Goal: Task Accomplishment & Management: Use online tool/utility

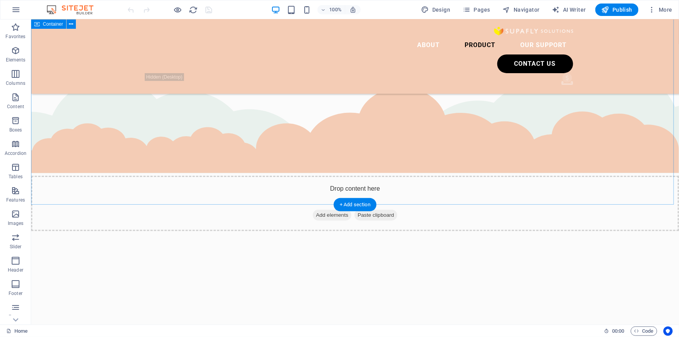
scroll to position [1851, 0]
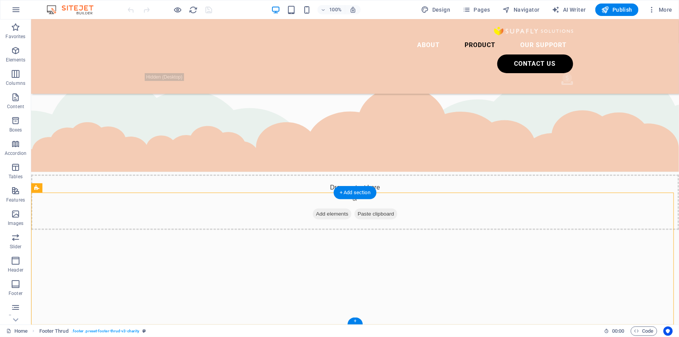
drag, startPoint x: 544, startPoint y: 251, endPoint x: 523, endPoint y: 251, distance: 21.4
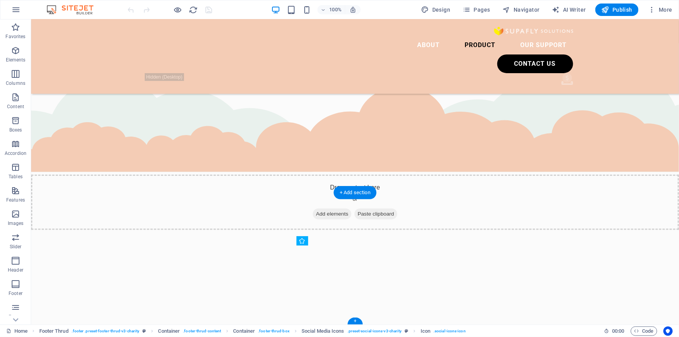
drag, startPoint x: 548, startPoint y: 251, endPoint x: 524, endPoint y: 251, distance: 23.4
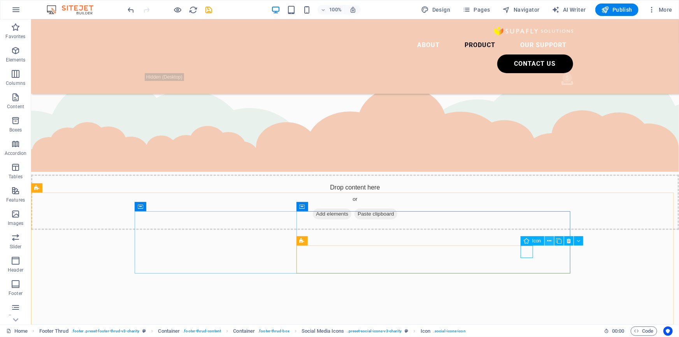
click at [546, 240] on button at bounding box center [549, 240] width 9 height 9
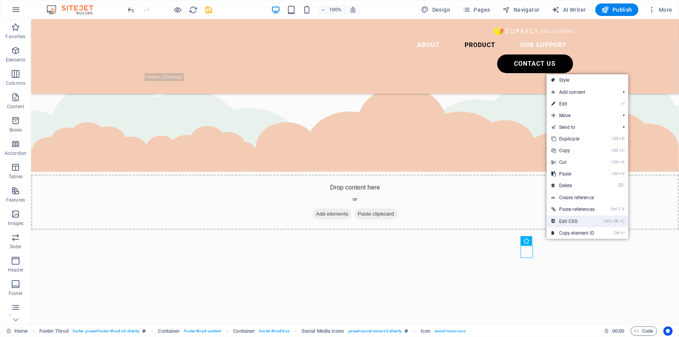
click at [562, 220] on link "Ctrl Alt C Edit CSS" at bounding box center [573, 222] width 53 height 12
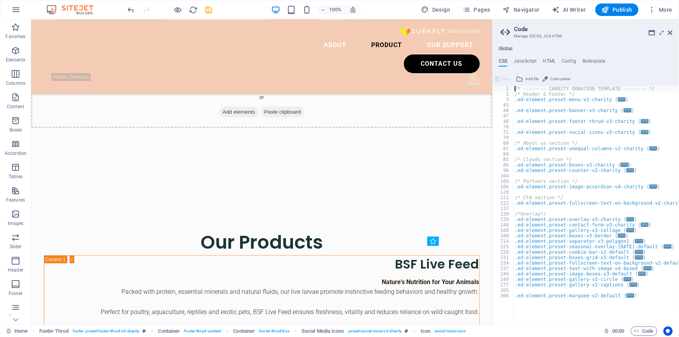
scroll to position [1814, 0]
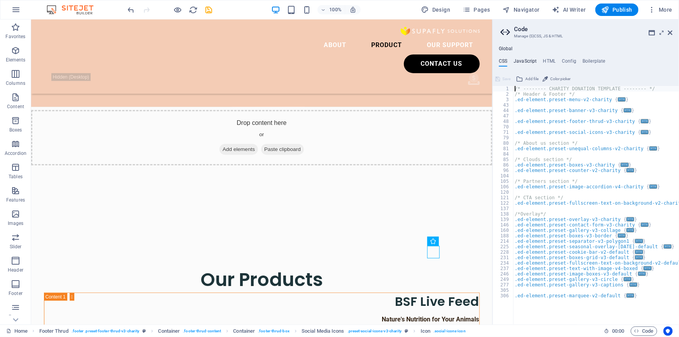
click at [530, 60] on h4 "JavaScript" at bounding box center [525, 62] width 23 height 9
type textarea "/* JS for preset "Menu V2" */"
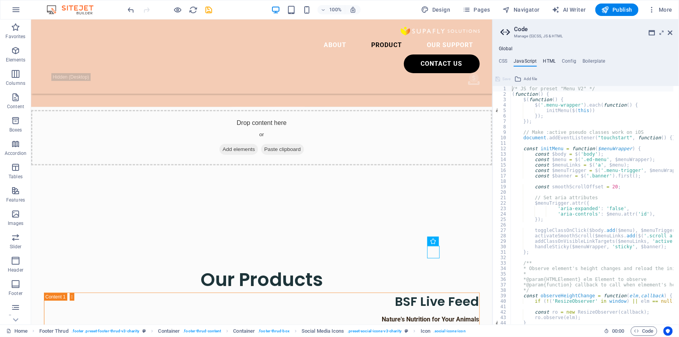
click at [548, 59] on h4 "HTML" at bounding box center [549, 62] width 13 height 9
type textarea "<a href="#main-content" class="wv-link-content button">Skip to main content</a>"
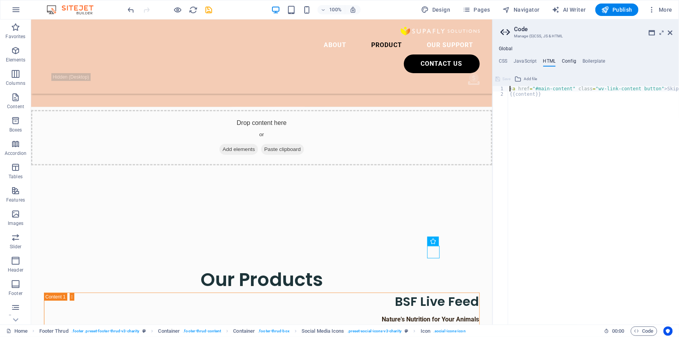
click at [564, 60] on h4 "Config" at bounding box center [569, 62] width 14 height 9
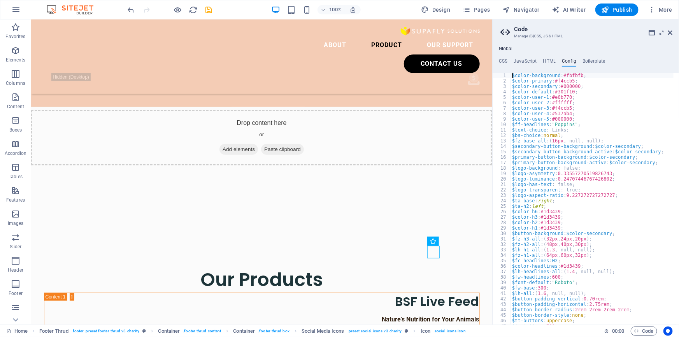
click at [545, 160] on div "$color-background : #fbfbfb ; $color-primary : #f4ccb5 ; $color-secondary : #00…" at bounding box center [634, 201] width 247 height 257
click at [545, 162] on div "$color-background : #fbfbfb ; $color-primary : #f4ccb5 ; $color-secondary : #00…" at bounding box center [634, 201] width 247 height 257
click at [549, 211] on div "$color-background : #fbfbfb ; $color-primary : #f4ccb5 ; $color-secondary : #00…" at bounding box center [634, 201] width 247 height 257
click at [548, 217] on div "$color-background : #fbfbfb ; $color-primary : #f4ccb5 ; $color-secondary : #00…" at bounding box center [634, 201] width 247 height 257
click at [545, 230] on div "$color-background : #fbfbfb ; $color-primary : #f4ccb5 ; $color-secondary : #00…" at bounding box center [634, 201] width 247 height 257
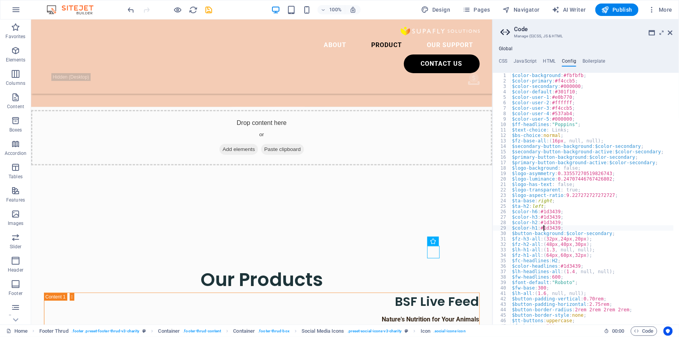
click at [545, 250] on div "$color-background : #fbfbfb ; $color-primary : #f4ccb5 ; $color-secondary : #00…" at bounding box center [634, 201] width 247 height 257
click at [549, 290] on div "$color-background : #fbfbfb ; $color-primary : #f4ccb5 ; $color-secondary : #00…" at bounding box center [634, 201] width 247 height 257
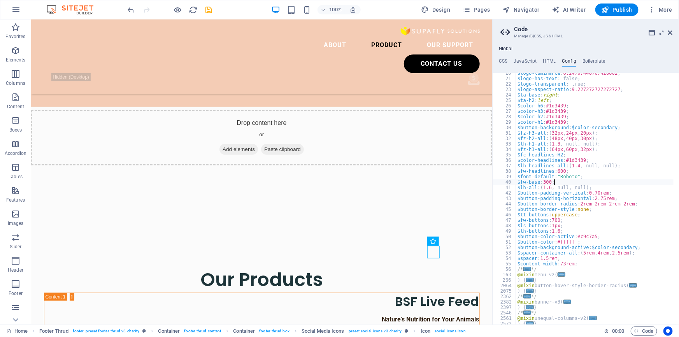
scroll to position [106, 0]
click at [565, 276] on div "$logo-luminance : 0.24707446767426802 ; $logo-has-text : false; $logo-transpare…" at bounding box center [639, 198] width 247 height 257
type textarea "$submenu-padding: 0px"
drag, startPoint x: 669, startPoint y: 33, endPoint x: 581, endPoint y: 88, distance: 103.9
click at [669, 33] on icon at bounding box center [670, 33] width 5 height 6
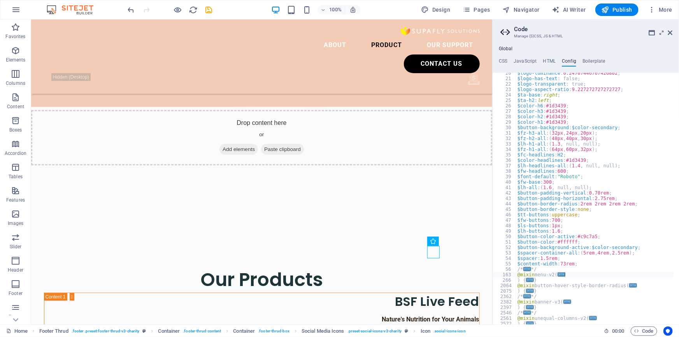
scroll to position [1851, 0]
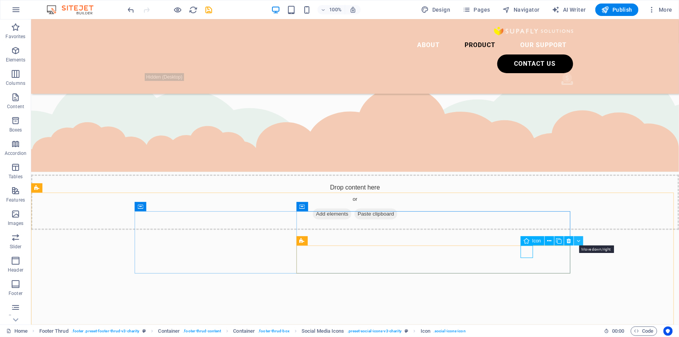
click at [578, 239] on icon at bounding box center [579, 241] width 4 height 8
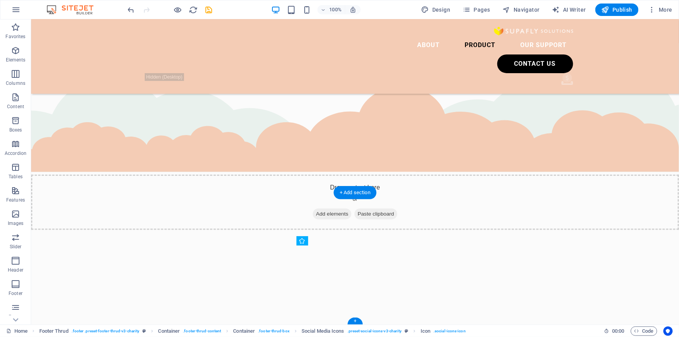
drag, startPoint x: 541, startPoint y: 249, endPoint x: 524, endPoint y: 251, distance: 17.6
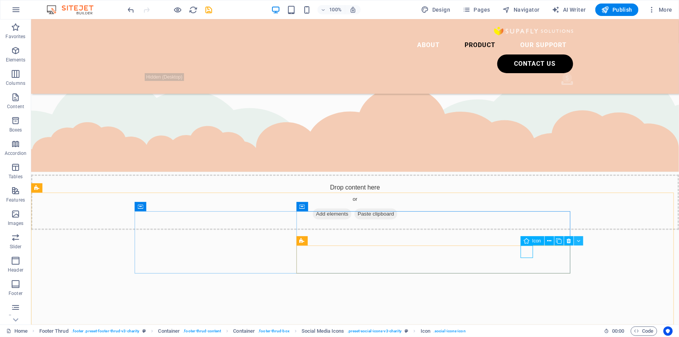
click at [580, 241] on icon at bounding box center [579, 241] width 4 height 8
select select "xMidYMid"
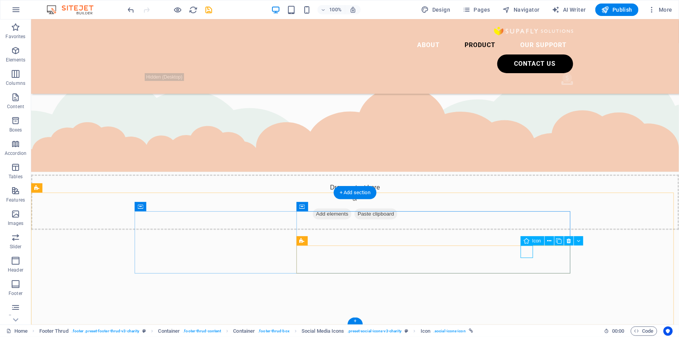
select select "px"
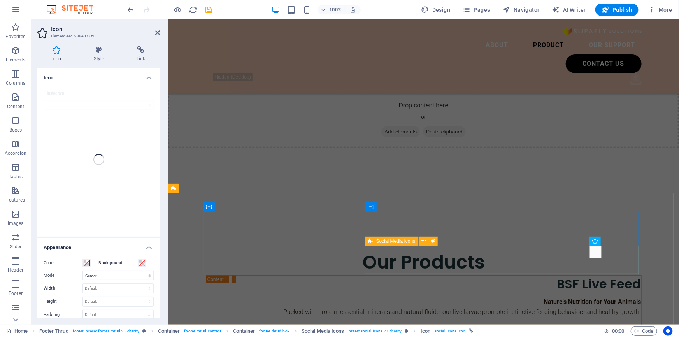
scroll to position [1823, 0]
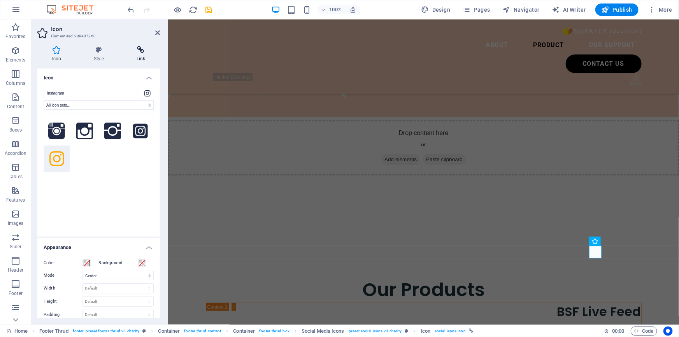
click at [139, 48] on icon at bounding box center [141, 50] width 38 height 8
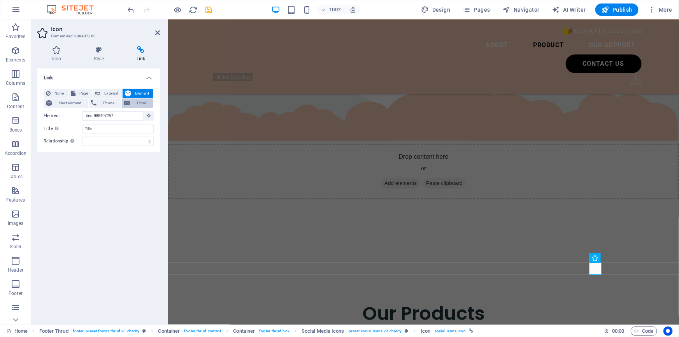
scroll to position [1792, 0]
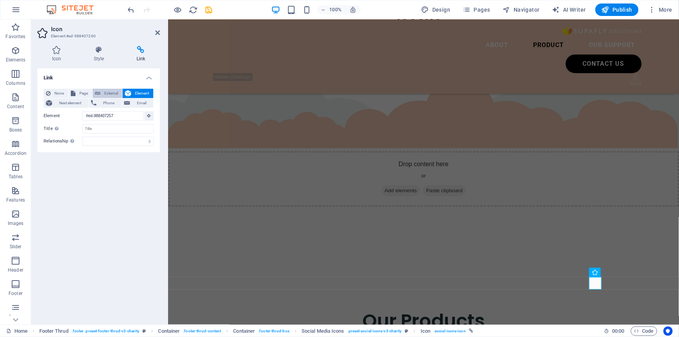
click at [100, 92] on button "External" at bounding box center [108, 93] width 30 height 9
select select "blank"
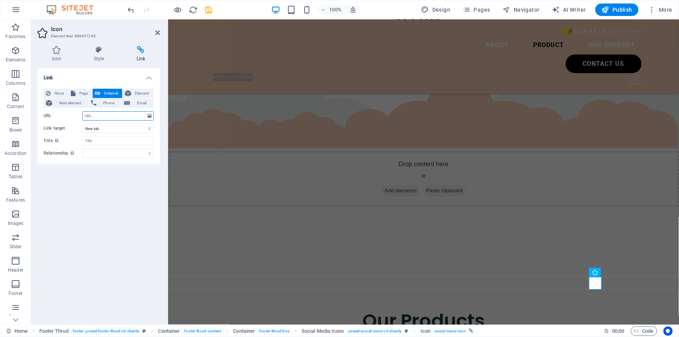
click at [107, 113] on input "URL" at bounding box center [118, 115] width 71 height 9
paste input "[URL][DOMAIN_NAME]"
type input "[URL][DOMAIN_NAME]"
click at [106, 125] on select "New tab Same tab Overlay" at bounding box center [118, 128] width 71 height 9
select select "overlay"
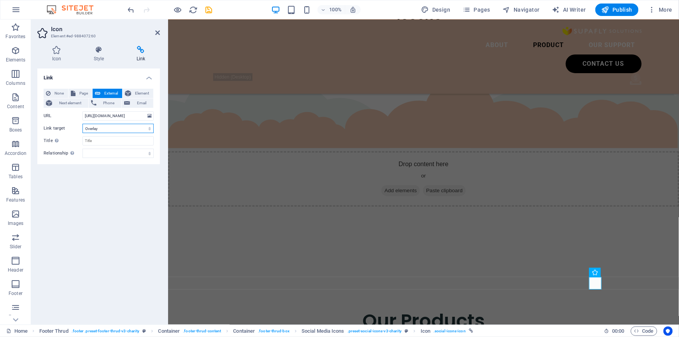
click at [83, 124] on select "New tab Same tab Overlay" at bounding box center [118, 128] width 71 height 9
click at [120, 144] on input "Title Additional link description, should not be the same as the link text. The…" at bounding box center [118, 140] width 71 height 9
drag, startPoint x: 117, startPoint y: 144, endPoint x: 114, endPoint y: 148, distance: 4.8
click at [116, 147] on div "None Page External Element Next element Phone Email Page Home Legal Notice Priv…" at bounding box center [99, 123] width 110 height 69
click at [112, 150] on select "alternate author bookmark external help license next nofollow noreferrer noopen…" at bounding box center [118, 153] width 71 height 9
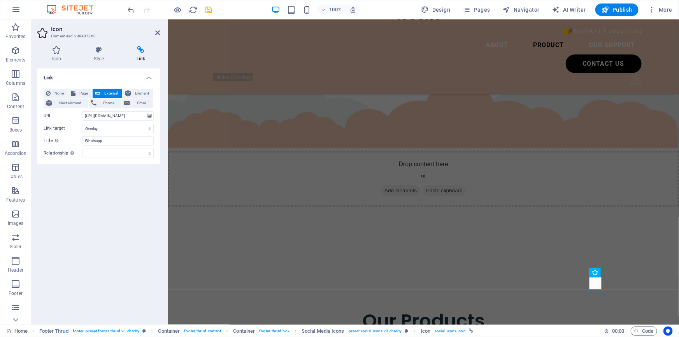
click at [33, 211] on div "Icon Style Link Icon instagram All icon sets... IcoFont Ionicons FontAwesome Br…" at bounding box center [98, 182] width 135 height 285
drag, startPoint x: 113, startPoint y: 142, endPoint x: 76, endPoint y: 146, distance: 36.8
click at [76, 146] on div "None Page External Element Next element Phone Email Page Home Legal Notice Priv…" at bounding box center [99, 123] width 110 height 69
type input "Whatsapp to Supafly Solutions"
click at [108, 52] on icon at bounding box center [99, 50] width 40 height 8
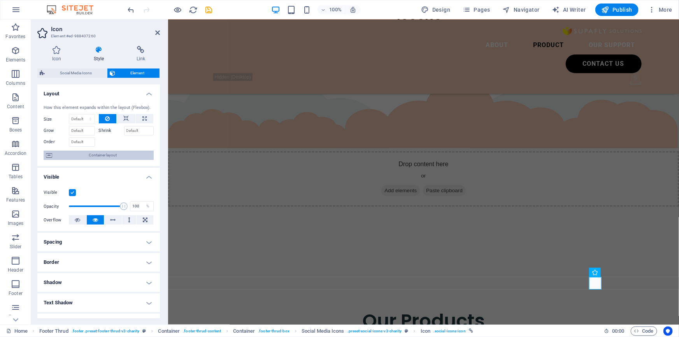
click at [51, 156] on icon at bounding box center [49, 155] width 6 height 9
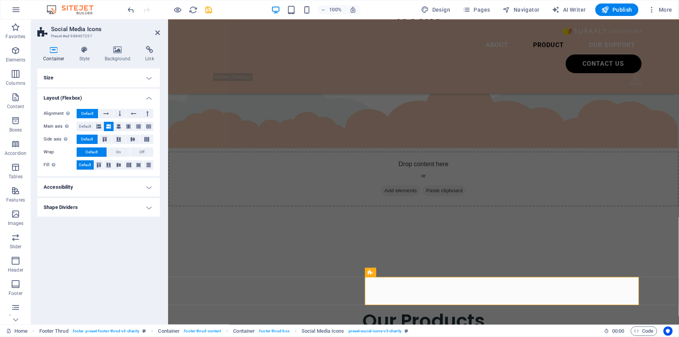
click at [144, 208] on h4 "Shape Dividers" at bounding box center [98, 207] width 123 height 19
click at [151, 191] on h4 "Accessibility" at bounding box center [98, 187] width 123 height 19
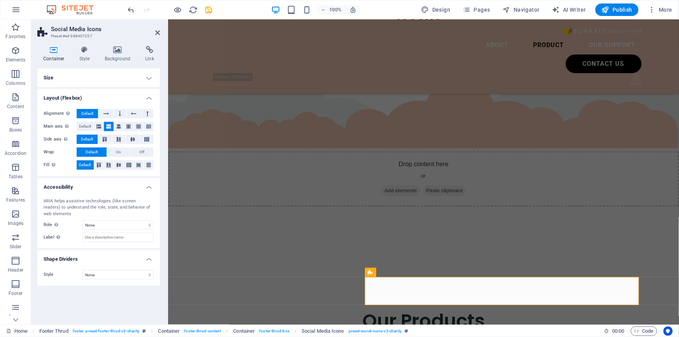
click at [148, 99] on h4 "Layout (Flexbox)" at bounding box center [98, 96] width 123 height 14
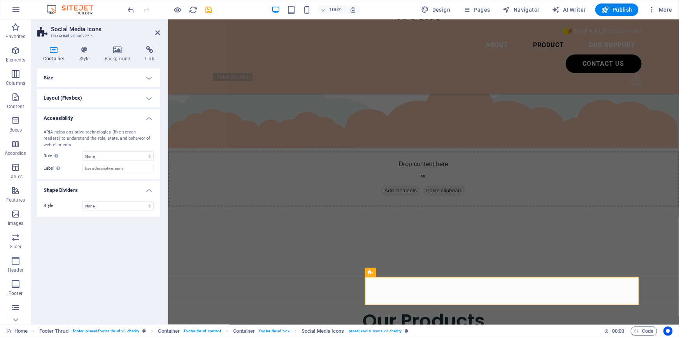
click at [149, 79] on h4 "Size" at bounding box center [98, 77] width 123 height 19
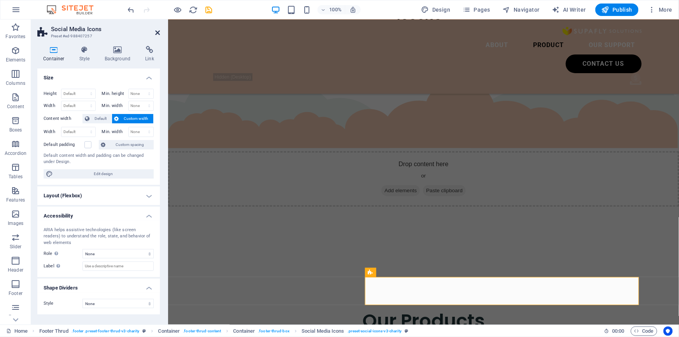
click at [158, 33] on icon at bounding box center [157, 33] width 5 height 6
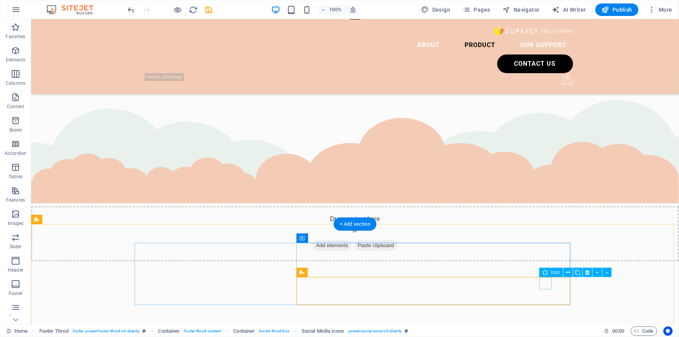
select select "xMidYMid"
select select "px"
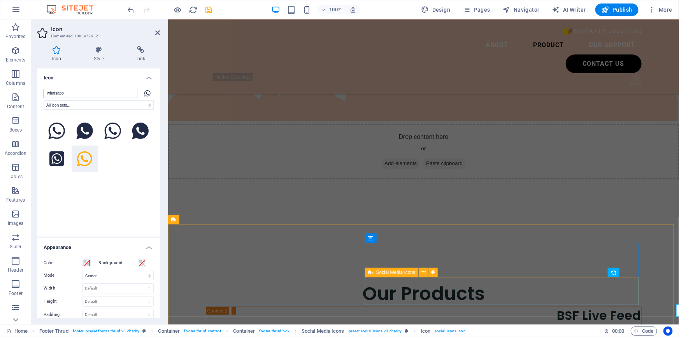
scroll to position [1792, 0]
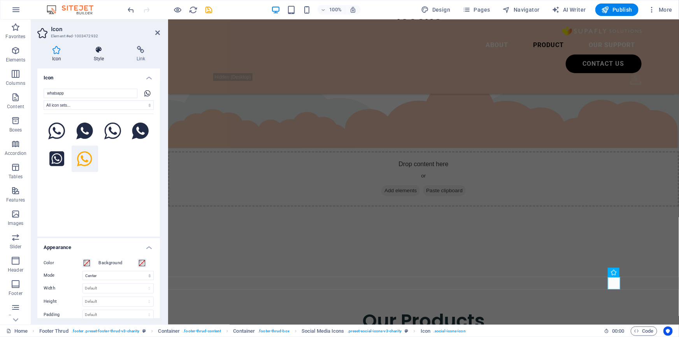
click at [105, 60] on h4 "Style" at bounding box center [100, 54] width 43 height 16
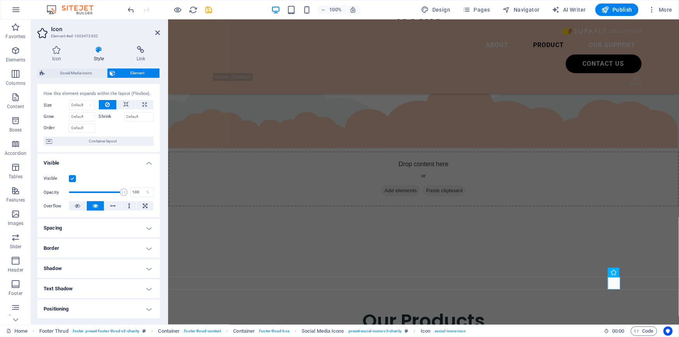
scroll to position [35, 0]
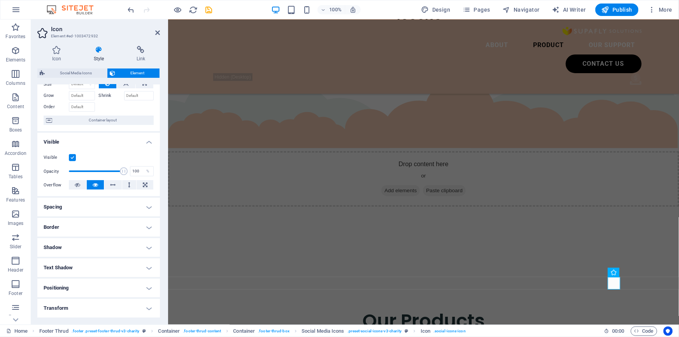
click at [144, 204] on h4 "Spacing" at bounding box center [98, 207] width 123 height 19
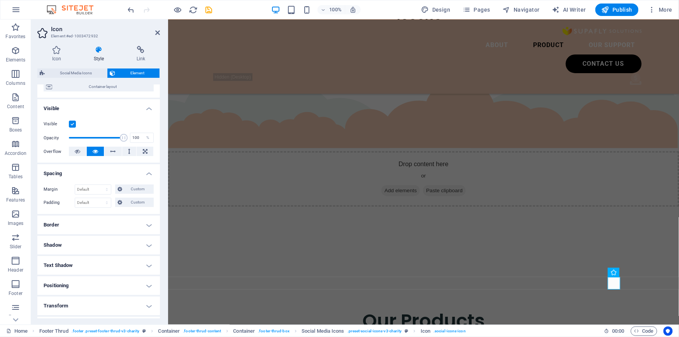
scroll to position [70, 0]
click at [153, 221] on h4 "Border" at bounding box center [98, 223] width 123 height 19
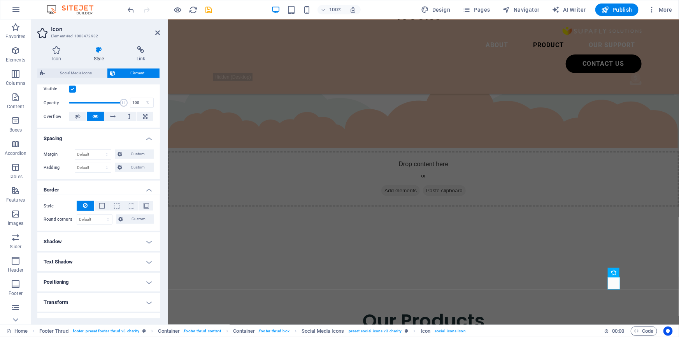
scroll to position [106, 0]
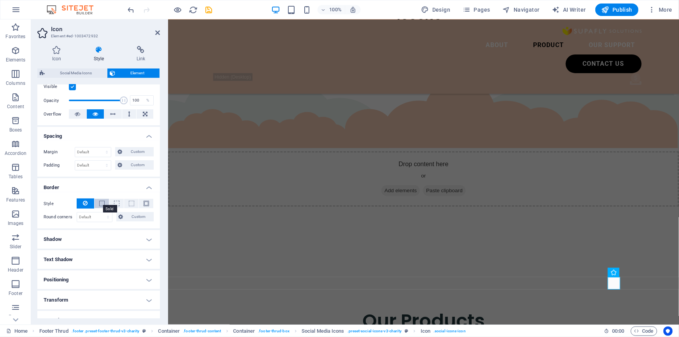
click at [100, 204] on span at bounding box center [101, 203] width 5 height 5
click at [88, 204] on button at bounding box center [86, 203] width 18 height 10
click at [140, 237] on h4 "Shadow" at bounding box center [98, 239] width 123 height 19
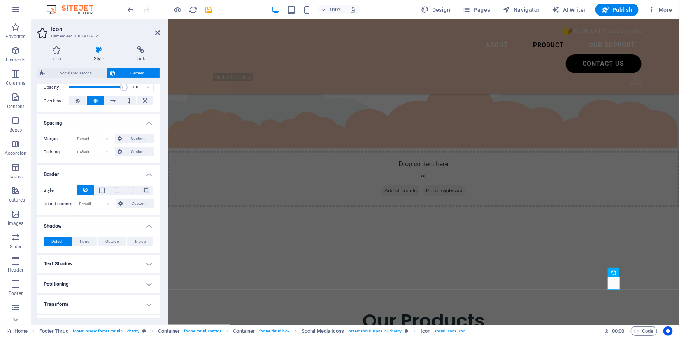
scroll to position [141, 0]
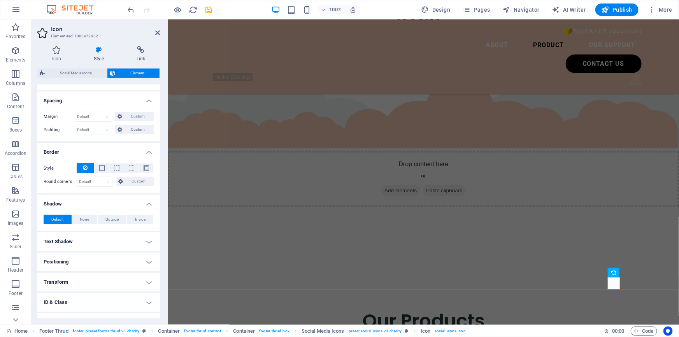
click at [140, 237] on h4 "Text Shadow" at bounding box center [98, 241] width 123 height 19
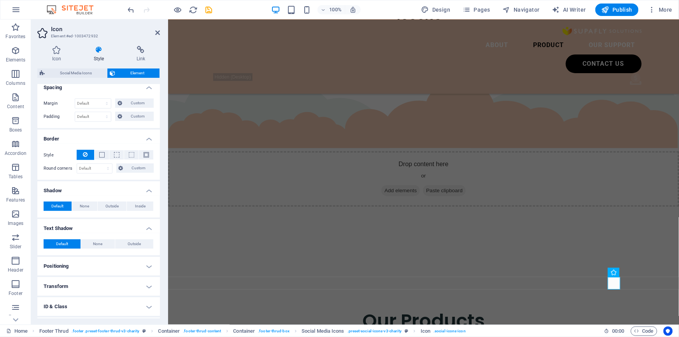
scroll to position [192, 0]
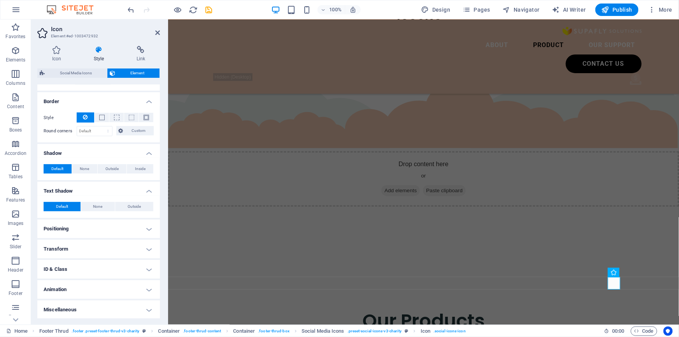
click at [140, 234] on h4 "Positioning" at bounding box center [98, 229] width 123 height 19
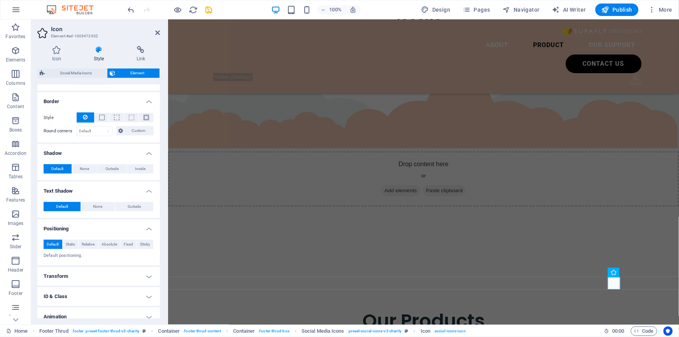
click at [133, 271] on h4 "Transform" at bounding box center [98, 276] width 123 height 19
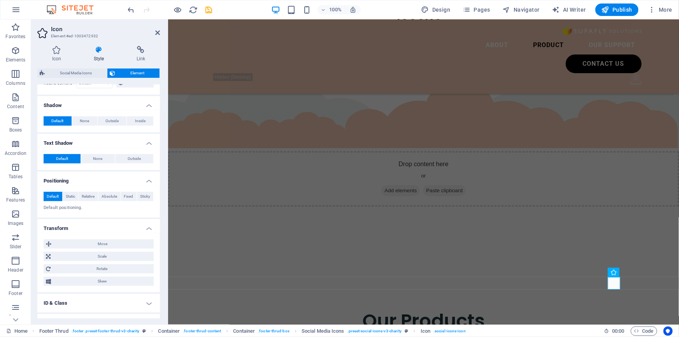
scroll to position [263, 0]
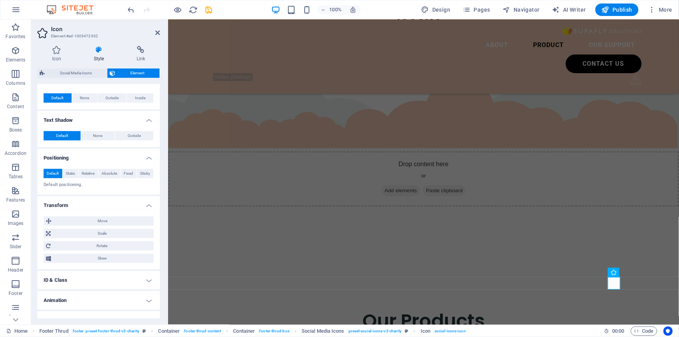
click at [131, 275] on h4 "ID & Class" at bounding box center [98, 280] width 123 height 19
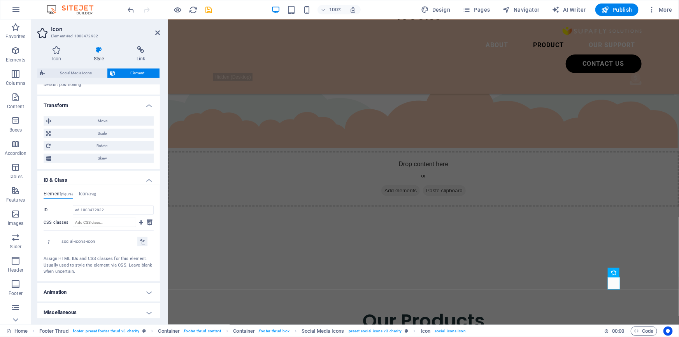
scroll to position [365, 0]
click at [85, 194] on h4 "Icon (svg)" at bounding box center [87, 192] width 17 height 9
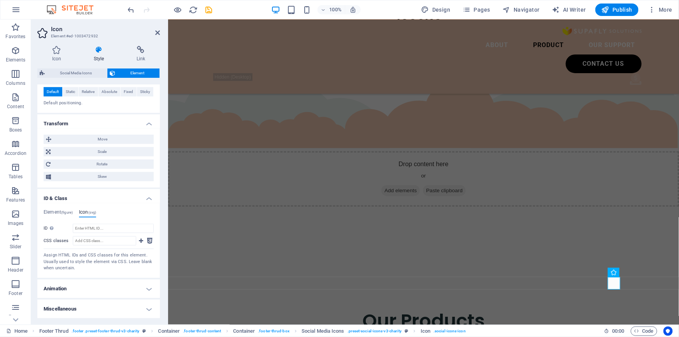
scroll to position [343, 0]
click at [61, 214] on h4 "Element (figure)" at bounding box center [58, 215] width 29 height 9
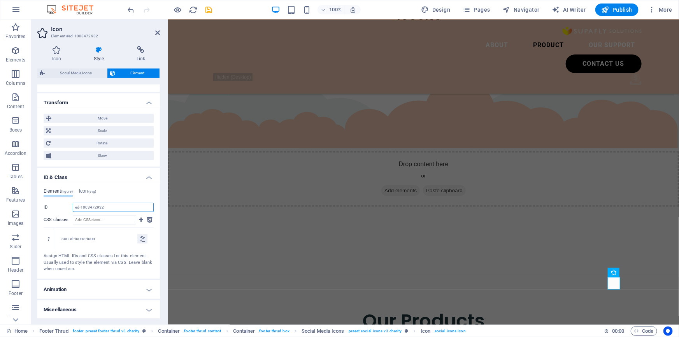
click at [88, 207] on input "ed-1003472932" at bounding box center [113, 207] width 81 height 9
click at [85, 220] on input "CSS classes" at bounding box center [104, 219] width 63 height 9
click at [151, 218] on button at bounding box center [150, 219] width 8 height 9
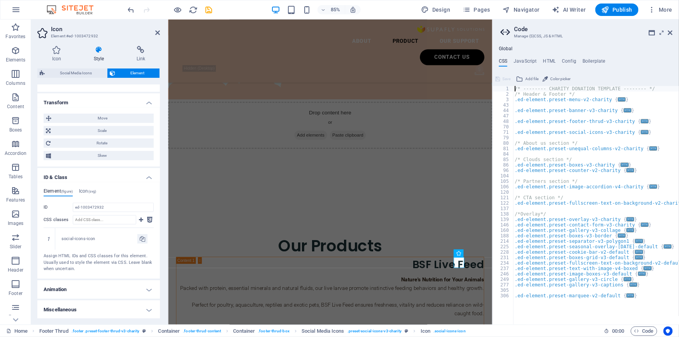
click at [142, 290] on h4 "Animation" at bounding box center [98, 289] width 123 height 19
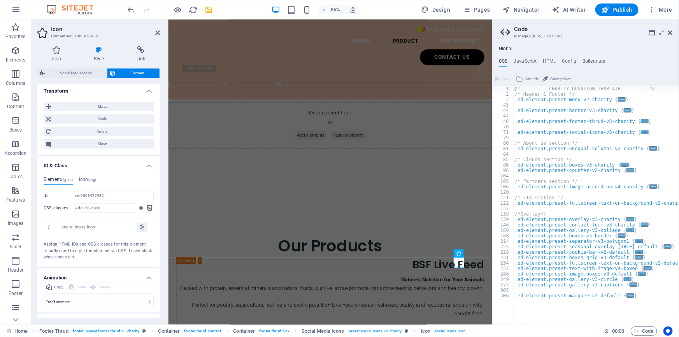
scroll to position [390, 0]
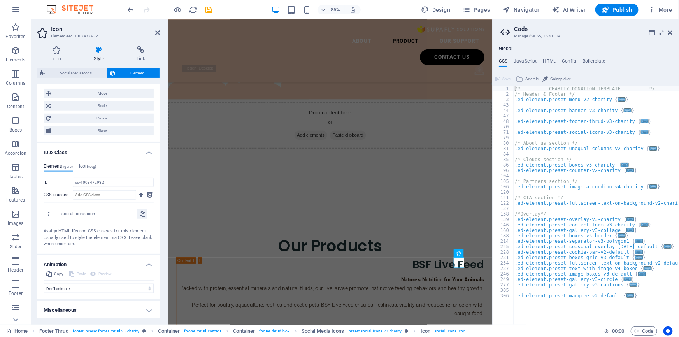
click at [132, 304] on h4 "Miscellaneous" at bounding box center [98, 310] width 123 height 19
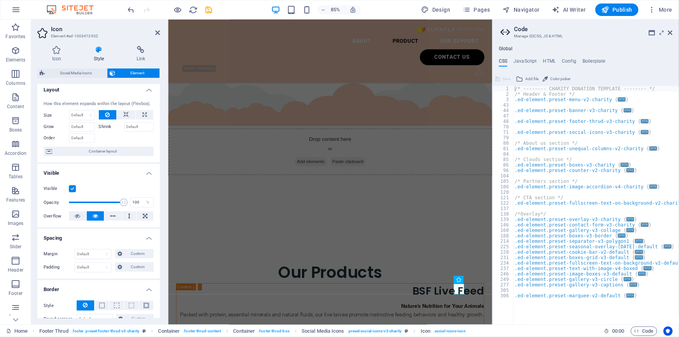
scroll to position [0, 0]
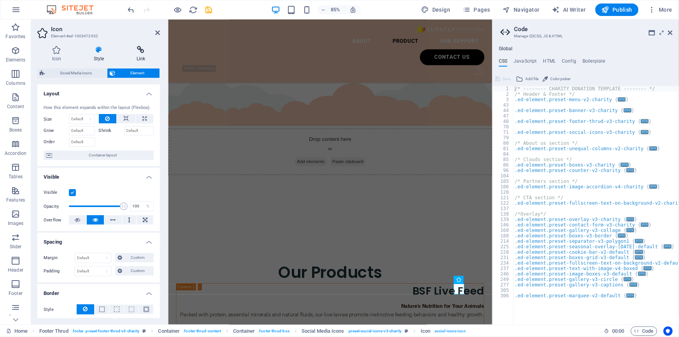
click at [140, 54] on h4 "Link" at bounding box center [141, 54] width 38 height 16
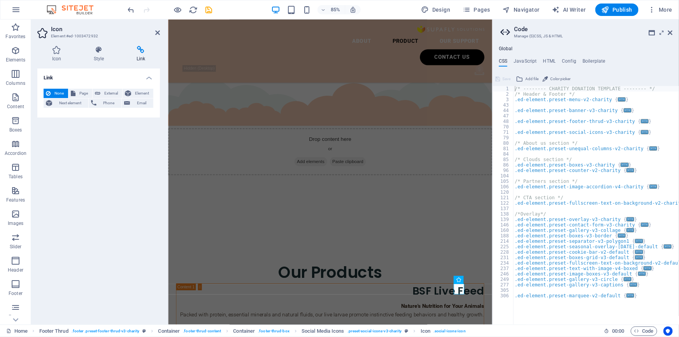
click at [140, 54] on h4 "Link" at bounding box center [141, 54] width 38 height 16
click at [142, 56] on h4 "Link" at bounding box center [141, 54] width 38 height 16
click at [116, 95] on span "External" at bounding box center [111, 93] width 17 height 9
select select "blank"
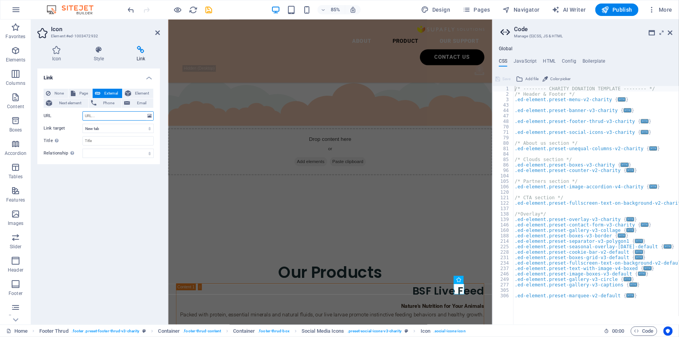
click at [102, 116] on input "URL" at bounding box center [118, 115] width 71 height 9
paste input "[URL][DOMAIN_NAME]"
type input "[URL][DOMAIN_NAME]"
click at [104, 131] on select "New tab Same tab Overlay" at bounding box center [118, 128] width 71 height 9
click at [83, 124] on select "New tab Same tab Overlay" at bounding box center [118, 128] width 71 height 9
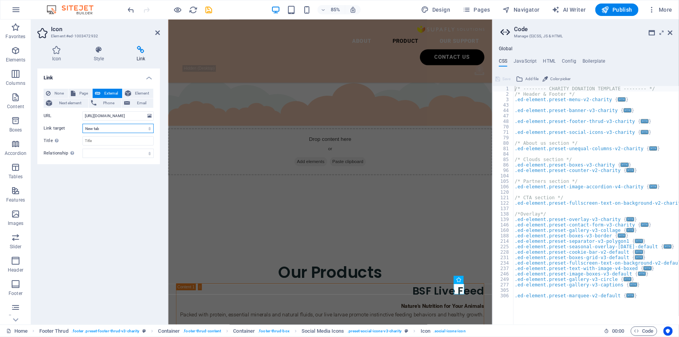
click at [103, 128] on select "New tab Same tab Overlay" at bounding box center [118, 128] width 71 height 9
select select "overlay"
click at [83, 124] on select "New tab Same tab Overlay" at bounding box center [118, 128] width 71 height 9
click at [95, 138] on input "Title Additional link description, should not be the same as the link text. The…" at bounding box center [118, 140] width 71 height 9
type input "S"
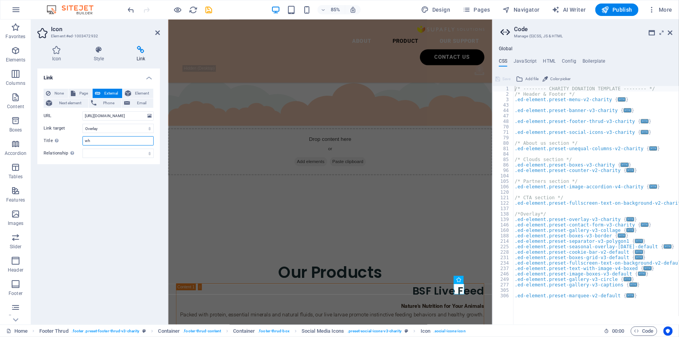
type input "w"
type input "whatsapp to Supafly Solutions"
click at [94, 149] on select "alternate author bookmark external help license next nofollow noreferrer noopen…" at bounding box center [118, 153] width 71 height 9
click at [68, 210] on div "Link None Page External Element Next element Phone Email Page Home Legal Notice…" at bounding box center [98, 193] width 123 height 250
click at [210, 11] on icon "save" at bounding box center [209, 9] width 9 height 9
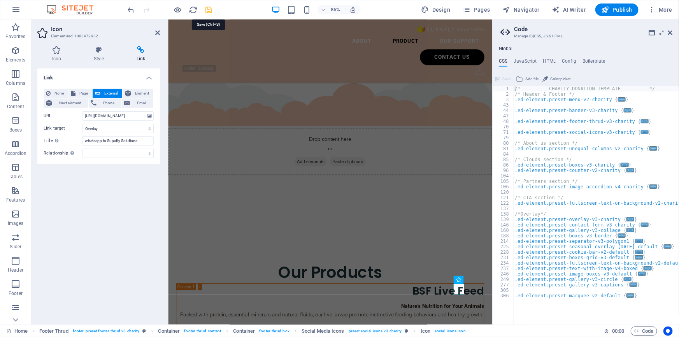
checkbox input "false"
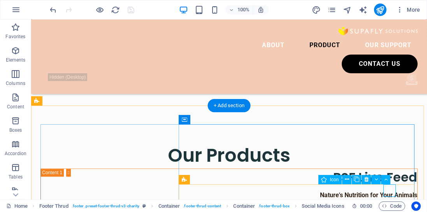
select select "overlay"
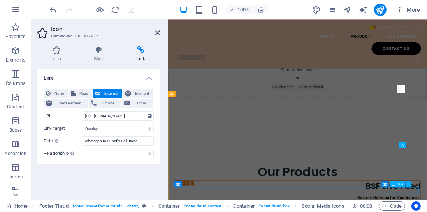
scroll to position [1856, 0]
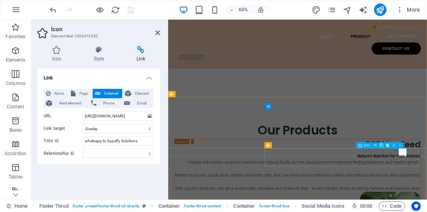
click at [101, 54] on h4 "Style" at bounding box center [100, 54] width 43 height 16
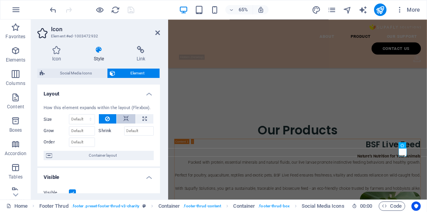
click at [122, 118] on button at bounding box center [126, 118] width 19 height 9
click at [112, 119] on button at bounding box center [108, 118] width 18 height 9
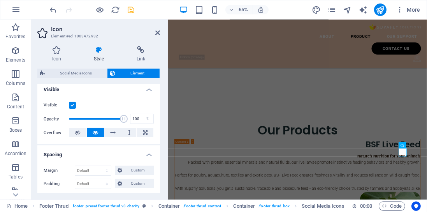
scroll to position [89, 0]
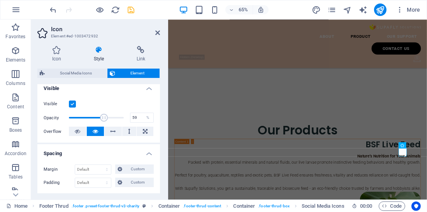
drag, startPoint x: 116, startPoint y: 117, endPoint x: 100, endPoint y: 115, distance: 16.0
click at [100, 115] on span at bounding box center [96, 118] width 55 height 12
type input "100"
drag, startPoint x: 102, startPoint y: 116, endPoint x: 142, endPoint y: 120, distance: 39.6
click at [142, 120] on div "Opacity 100 %" at bounding box center [99, 118] width 110 height 12
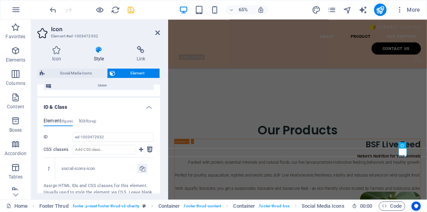
scroll to position [467, 0]
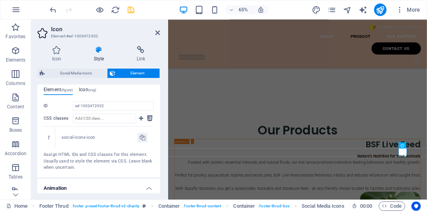
click at [88, 88] on h4 "Icon (svg)" at bounding box center [87, 91] width 17 height 9
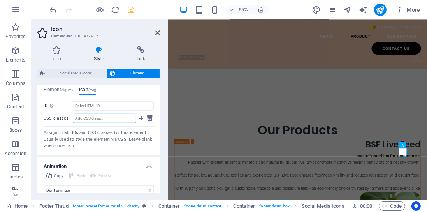
click at [91, 116] on input "CSS classes" at bounding box center [104, 118] width 63 height 9
click at [147, 119] on icon at bounding box center [149, 118] width 5 height 9
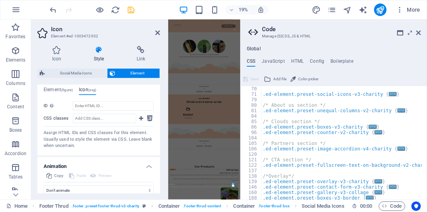
scroll to position [0, 0]
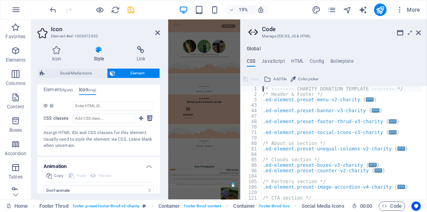
click at [309, 80] on span "Color picker" at bounding box center [308, 78] width 20 height 9
type textarea ".ed-element.preset-menu-v2-charity {"
click at [298, 101] on div "/* -------- CHARITY DONATION TEMPLATE -------- */ /* Header & Footer */ .ed-ele…" at bounding box center [342, 145] width 163 height 119
click at [159, 32] on icon at bounding box center [157, 33] width 5 height 6
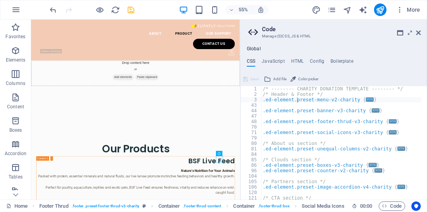
click at [294, 79] on icon at bounding box center [292, 78] width 5 height 9
type input "#cccccc"
type textarea ".ed-element.preset-menu-v2-charity {"
click at [266, 63] on h4 "JavaScript" at bounding box center [273, 62] width 23 height 9
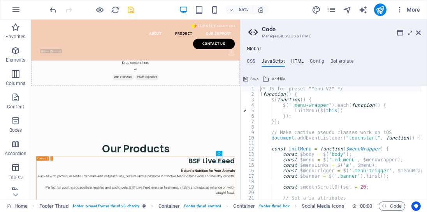
click at [293, 62] on h4 "HTML" at bounding box center [297, 62] width 13 height 9
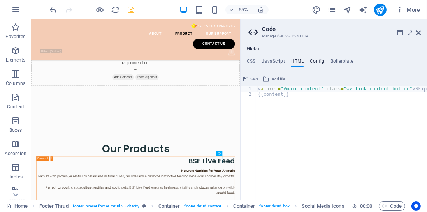
click at [316, 61] on h4 "Config" at bounding box center [317, 62] width 14 height 9
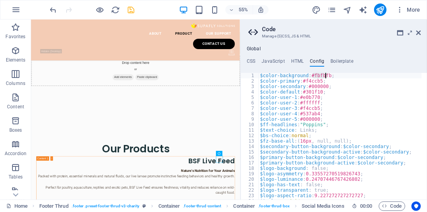
drag, startPoint x: 312, startPoint y: 75, endPoint x: 327, endPoint y: 74, distance: 14.4
click at [327, 74] on div "$color-background : #fbfbfb ; $color-primary : #f4ccb5 ; $color-secondary : #00…" at bounding box center [381, 139] width 247 height 132
drag, startPoint x: 310, startPoint y: 85, endPoint x: 347, endPoint y: 86, distance: 37.0
click at [325, 85] on div "$color-background : #fbfbfb ; $color-primary : #f4ccb5 ; $color-secondary : #00…" at bounding box center [381, 139] width 247 height 132
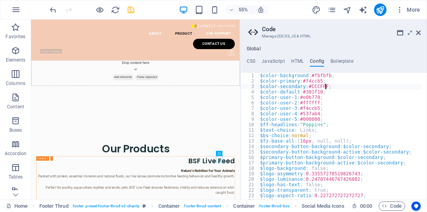
click at [379, 102] on div "$color-background : #fbfbfb ; $color-primary : #f4ccb5 ; $color-secondary : #CC…" at bounding box center [381, 139] width 247 height 132
click at [313, 86] on div "$color-background : #fbfbfb ; $color-primary : #f4ccb5 ; $color-secondary : #CC…" at bounding box center [381, 139] width 247 height 132
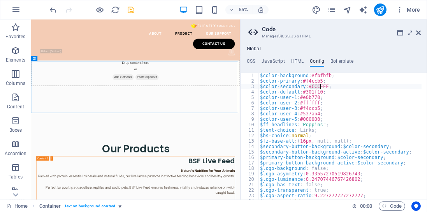
drag, startPoint x: 309, startPoint y: 86, endPoint x: 319, endPoint y: 85, distance: 10.2
click at [319, 85] on div "$color-background : #fbfbfb ; $color-primary : #f4ccb5 ; $color-secondary : #CC…" at bounding box center [381, 139] width 247 height 132
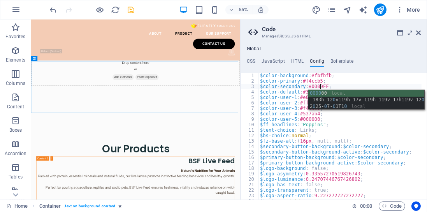
scroll to position [0, 5]
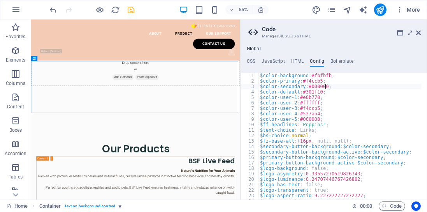
click at [313, 119] on div "$color-background : #fbfbfb ; $color-primary : #f4ccb5 ; $color-secondary : #00…" at bounding box center [381, 139] width 247 height 132
click at [333, 108] on div "$color-background : #fbfbfb ; $color-primary : #f4ccb5 ; $color-secondary : #00…" at bounding box center [381, 139] width 247 height 132
click at [311, 119] on div "$color-background : #fbfbfb ; $color-primary : #f4ccb5 ; $color-secondary : #00…" at bounding box center [381, 139] width 247 height 132
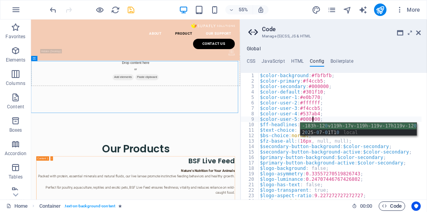
type textarea "$color-user-5: #000000;"
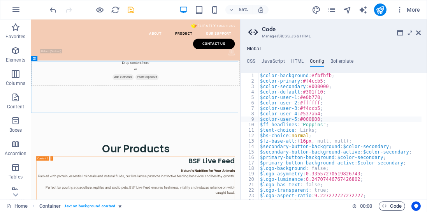
click at [388, 207] on span "Code" at bounding box center [391, 205] width 19 height 9
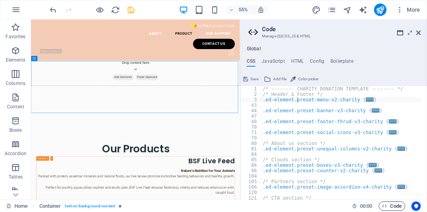
click at [388, 207] on span "Code" at bounding box center [391, 205] width 19 height 9
drag, startPoint x: 349, startPoint y: 57, endPoint x: 345, endPoint y: 60, distance: 5.3
click at [349, 58] on div "Global CSS JavaScript HTML Config Boilerplate .ed-element.preset-menu-v2-charit…" at bounding box center [334, 122] width 186 height 153
click at [345, 60] on h4 "Boilerplate" at bounding box center [341, 62] width 23 height 9
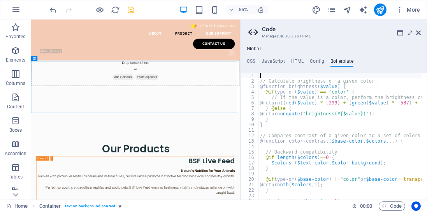
click at [324, 63] on ul "CSS JavaScript HTML Config Boilerplate" at bounding box center [334, 62] width 186 height 9
click at [318, 63] on h4 "Config" at bounding box center [317, 62] width 14 height 9
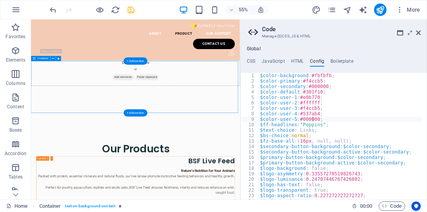
click at [417, 32] on icon at bounding box center [418, 33] width 5 height 6
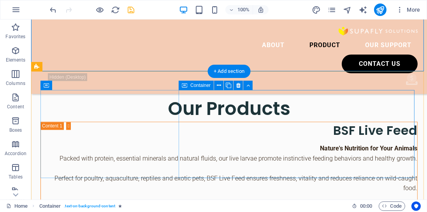
scroll to position [1842, 0]
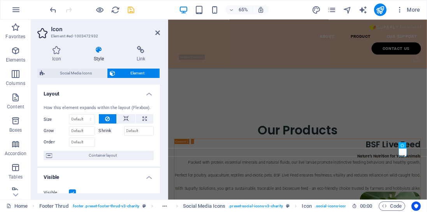
click at [101, 56] on h4 "Style" at bounding box center [100, 54] width 43 height 16
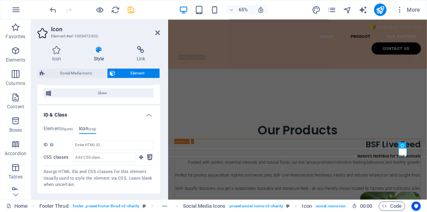
scroll to position [444, 0]
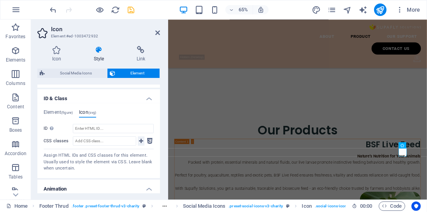
click at [139, 139] on icon at bounding box center [141, 140] width 4 height 9
click at [108, 137] on input "CSS classes" at bounding box center [104, 140] width 63 height 9
click at [147, 139] on icon at bounding box center [149, 140] width 5 height 9
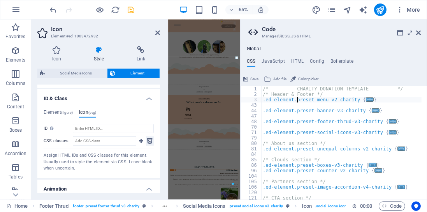
scroll to position [1858, 0]
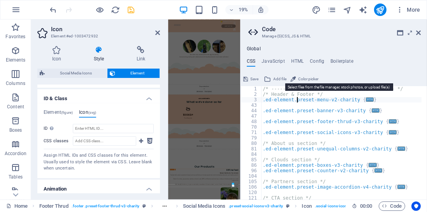
click at [274, 81] on span "Add file" at bounding box center [279, 78] width 13 height 9
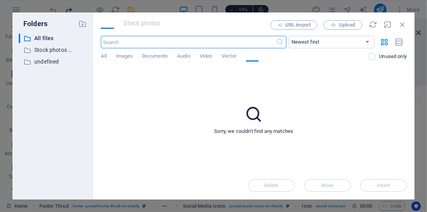
scroll to position [4805, 0]
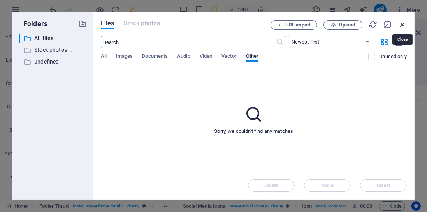
click at [401, 24] on icon "button" at bounding box center [402, 24] width 9 height 9
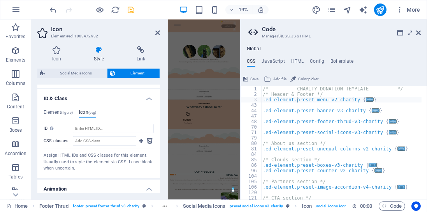
click at [245, 79] on icon at bounding box center [245, 78] width 5 height 9
checkbox input "false"
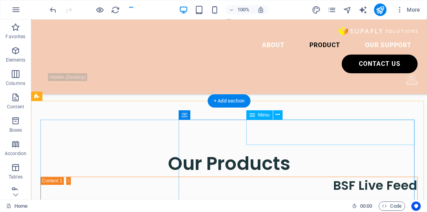
scroll to position [1819, 0]
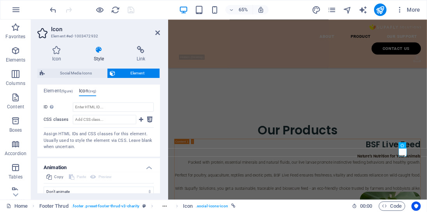
scroll to position [467, 0]
drag, startPoint x: 144, startPoint y: 117, endPoint x: 113, endPoint y: 114, distance: 31.6
click at [113, 114] on div "CSS classes" at bounding box center [99, 120] width 110 height 13
click at [86, 104] on input "ID Space and special character (except "-" or "_") are not accepted" at bounding box center [113, 105] width 81 height 9
type input "C"
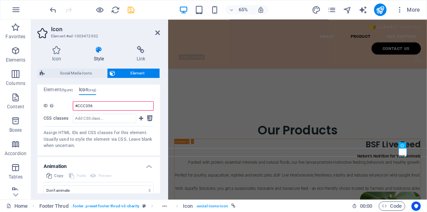
type input "#CCC356"
click at [110, 97] on div "Element (figure) Icon (svg) ID ed-1003472932 CSS classes 1 social-icons-icon As…" at bounding box center [99, 118] width 110 height 62
click at [95, 101] on input "#CCC356" at bounding box center [113, 105] width 81 height 9
drag, startPoint x: 84, startPoint y: 104, endPoint x: 68, endPoint y: 104, distance: 16.0
click at [68, 104] on div "ID Space and special character (except "-" or "_") are not accepted #CCC356" at bounding box center [99, 105] width 110 height 9
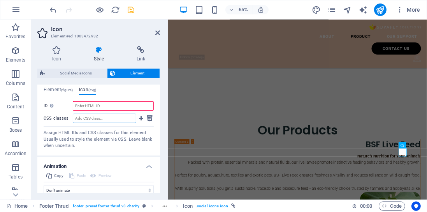
click at [86, 114] on input "CSS classes" at bounding box center [104, 118] width 63 height 9
click at [139, 117] on icon at bounding box center [141, 118] width 4 height 9
click at [148, 118] on icon at bounding box center [149, 118] width 5 height 9
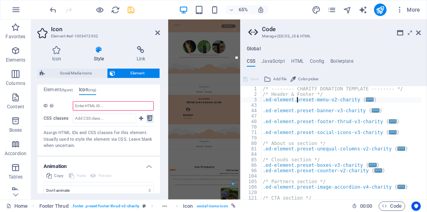
scroll to position [1858, 0]
click at [277, 63] on h4 "JavaScript" at bounding box center [273, 62] width 23 height 9
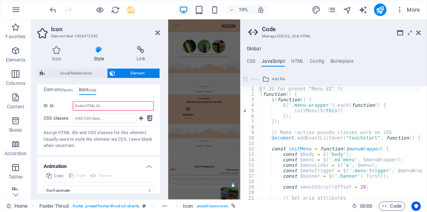
click at [289, 62] on ul "CSS JavaScript HTML Config Boilerplate" at bounding box center [334, 62] width 186 height 9
click at [292, 61] on h4 "HTML" at bounding box center [297, 62] width 13 height 9
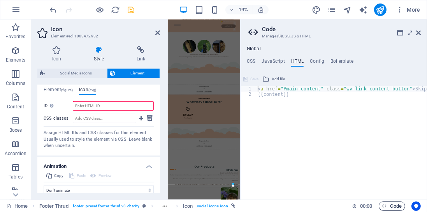
drag, startPoint x: 369, startPoint y: 201, endPoint x: 391, endPoint y: 202, distance: 21.4
click at [391, 202] on div "Home Footer Thrud . footer .preset-footer-thrud-v3-charity Icon . social-icons-…" at bounding box center [213, 205] width 427 height 12
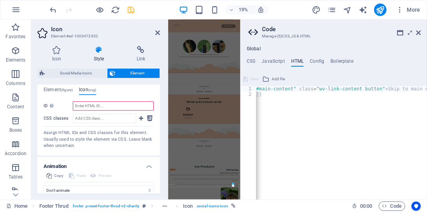
scroll to position [0, 33]
click at [320, 65] on h4 "Config" at bounding box center [317, 62] width 14 height 9
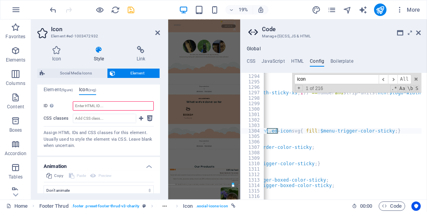
scroll to position [0, 158]
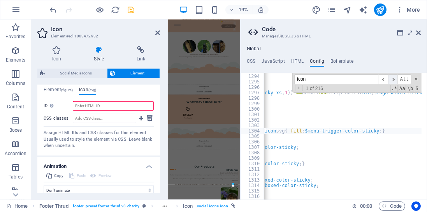
type input "icon"
click at [396, 80] on span "​" at bounding box center [392, 79] width 9 height 10
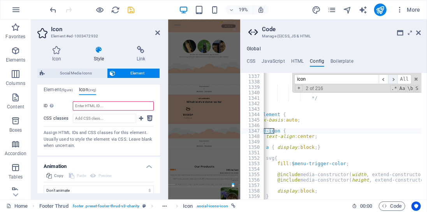
scroll to position [0, 56]
click at [396, 80] on span "​" at bounding box center [392, 79] width 9 height 10
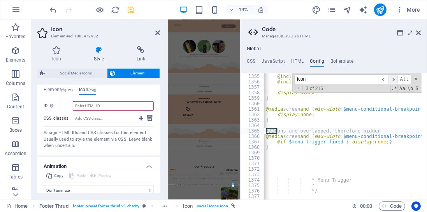
click at [396, 80] on span "​" at bounding box center [392, 79] width 9 height 10
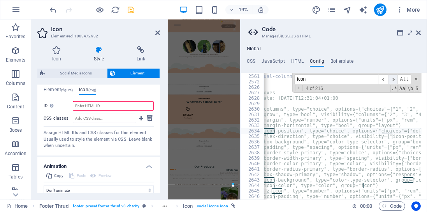
click at [396, 80] on span "​" at bounding box center [392, 79] width 9 height 10
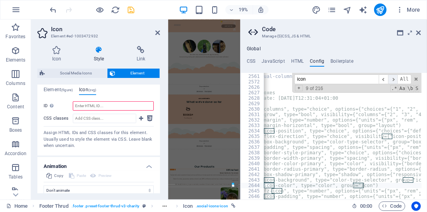
click at [396, 80] on span "​" at bounding box center [392, 79] width 9 height 10
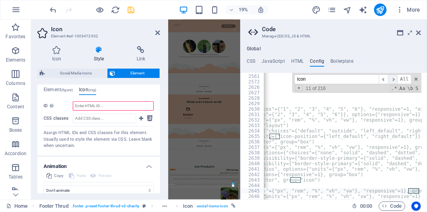
scroll to position [0, 142]
click at [396, 80] on span "​" at bounding box center [392, 79] width 9 height 10
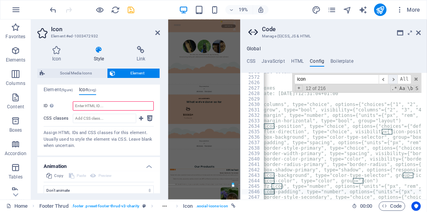
click at [396, 80] on span "​" at bounding box center [392, 79] width 9 height 10
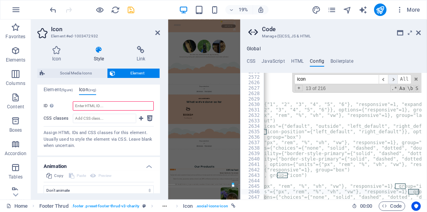
scroll to position [0, 156]
click at [413, 78] on span at bounding box center [415, 78] width 5 height 5
type textarea "* @Param("icon-padding", type="number", options={"units"={"px", "rem", "%", "vh…"
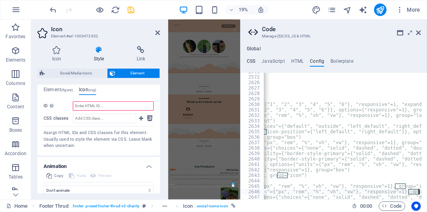
click at [250, 58] on h4 "CSS" at bounding box center [251, 62] width 9 height 9
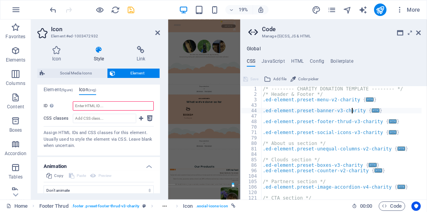
click at [352, 110] on div "/* -------- CHARITY DONATION TEMPLATE -------- */ /* Header & Footer */ .ed-ele…" at bounding box center [342, 145] width 163 height 119
type textarea ".ed-element.preset-banner-v3-charity {"
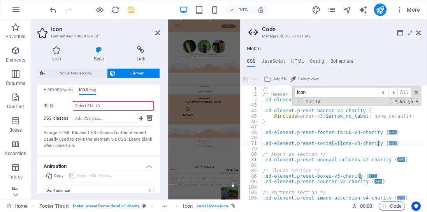
type input "icon"
type textarea ".ed-element.preset-social-icons-v3-charity {"
click at [389, 141] on span "..." at bounding box center [393, 143] width 8 height 4
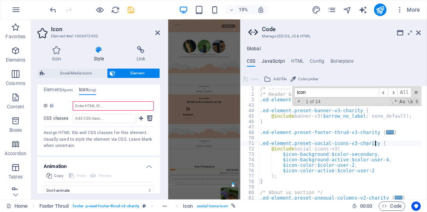
click at [276, 62] on h4 "JavaScript" at bounding box center [273, 62] width 23 height 9
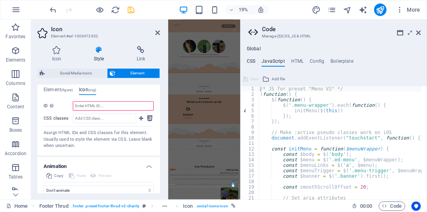
click at [252, 62] on h4 "CSS" at bounding box center [251, 62] width 9 height 9
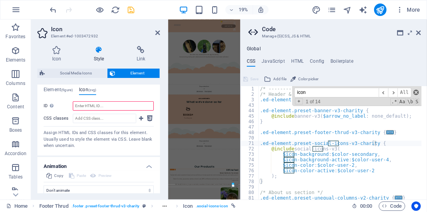
click at [415, 92] on span at bounding box center [415, 92] width 5 height 5
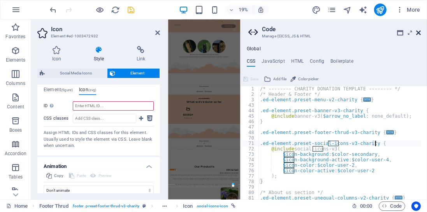
click at [420, 34] on icon at bounding box center [418, 33] width 5 height 6
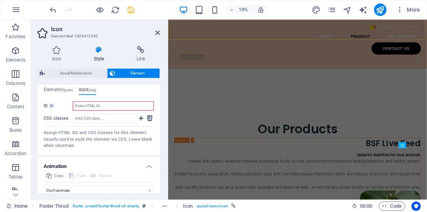
scroll to position [1856, 0]
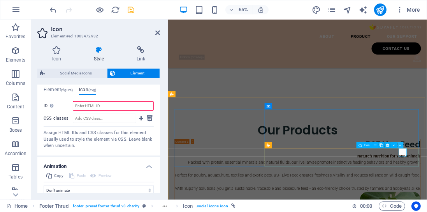
click at [400, 146] on icon at bounding box center [400, 144] width 2 height 5
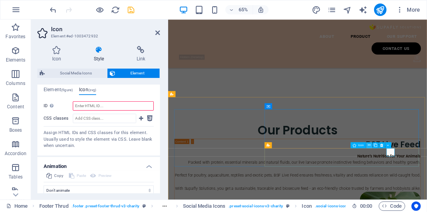
click at [367, 146] on button at bounding box center [369, 145] width 6 height 6
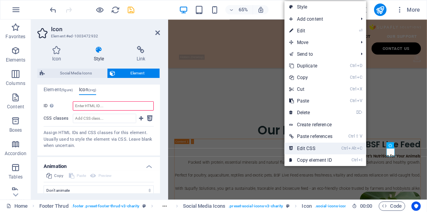
click at [320, 148] on link "Ctrl Alt C Edit CSS" at bounding box center [310, 148] width 53 height 12
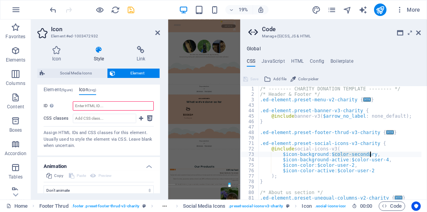
drag, startPoint x: 332, startPoint y: 155, endPoint x: 369, endPoint y: 154, distance: 37.0
click at [369, 154] on div "/* -------- CHARITY DONATION TEMPLATE -------- */ /* Header & Footer */ .ed-ele…" at bounding box center [339, 145] width 163 height 119
click at [334, 165] on div "/* -------- CHARITY DONATION TEMPLATE -------- */ /* Header & Footer */ .ed-ele…" at bounding box center [339, 145] width 163 height 119
click at [331, 155] on div "/* -------- CHARITY DONATION TEMPLATE -------- */ /* Header & Footer */ .ed-ele…" at bounding box center [339, 145] width 163 height 119
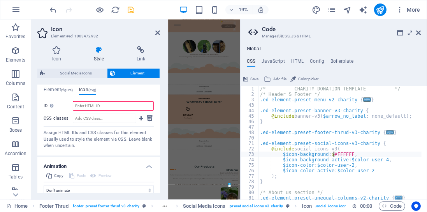
scroll to position [0, 8]
click at [379, 150] on div "/* -------- CHARITY DONATION TEMPLATE -------- */ /* Header & Footer */ .ed-ele…" at bounding box center [339, 145] width 163 height 119
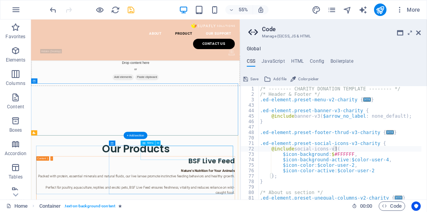
scroll to position [1817, 0]
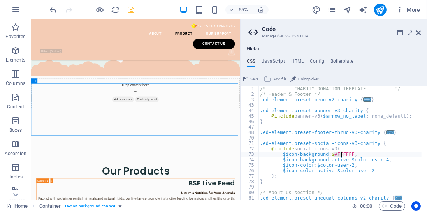
drag, startPoint x: 334, startPoint y: 155, endPoint x: 340, endPoint y: 155, distance: 6.2
click at [340, 155] on div "/* -------- CHARITY DONATION TEMPLATE -------- */ /* Header & Footer */ .ed-ele…" at bounding box center [339, 145] width 163 height 119
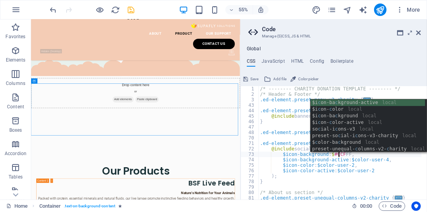
scroll to position [0, 8]
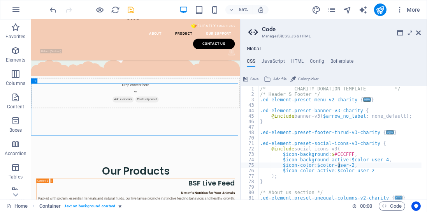
click at [339, 163] on div "/* -------- CHARITY DONATION TEMPLATE -------- */ /* Header & Footer */ .ed-ele…" at bounding box center [339, 145] width 163 height 119
drag, startPoint x: 330, startPoint y: 154, endPoint x: 349, endPoint y: 152, distance: 18.8
click at [349, 152] on div "/* -------- CHARITY DONATION TEMPLATE -------- */ /* Header & Footer */ .ed-ele…" at bounding box center [339, 145] width 163 height 119
click at [349, 160] on div "/* -------- CHARITY DONATION TEMPLATE -------- */ /* Header & Footer */ .ed-ele…" at bounding box center [339, 145] width 163 height 119
drag, startPoint x: 351, startPoint y: 160, endPoint x: 381, endPoint y: 161, distance: 30.0
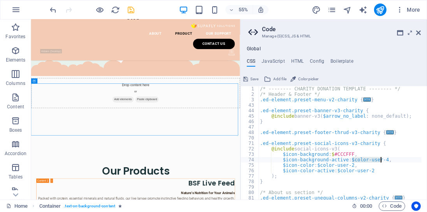
click at [381, 161] on div "/* -------- CHARITY DONATION TEMPLATE -------- */ /* Header & Footer */ .ed-ele…" at bounding box center [339, 145] width 163 height 119
paste textarea "#CCCFFF"
click at [375, 170] on div "/* -------- CHARITY DONATION TEMPLATE -------- */ /* Header & Footer */ .ed-ele…" at bounding box center [339, 145] width 163 height 119
type textarea "$icon-color-active: $color-user-2"
click at [248, 78] on icon at bounding box center [245, 78] width 5 height 9
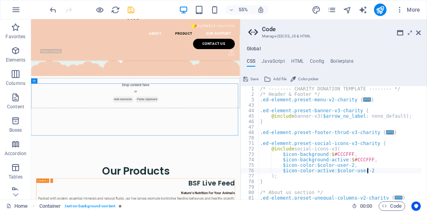
checkbox input "false"
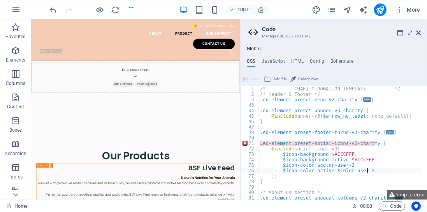
scroll to position [1858, 0]
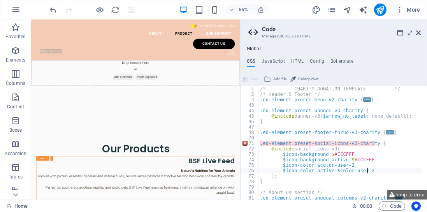
click at [331, 154] on div "/* -------- CHARITY DONATION TEMPLATE -------- */ /* Header & Footer */ .ed-ele…" at bounding box center [339, 145] width 163 height 119
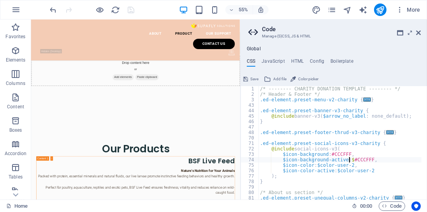
click at [349, 160] on div "/* -------- CHARITY DONATION TEMPLATE -------- */ /* Header & Footer */ .ed-ele…" at bounding box center [339, 145] width 163 height 119
type textarea "$icon-background-active: #CCCFFF,"
click at [248, 77] on button "Save" at bounding box center [251, 78] width 18 height 9
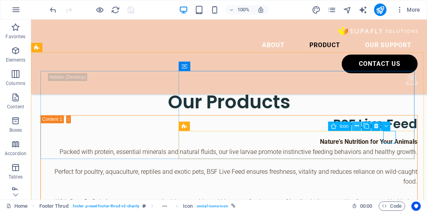
click at [358, 126] on icon at bounding box center [357, 126] width 4 height 8
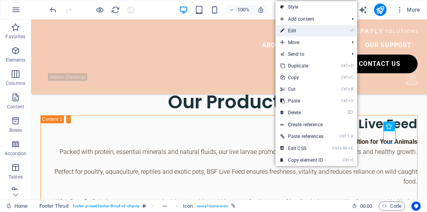
click at [291, 31] on link "⏎ Edit" at bounding box center [302, 31] width 53 height 12
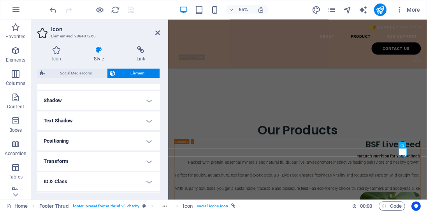
scroll to position [220, 0]
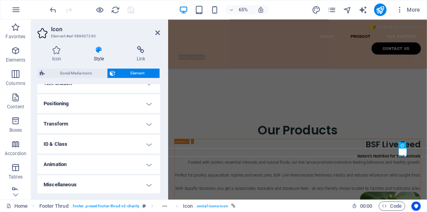
click at [149, 143] on h4 "ID & Class" at bounding box center [98, 144] width 123 height 19
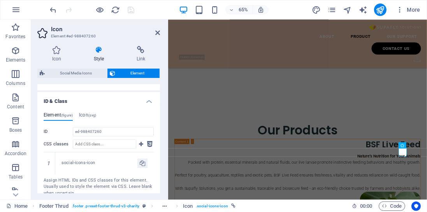
scroll to position [264, 0]
click at [93, 114] on span "(svg)" at bounding box center [92, 114] width 8 height 4
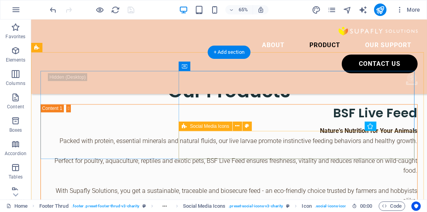
scroll to position [1845, 0]
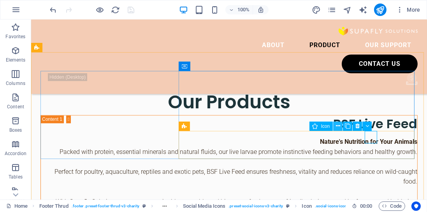
click at [336, 125] on icon at bounding box center [338, 126] width 4 height 8
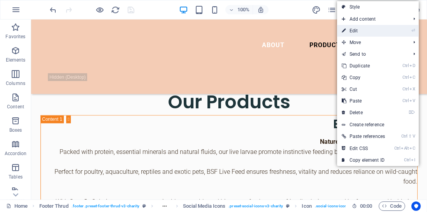
click at [356, 33] on link "⏎ Edit" at bounding box center [363, 31] width 53 height 12
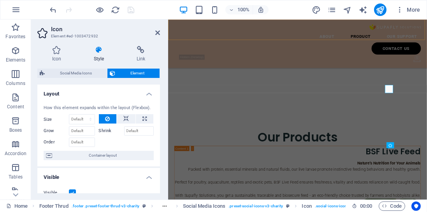
scroll to position [1856, 0]
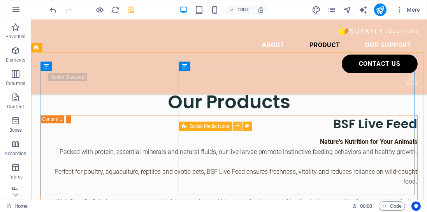
click at [234, 125] on button at bounding box center [237, 125] width 9 height 9
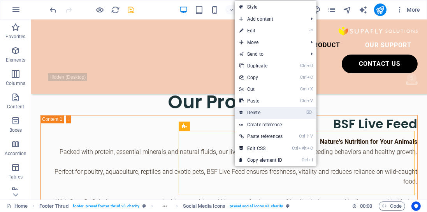
click at [250, 113] on link "⌦ Delete" at bounding box center [261, 113] width 53 height 12
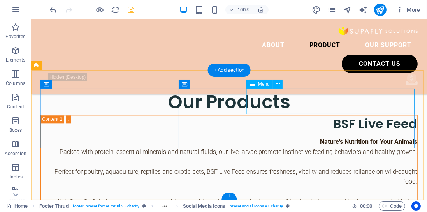
scroll to position [1828, 0]
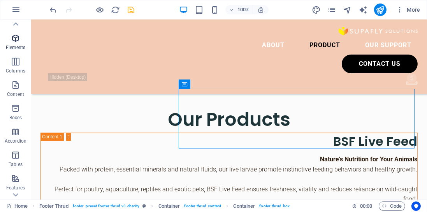
scroll to position [0, 0]
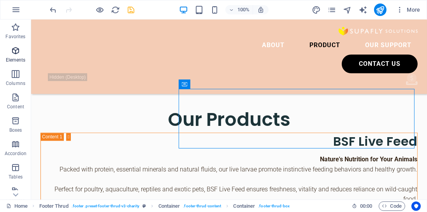
click at [17, 49] on icon "button" at bounding box center [15, 50] width 9 height 9
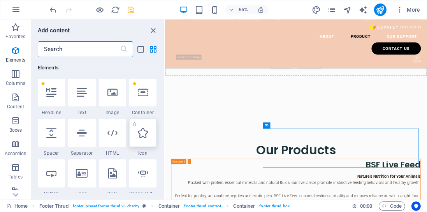
scroll to position [83, 0]
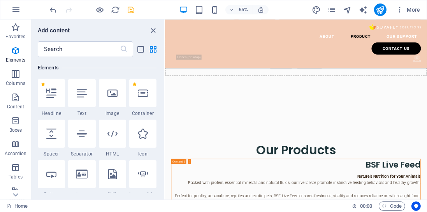
select select "xMidYMid"
select select "px"
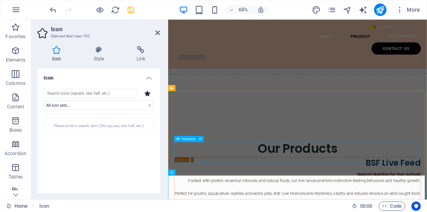
scroll to position [1865, 0]
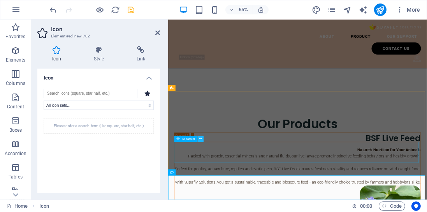
click at [200, 137] on icon at bounding box center [200, 138] width 3 height 5
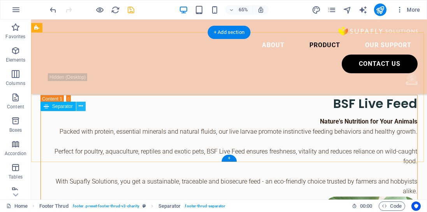
scroll to position [1865, 0]
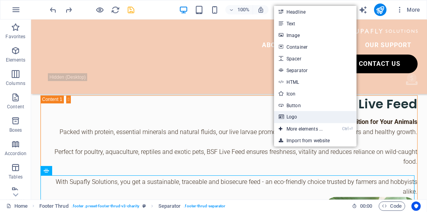
click at [296, 117] on link "Logo" at bounding box center [315, 117] width 83 height 12
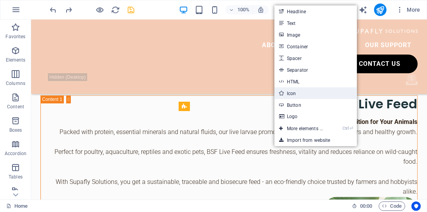
click at [302, 97] on link "Icon" at bounding box center [315, 93] width 83 height 12
select select "xMidYMid"
select select "px"
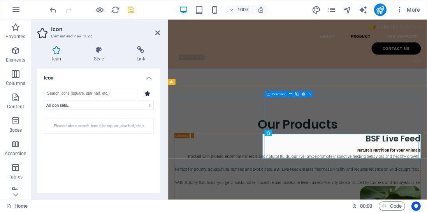
scroll to position [1875, 0]
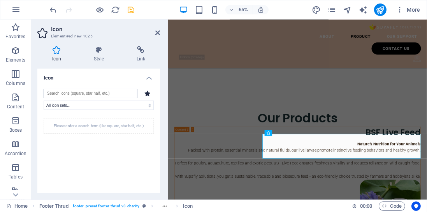
click at [98, 94] on input "search" at bounding box center [91, 93] width 94 height 9
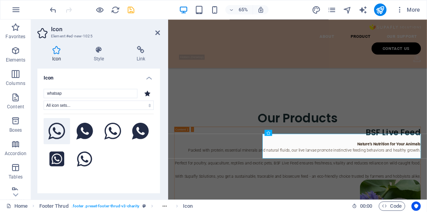
type input "whatsap"
click at [61, 123] on icon at bounding box center [56, 131] width 17 height 17
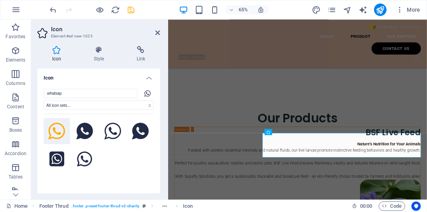
scroll to position [1876, 0]
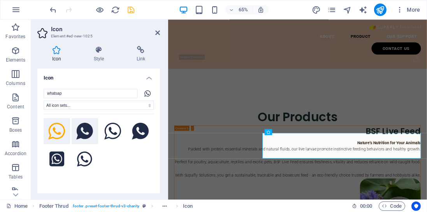
click at [78, 137] on icon at bounding box center [84, 131] width 17 height 17
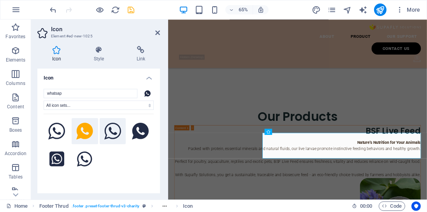
click at [107, 136] on icon at bounding box center [112, 131] width 17 height 17
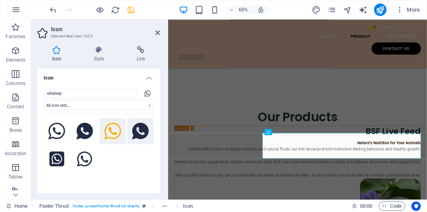
click at [137, 137] on icon at bounding box center [140, 131] width 17 height 17
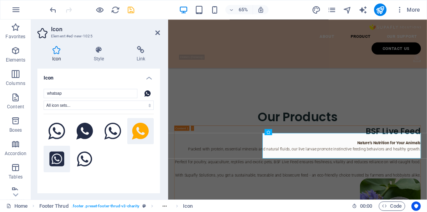
click at [61, 156] on icon at bounding box center [56, 158] width 15 height 15
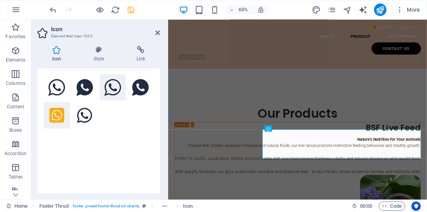
scroll to position [67, 0]
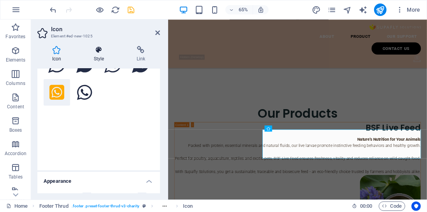
click at [106, 52] on icon at bounding box center [99, 50] width 40 height 8
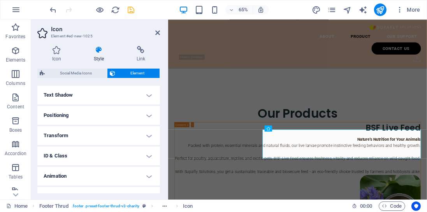
scroll to position [220, 0]
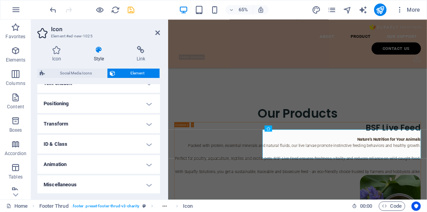
click at [134, 142] on h4 "ID & Class" at bounding box center [98, 144] width 123 height 19
click at [147, 185] on icon at bounding box center [149, 186] width 5 height 9
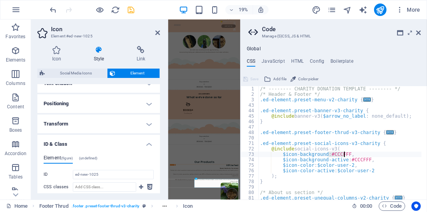
drag, startPoint x: 328, startPoint y: 153, endPoint x: 345, endPoint y: 153, distance: 16.7
click at [345, 153] on div "/* -------- CHARITY DONATION TEMPLATE -------- */ /* Header & Footer */ .ed-ele…" at bounding box center [339, 145] width 163 height 119
drag, startPoint x: 346, startPoint y: 155, endPoint x: 328, endPoint y: 153, distance: 17.6
click at [328, 153] on div "/* -------- CHARITY DONATION TEMPLATE -------- */ /* Header & Footer */ .ed-ele…" at bounding box center [339, 145] width 163 height 119
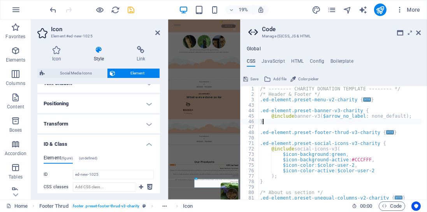
click at [373, 121] on div "/* -------- CHARITY DONATION TEMPLATE -------- */ /* Header & Footer */ .ed-ele…" at bounding box center [339, 145] width 163 height 119
type textarea "}"
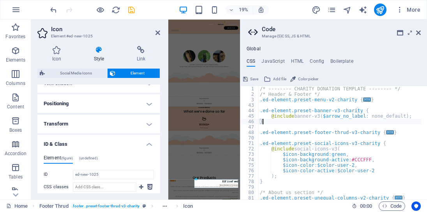
click at [248, 79] on button "Save" at bounding box center [251, 78] width 18 height 9
checkbox input "false"
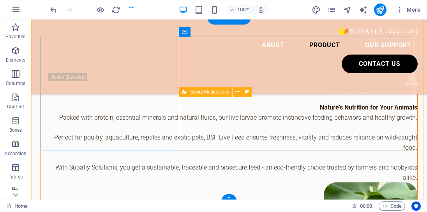
scroll to position [1879, 0]
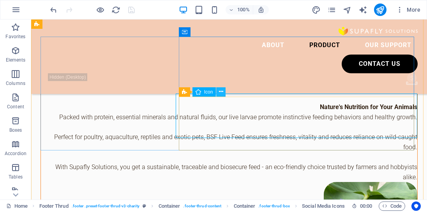
click at [221, 92] on icon at bounding box center [221, 92] width 4 height 8
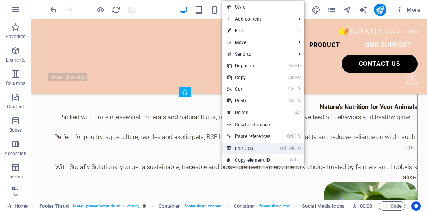
click at [246, 146] on link "Ctrl Alt C Edit CSS" at bounding box center [248, 148] width 53 height 12
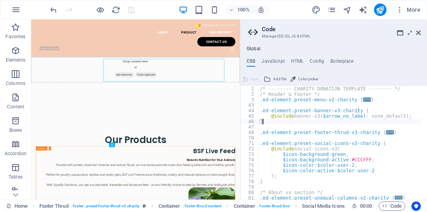
scroll to position [1874, 0]
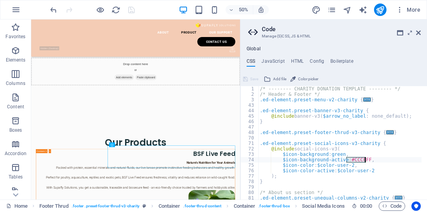
drag, startPoint x: 346, startPoint y: 160, endPoint x: 364, endPoint y: 160, distance: 17.1
click at [364, 160] on div "/* -------- CHARITY DONATION TEMPLATE -------- */ /* Header & Footer */ .ed-ele…" at bounding box center [339, 145] width 163 height 119
drag, startPoint x: 328, startPoint y: 153, endPoint x: 340, endPoint y: 156, distance: 12.3
click at [340, 156] on div "/* -------- CHARITY DONATION TEMPLATE -------- */ /* Header & Footer */ .ed-ele…" at bounding box center [339, 145] width 163 height 119
drag, startPoint x: 329, startPoint y: 153, endPoint x: 346, endPoint y: 154, distance: 17.1
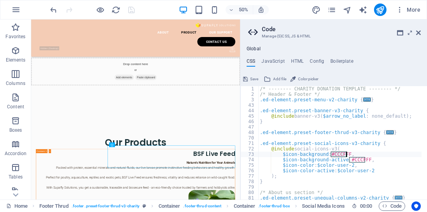
click at [346, 154] on div "/* -------- CHARITY DONATION TEMPLATE -------- */ /* Header & Footer */ .ed-ele…" at bounding box center [339, 145] width 163 height 119
click at [409, 152] on div "/* -------- CHARITY DONATION TEMPLATE -------- */ /* Header & Footer */ .ed-ele…" at bounding box center [339, 145] width 163 height 119
type textarea "$icon-background: #fffccc,"
click at [313, 81] on span "Color picker" at bounding box center [308, 78] width 20 height 9
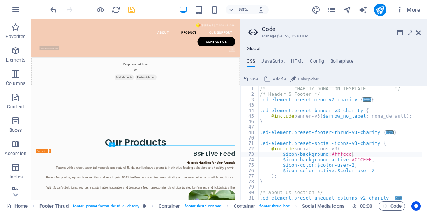
type input "#0d2245"
click at [357, 150] on div "/* -------- CHARITY DONATION TEMPLATE -------- */ /* Header & Footer */ .ed-ele…" at bounding box center [339, 145] width 163 height 119
type textarea "@include social-icons-v3(#0d2245"
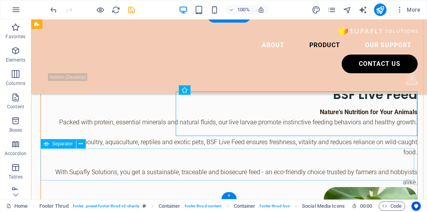
scroll to position [1881, 0]
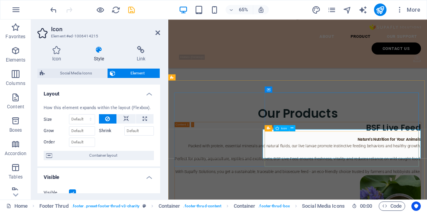
click at [293, 129] on button at bounding box center [292, 128] width 6 height 6
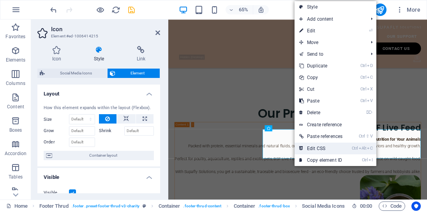
click at [312, 145] on link "Ctrl Alt C Edit CSS" at bounding box center [320, 148] width 53 height 12
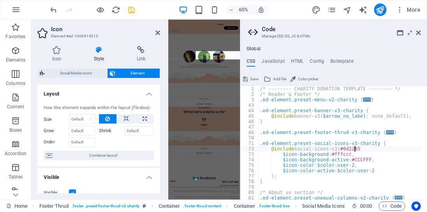
scroll to position [1884, 0]
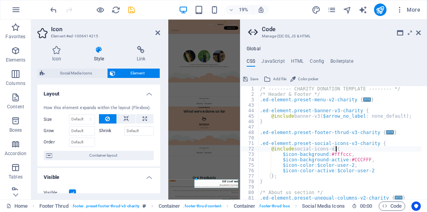
type textarea "$icon-background: #CCCFFF,"
click at [334, 153] on div "/* -------- CHARITY DONATION TEMPLATE -------- */ /* Header & Footer */ .ed-ele…" at bounding box center [339, 142] width 163 height 113
drag, startPoint x: 330, startPoint y: 154, endPoint x: 339, endPoint y: 155, distance: 8.2
click at [339, 155] on div "/* -------- CHARITY DONATION TEMPLATE -------- */ /* Header & Footer */ .ed-ele…" at bounding box center [339, 145] width 163 height 119
drag, startPoint x: 328, startPoint y: 154, endPoint x: 346, endPoint y: 155, distance: 17.9
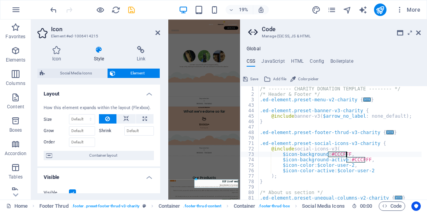
click at [346, 155] on div "/* -------- CHARITY DONATION TEMPLATE -------- */ /* Header & Footer */ .ed-ele…" at bounding box center [339, 145] width 163 height 119
click at [311, 79] on span "Color picker" at bounding box center [308, 78] width 20 height 9
type input "#1c5e27"
click at [381, 145] on div "/* -------- CHARITY DONATION TEMPLATE -------- */ /* Header & Footer */ .ed-ele…" at bounding box center [339, 145] width 163 height 119
drag, startPoint x: 328, startPoint y: 154, endPoint x: 346, endPoint y: 154, distance: 17.9
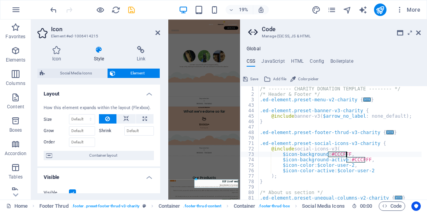
click at [346, 154] on div "/* -------- CHARITY DONATION TEMPLATE -------- */ /* Header & Footer */ .ed-ele…" at bounding box center [339, 145] width 163 height 119
type textarea "$icon-background: #CCCFFF,"
click at [316, 80] on span "Color picker" at bounding box center [308, 78] width 20 height 9
type input "#000000"
click at [339, 157] on div "/* -------- CHARITY DONATION TEMPLATE -------- */ /* Header & Footer */ .ed-ele…" at bounding box center [339, 145] width 163 height 119
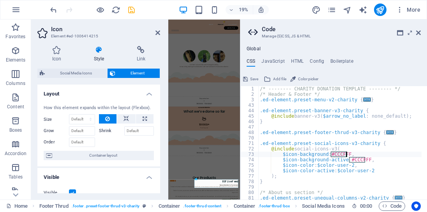
drag, startPoint x: 330, startPoint y: 154, endPoint x: 345, endPoint y: 153, distance: 15.6
click at [345, 153] on div "/* -------- CHARITY DONATION TEMPLATE -------- */ /* Header & Footer */ .ed-ele…" at bounding box center [339, 145] width 163 height 119
type textarea "$icon-background: #114022,"
click at [250, 77] on span "Save" at bounding box center [254, 78] width 8 height 9
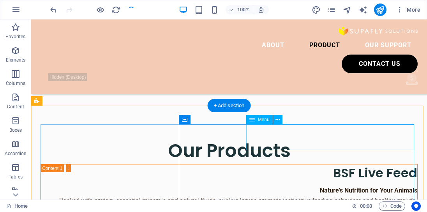
scroll to position [1835, 0]
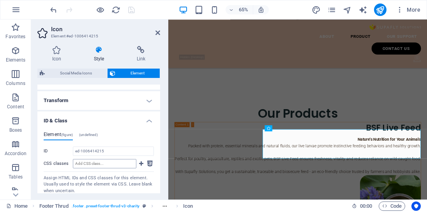
scroll to position [244, 0]
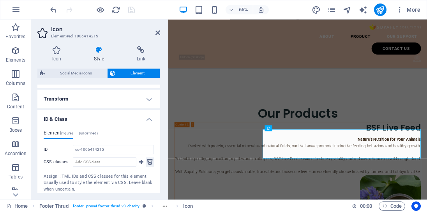
click at [148, 164] on icon at bounding box center [149, 161] width 5 height 9
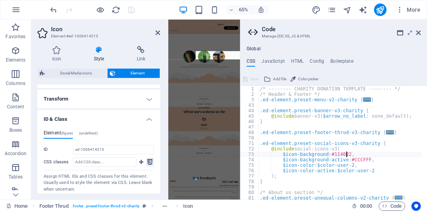
scroll to position [1884, 0]
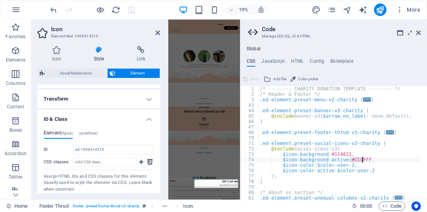
drag, startPoint x: 348, startPoint y: 161, endPoint x: 362, endPoint y: 161, distance: 13.6
click at [363, 161] on div "/* -------- CHARITY DONATION TEMPLATE -------- */ /* Header & Footer */ .ed-ele…" at bounding box center [339, 145] width 163 height 119
drag, startPoint x: 315, startPoint y: 166, endPoint x: 348, endPoint y: 165, distance: 32.3
click at [348, 165] on div "/* -------- CHARITY DONATION TEMPLATE -------- */ /* Header & Footer */ .ed-ele…" at bounding box center [339, 145] width 163 height 119
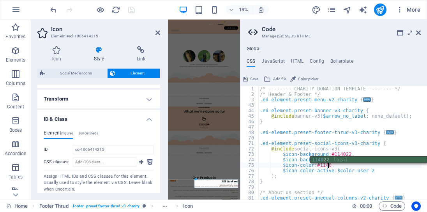
scroll to position [0, 7]
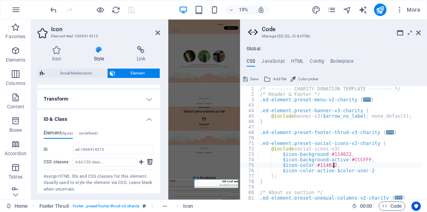
type textarea "$icon-color: #114022,"
click at [251, 78] on span "Save" at bounding box center [254, 78] width 8 height 9
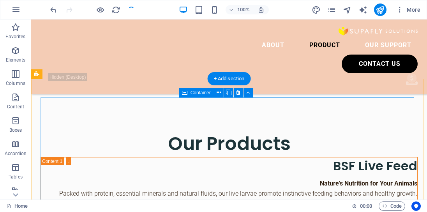
scroll to position [1857, 0]
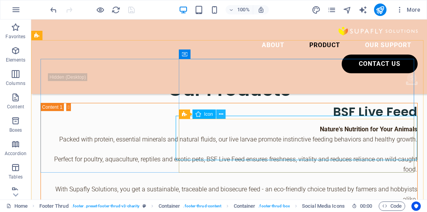
click at [223, 114] on button at bounding box center [220, 113] width 9 height 9
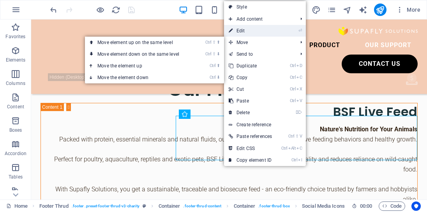
drag, startPoint x: 240, startPoint y: 31, endPoint x: 111, endPoint y: 18, distance: 130.3
click at [240, 31] on link "⏎ Edit" at bounding box center [250, 31] width 53 height 12
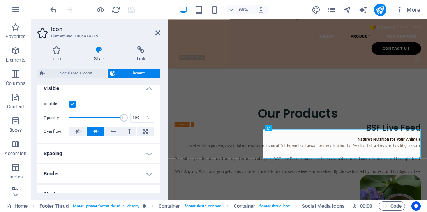
scroll to position [89, 0]
drag, startPoint x: 120, startPoint y: 115, endPoint x: 97, endPoint y: 115, distance: 22.6
click at [98, 115] on span at bounding box center [99, 117] width 8 height 8
type input "100"
drag, startPoint x: 97, startPoint y: 115, endPoint x: 133, endPoint y: 114, distance: 35.8
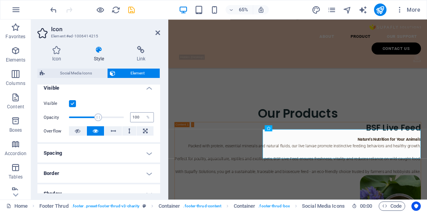
click at [133, 114] on div "Opacity 100 %" at bounding box center [99, 117] width 110 height 12
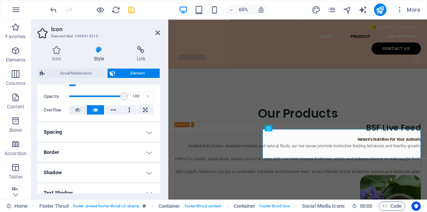
scroll to position [111, 0]
click at [144, 130] on h4 "Spacing" at bounding box center [98, 131] width 123 height 19
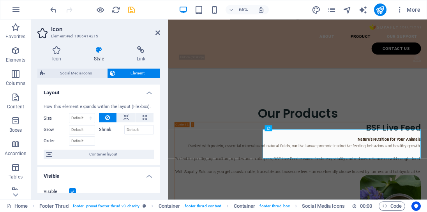
scroll to position [0, 0]
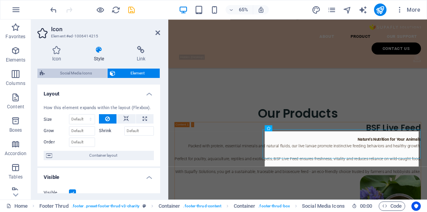
click at [86, 75] on span "Social Media Icons" at bounding box center [76, 72] width 58 height 9
select select "rem"
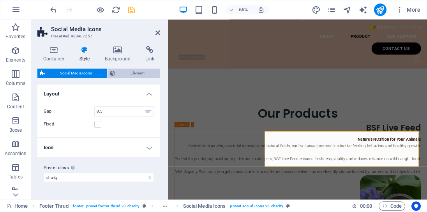
click at [127, 75] on span "Element" at bounding box center [138, 72] width 40 height 9
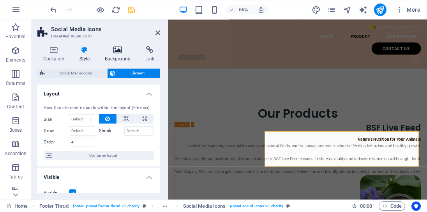
click at [118, 55] on h4 "Background" at bounding box center [119, 54] width 41 height 16
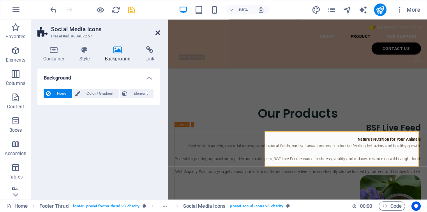
click at [157, 32] on icon at bounding box center [157, 33] width 5 height 6
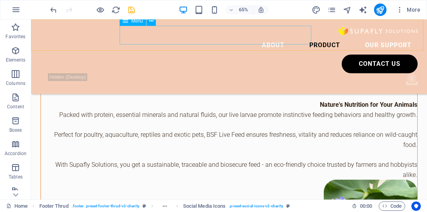
scroll to position [1857, 0]
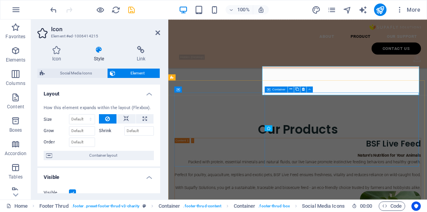
scroll to position [1882, 0]
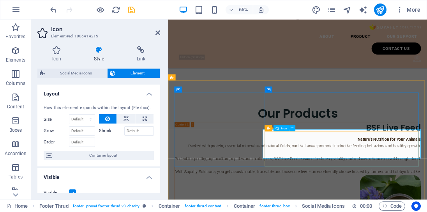
click at [292, 128] on icon at bounding box center [292, 127] width 3 height 5
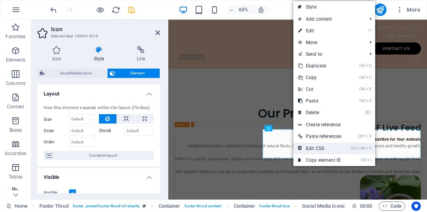
click at [306, 145] on link "Ctrl Alt C Edit CSS" at bounding box center [319, 148] width 53 height 12
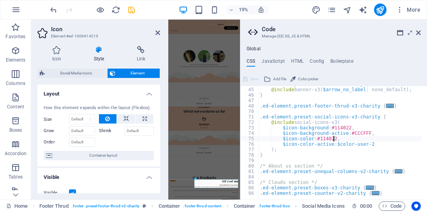
scroll to position [40, 0]
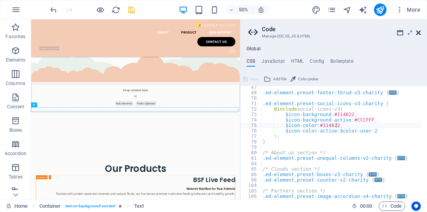
click at [420, 34] on icon at bounding box center [418, 33] width 5 height 6
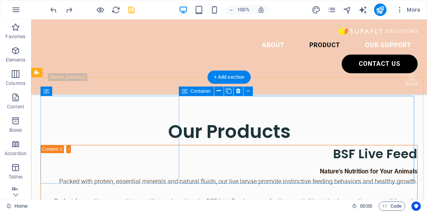
scroll to position [1811, 0]
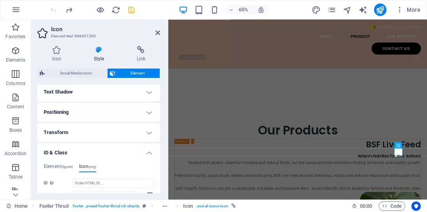
scroll to position [289, 0]
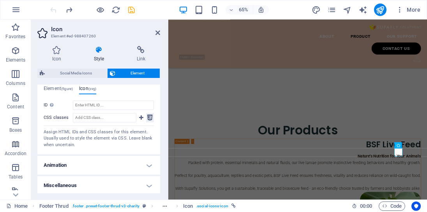
click at [147, 116] on icon at bounding box center [149, 117] width 5 height 9
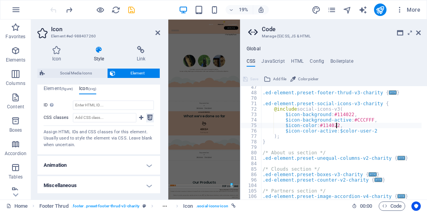
scroll to position [40, 0]
drag, startPoint x: 348, startPoint y: 120, endPoint x: 367, endPoint y: 121, distance: 18.7
click at [367, 121] on div ".ed-element.preset-footer-thrud-v3-charity { ... } .ed-element.preset-social-ic…" at bounding box center [342, 143] width 163 height 119
click at [356, 121] on div ".ed-element.preset-footer-thrud-v3-charity { ... } .ed-element.preset-social-ic…" at bounding box center [341, 142] width 160 height 113
drag, startPoint x: 352, startPoint y: 120, endPoint x: 367, endPoint y: 120, distance: 14.8
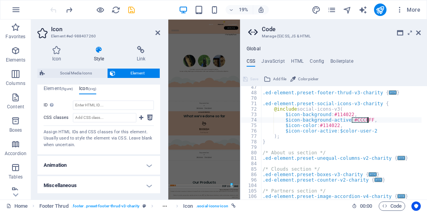
click at [367, 120] on div ".ed-element.preset-footer-thrud-v3-charity { ... } .ed-element.preset-social-ic…" at bounding box center [342, 143] width 163 height 119
drag, startPoint x: 319, startPoint y: 125, endPoint x: 335, endPoint y: 125, distance: 16.4
click at [335, 125] on div ".ed-element.preset-footer-thrud-v3-charity { ... } .ed-element.preset-social-ic…" at bounding box center [342, 143] width 163 height 119
click at [344, 134] on div ".ed-element.preset-footer-thrud-v3-charity { ... } .ed-element.preset-social-ic…" at bounding box center [342, 143] width 163 height 119
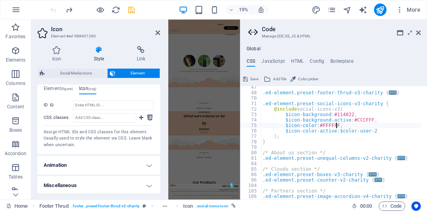
scroll to position [0, 2]
type textarea ");"
click at [253, 77] on span "Save" at bounding box center [254, 78] width 8 height 9
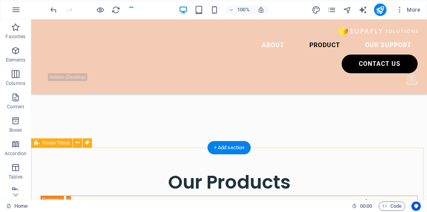
checkbox input "false"
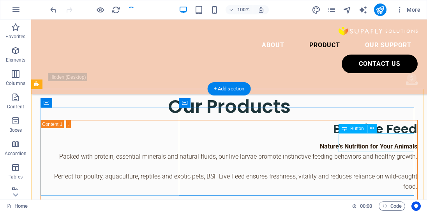
scroll to position [1853, 0]
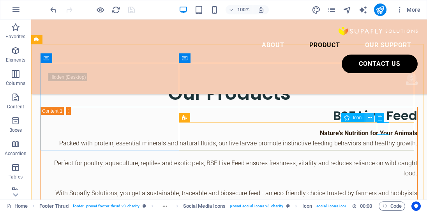
click at [368, 116] on icon at bounding box center [369, 118] width 4 height 8
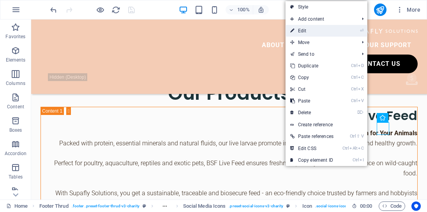
click at [323, 32] on link "⏎ Edit" at bounding box center [311, 31] width 53 height 12
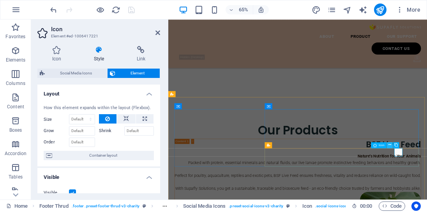
click at [388, 145] on icon at bounding box center [389, 144] width 3 height 5
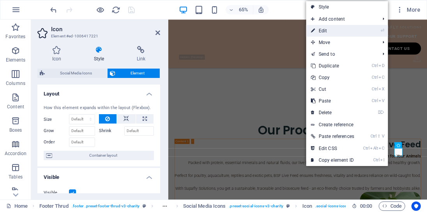
click at [318, 33] on link "⏎ Edit" at bounding box center [332, 31] width 53 height 12
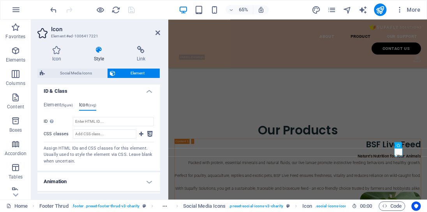
scroll to position [290, 0]
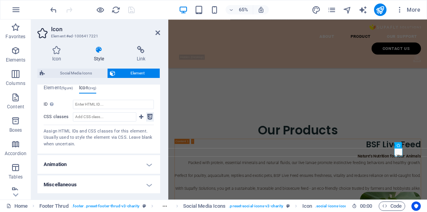
click at [147, 114] on icon at bounding box center [149, 116] width 5 height 9
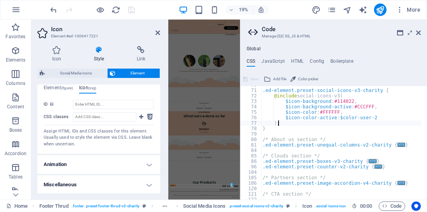
scroll to position [40, 0]
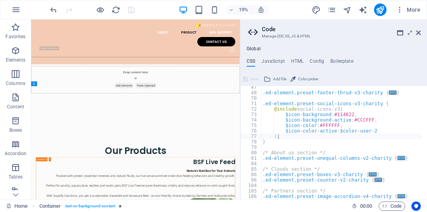
scroll to position [1824, 0]
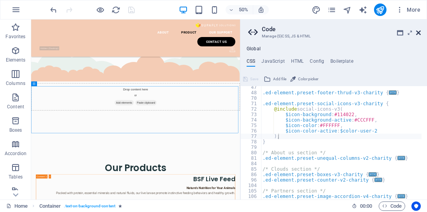
click at [417, 32] on icon at bounding box center [418, 33] width 5 height 6
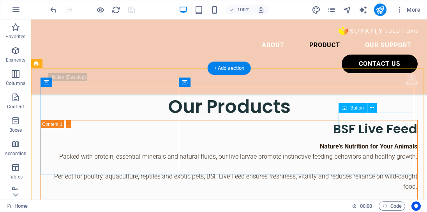
scroll to position [1856, 0]
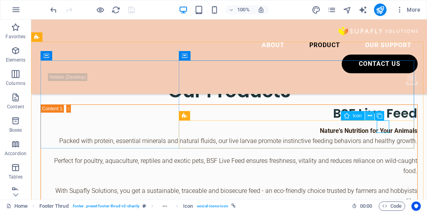
click at [367, 116] on button at bounding box center [369, 115] width 9 height 9
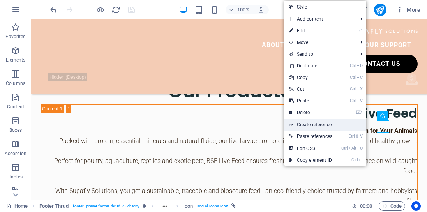
click at [316, 128] on link "Create reference" at bounding box center [325, 125] width 82 height 12
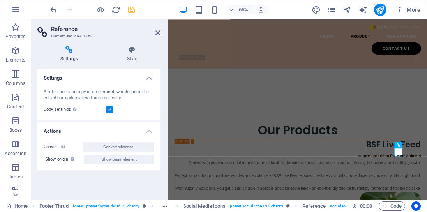
click at [74, 56] on h4 "Settings" at bounding box center [70, 54] width 67 height 16
click at [122, 51] on icon at bounding box center [132, 50] width 56 height 8
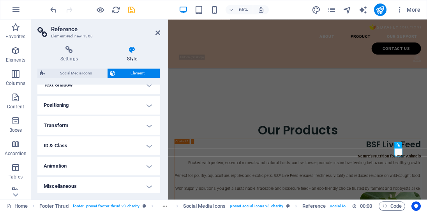
scroll to position [220, 0]
click at [125, 140] on h4 "ID & Class" at bounding box center [98, 144] width 123 height 19
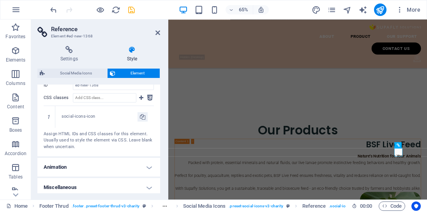
scroll to position [311, 0]
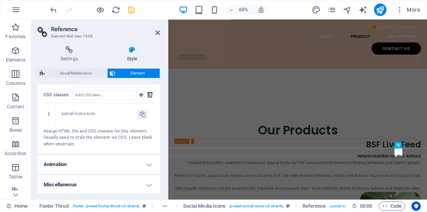
click at [142, 164] on h4 "Animation" at bounding box center [98, 164] width 123 height 19
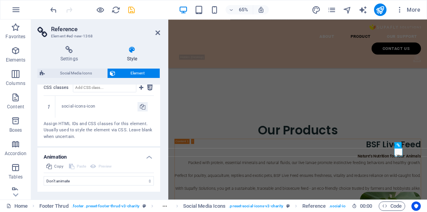
scroll to position [336, 0]
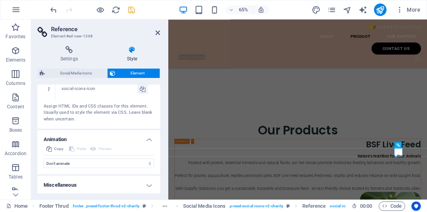
drag, startPoint x: 148, startPoint y: 185, endPoint x: 144, endPoint y: 180, distance: 6.5
click at [148, 186] on h4 "Miscellaneous" at bounding box center [98, 185] width 123 height 19
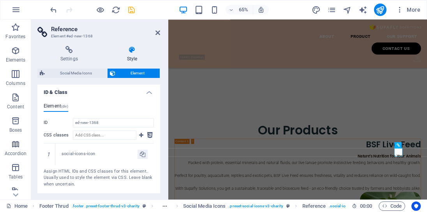
scroll to position [270, 0]
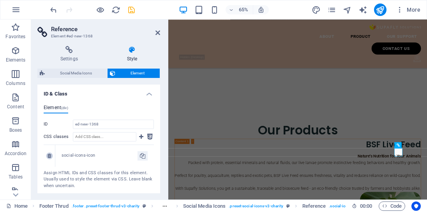
click at [50, 153] on icon at bounding box center [49, 155] width 4 height 5
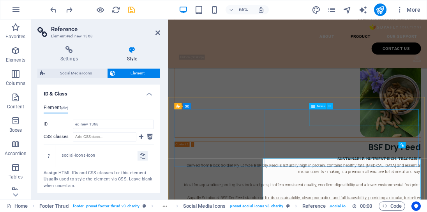
scroll to position [1856, 0]
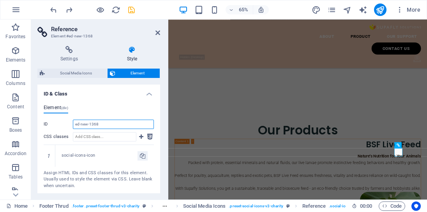
click at [109, 126] on input "ed-new-1368" at bounding box center [113, 123] width 81 height 9
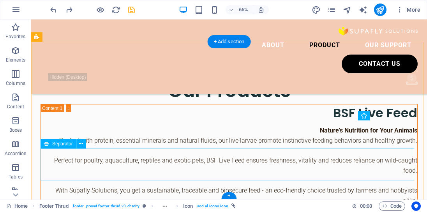
scroll to position [1856, 0]
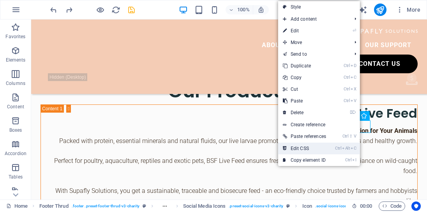
click at [318, 145] on link "Ctrl Alt C Edit CSS" at bounding box center [304, 148] width 53 height 12
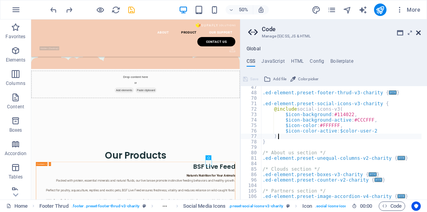
click at [416, 33] on icon at bounding box center [418, 33] width 5 height 6
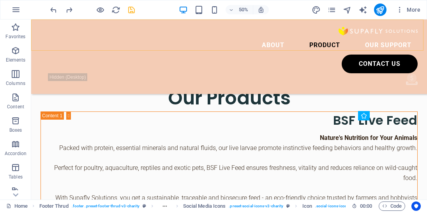
scroll to position [1856, 0]
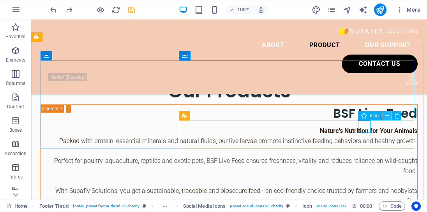
click at [383, 114] on button at bounding box center [386, 115] width 9 height 9
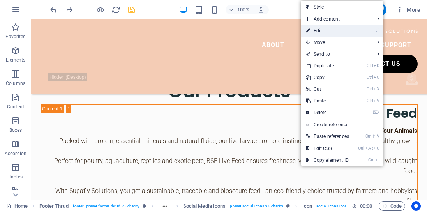
drag, startPoint x: 333, startPoint y: 33, endPoint x: 252, endPoint y: 20, distance: 81.9
click at [333, 33] on link "⏎ Edit" at bounding box center [327, 31] width 53 height 12
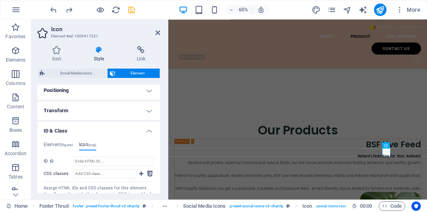
scroll to position [244, 0]
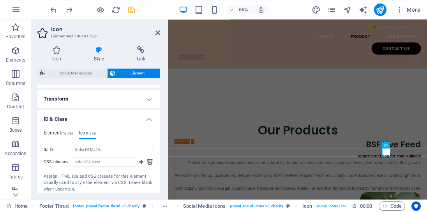
click at [69, 135] on span "(figure)" at bounding box center [67, 133] width 12 height 4
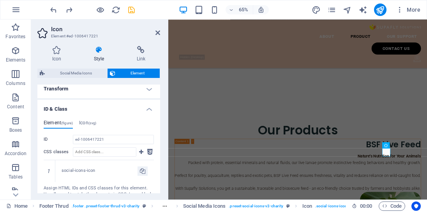
scroll to position [267, 0]
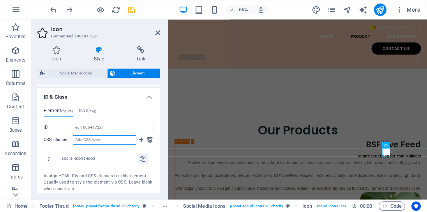
click at [97, 137] on input "CSS classes" at bounding box center [104, 139] width 63 height 9
click at [140, 159] on icon at bounding box center [142, 158] width 5 height 9
type input "social-icons-icon"
click at [139, 138] on icon at bounding box center [141, 139] width 4 height 9
click at [108, 139] on input "CSS classes" at bounding box center [104, 139] width 63 height 9
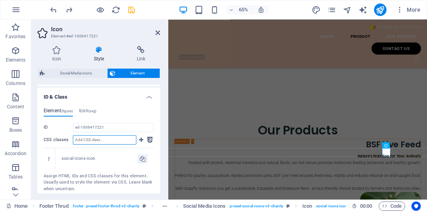
paste input "social-icons-icon"
type input "social-icons-icon"
click at [139, 140] on icon at bounding box center [141, 139] width 4 height 9
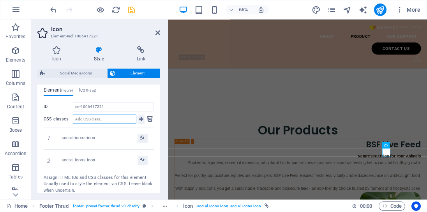
scroll to position [289, 0]
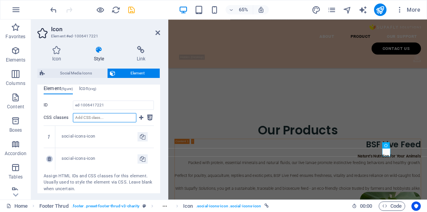
click at [50, 158] on icon at bounding box center [49, 158] width 4 height 5
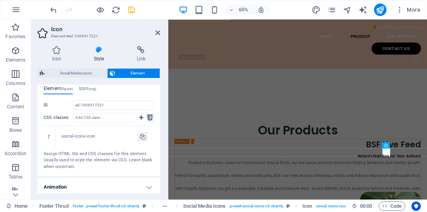
click at [149, 118] on icon at bounding box center [149, 117] width 5 height 9
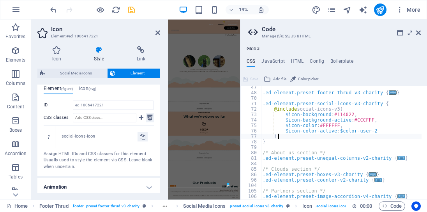
scroll to position [1858, 0]
click at [318, 10] on icon "design" at bounding box center [315, 9] width 9 height 9
select select "ease-in-out"
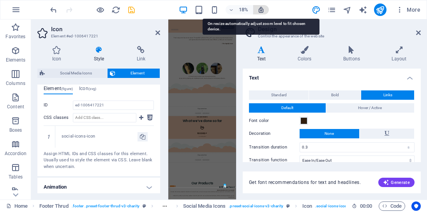
click at [259, 10] on icon "button" at bounding box center [260, 9] width 7 height 7
click at [262, 12] on icon "button" at bounding box center [260, 9] width 7 height 7
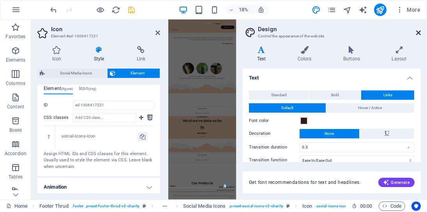
click at [418, 33] on icon at bounding box center [418, 33] width 5 height 6
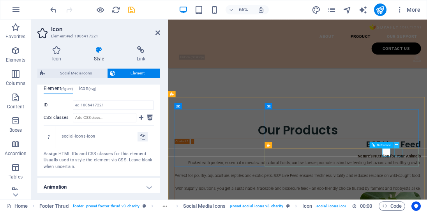
click at [397, 145] on button at bounding box center [396, 145] width 6 height 6
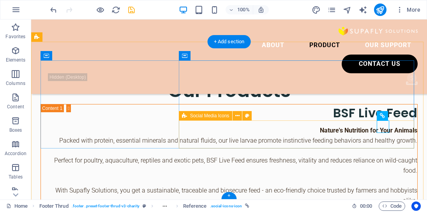
scroll to position [1856, 0]
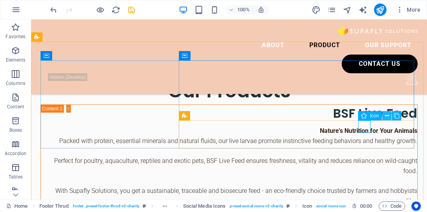
click at [387, 116] on icon at bounding box center [387, 116] width 4 height 8
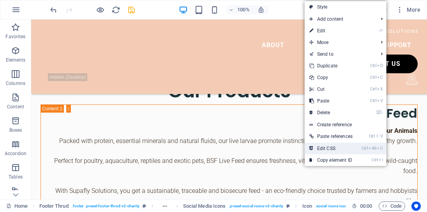
click at [326, 149] on link "Ctrl Alt C Edit CSS" at bounding box center [330, 148] width 53 height 12
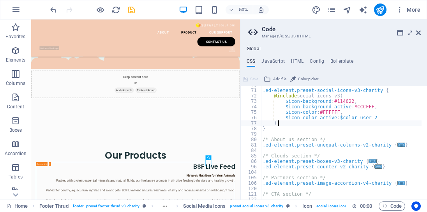
scroll to position [40, 0]
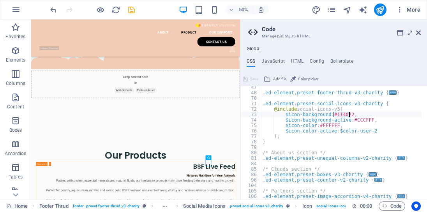
drag, startPoint x: 333, startPoint y: 115, endPoint x: 348, endPoint y: 113, distance: 14.9
click at [348, 113] on div ".ed-element.preset-footer-thrud-v3-charity { ... } .ed-element.preset-social-ic…" at bounding box center [342, 143] width 163 height 119
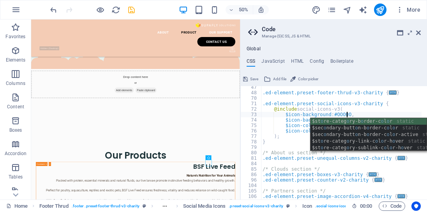
scroll to position [0, 9]
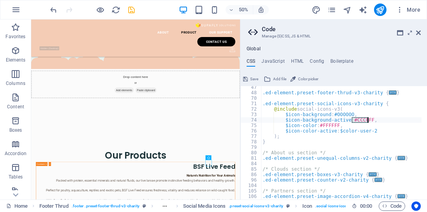
drag, startPoint x: 352, startPoint y: 120, endPoint x: 366, endPoint y: 119, distance: 13.6
click at [366, 119] on div ".ed-element.preset-footer-thrud-v3-charity { ... } .ed-element.preset-social-ic…" at bounding box center [342, 143] width 163 height 119
drag, startPoint x: 332, startPoint y: 114, endPoint x: 348, endPoint y: 114, distance: 15.2
click at [348, 114] on div ".ed-element.preset-footer-thrud-v3-charity { ... } .ed-element.preset-social-ic…" at bounding box center [342, 143] width 163 height 119
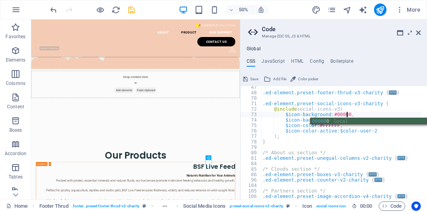
scroll to position [0, 9]
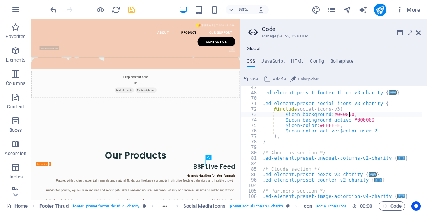
click at [346, 136] on div ".ed-element.preset-footer-thrud-v3-charity { ... } .ed-element.preset-social-ic…" at bounding box center [342, 143] width 163 height 119
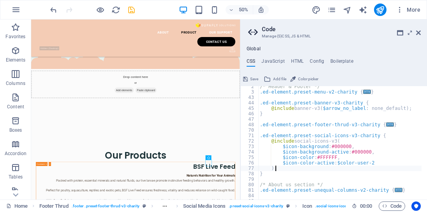
scroll to position [0, 0]
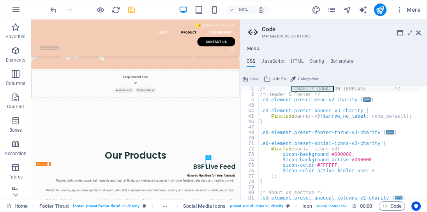
drag, startPoint x: 291, startPoint y: 89, endPoint x: 334, endPoint y: 90, distance: 42.8
click at [334, 90] on div "/* -------- CHARITY DONATION TEMPLATE -------- */ /* Header & Footer */ .ed-ele…" at bounding box center [339, 145] width 163 height 119
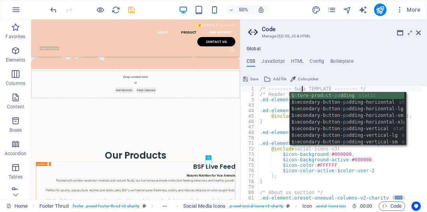
scroll to position [0, 4]
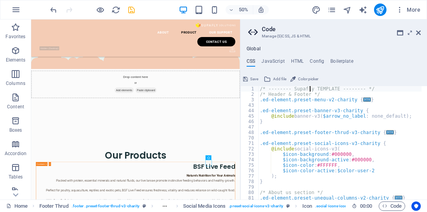
click at [331, 130] on div "/* -------- Supafly TEMPLATE -------- */ /* Header & Footer */ .ed-element.pres…" at bounding box center [339, 145] width 163 height 119
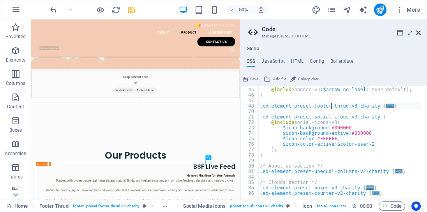
scroll to position [53, 0]
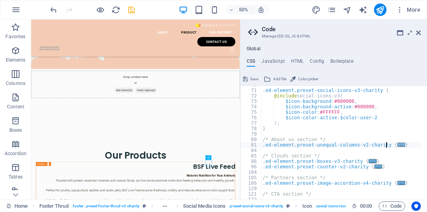
click at [397, 146] on span "..." at bounding box center [401, 144] width 8 height 4
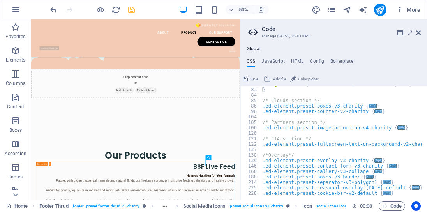
scroll to position [132, 0]
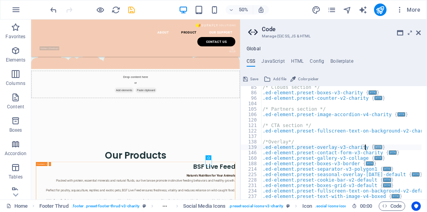
click at [374, 147] on span "..." at bounding box center [378, 147] width 8 height 4
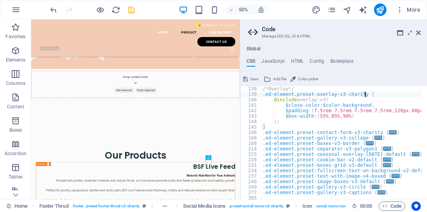
scroll to position [197, 0]
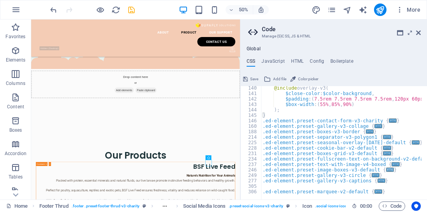
click at [386, 170] on span "..." at bounding box center [390, 169] width 8 height 4
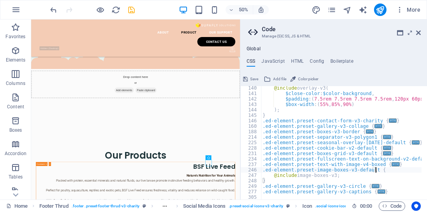
scroll to position [208, 0]
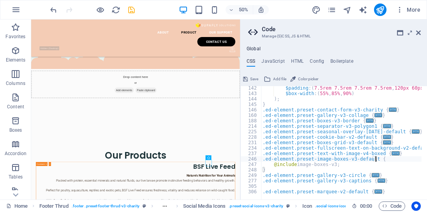
click at [371, 175] on span "..." at bounding box center [375, 175] width 8 height 4
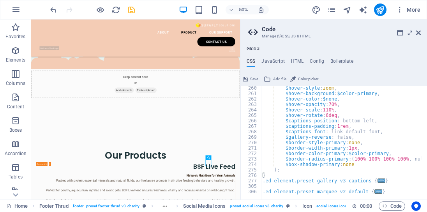
scroll to position [355, 0]
click at [377, 179] on span "..." at bounding box center [381, 180] width 8 height 4
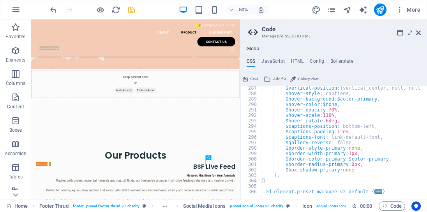
scroll to position [502, 0]
click at [374, 191] on span "..." at bounding box center [378, 191] width 8 height 4
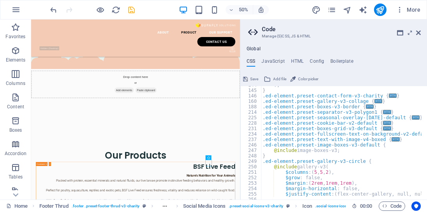
scroll to position [209, 0]
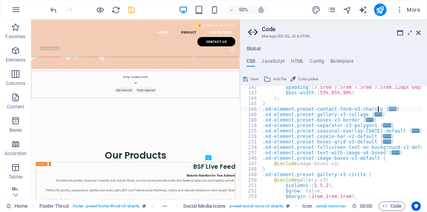
click at [388, 108] on span "..." at bounding box center [392, 109] width 8 height 4
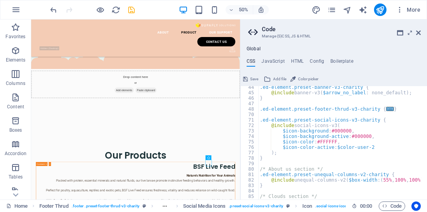
scroll to position [37, 0]
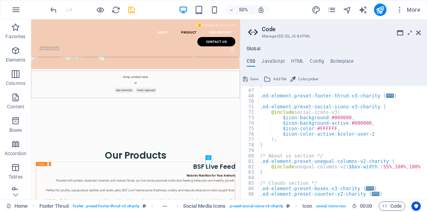
click at [337, 112] on div "} .ed-element.preset-footer-thrud-v3-charity { ... } .ed-element.preset-social-…" at bounding box center [380, 141] width 244 height 119
type textarea "@include social-icons-v3("
click at [218, 157] on button at bounding box center [220, 157] width 5 height 5
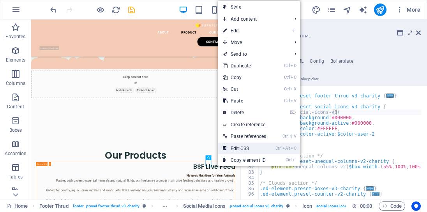
click at [234, 150] on link "Ctrl Alt C Edit CSS" at bounding box center [244, 148] width 53 height 12
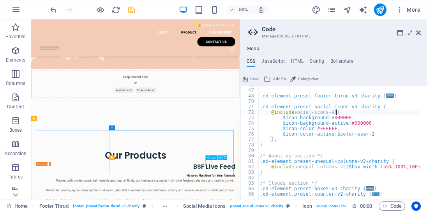
click at [219, 156] on icon at bounding box center [220, 157] width 2 height 4
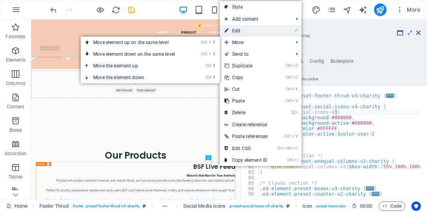
click at [246, 32] on link "⏎ Edit" at bounding box center [246, 31] width 53 height 12
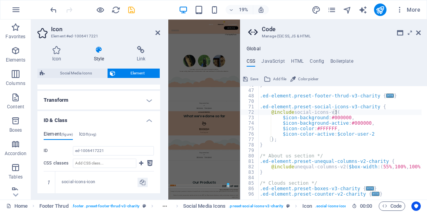
scroll to position [244, 0]
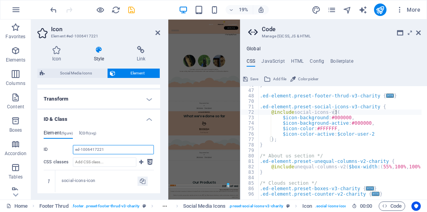
drag, startPoint x: 114, startPoint y: 149, endPoint x: 75, endPoint y: 148, distance: 39.4
click at [75, 148] on input "ed-1006417221" at bounding box center [113, 149] width 81 height 9
click at [338, 111] on div "} .ed-element.preset-footer-thrud-v3-charity { ... } .ed-element.preset-social-…" at bounding box center [380, 141] width 244 height 119
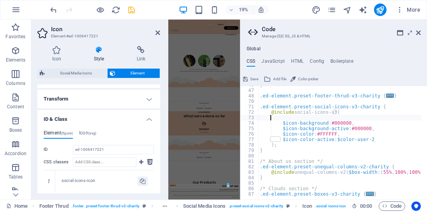
scroll to position [0, 1]
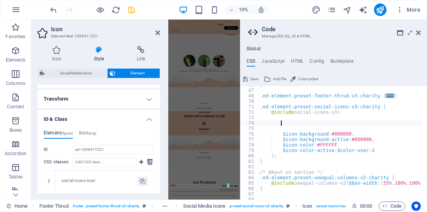
type textarea "{"
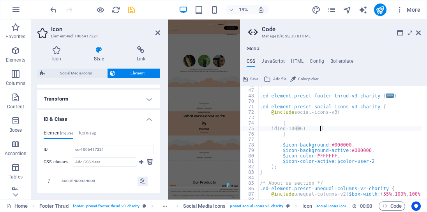
scroll to position [0, 5]
type textarea "id(ed-10006417221"
click at [341, 137] on div "} .ed-element.preset-footer-thrud-v3-charity { ... } .ed-element.preset-social-…" at bounding box center [380, 141] width 244 height 119
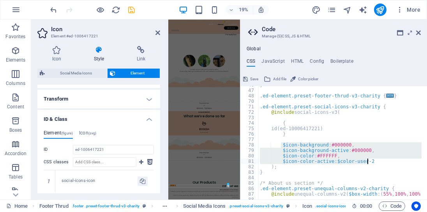
drag, startPoint x: 280, startPoint y: 143, endPoint x: 377, endPoint y: 159, distance: 97.9
click at [377, 159] on div "} .ed-element.preset-footer-thrud-v3-charity { ... } .ed-element.preset-social-…" at bounding box center [380, 141] width 244 height 119
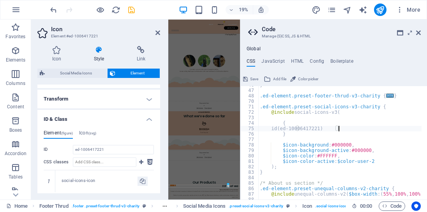
click at [343, 130] on div "} .ed-element.preset-footer-thrud-v3-charity { ... } .ed-element.preset-social-…" at bounding box center [380, 141] width 244 height 119
type textarea "id(ed-10006417221)"
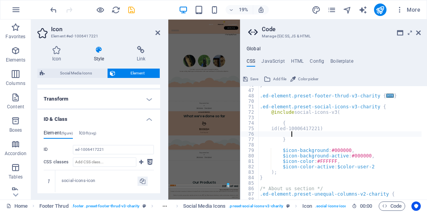
paste textarea "$icon-color-active: $color-user-2"
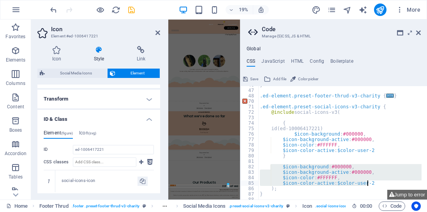
drag, startPoint x: 279, startPoint y: 165, endPoint x: 374, endPoint y: 181, distance: 97.1
click at [374, 181] on div "} .ed-element.preset-footer-thrud-v3-charity { ... } .ed-element.preset-social-…" at bounding box center [380, 141] width 244 height 119
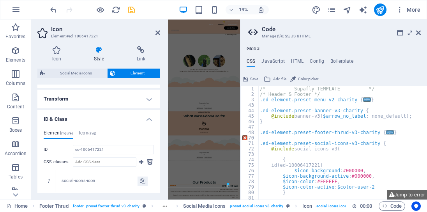
scroll to position [13, 0]
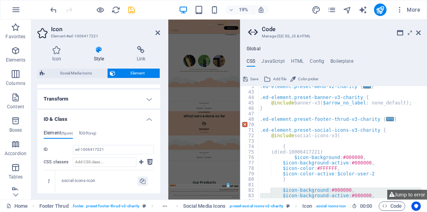
type textarea "$icon-color: #FFFFFF, $icon-color-active: $color-user-2"
click at [420, 33] on aside "Code Manage (S)CSS, JS & HTML Global CSS JavaScript HTML Config Boilerplate $ic…" at bounding box center [333, 109] width 187 height 180
click at [419, 32] on icon at bounding box center [418, 33] width 5 height 6
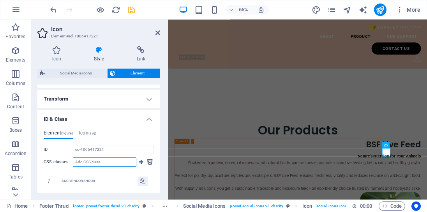
click at [109, 160] on input "CSS classes" at bounding box center [104, 161] width 63 height 9
click at [116, 160] on input "CSS classes" at bounding box center [104, 161] width 63 height 9
paste input "$icon-background: #000000, $icon-background-active: #000000, $icon-color: #FFFF…"
type input "$icon-background: #000000, $icon-background-active: #000000, $icon-color: #FFFF…"
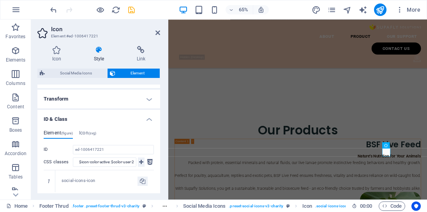
scroll to position [0, 0]
click at [140, 161] on icon at bounding box center [141, 161] width 4 height 9
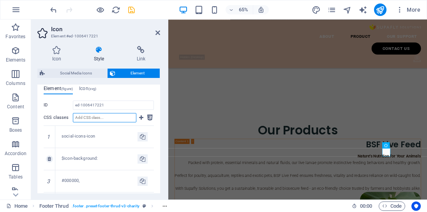
scroll to position [289, 0]
click at [49, 179] on icon at bounding box center [49, 181] width 4 height 5
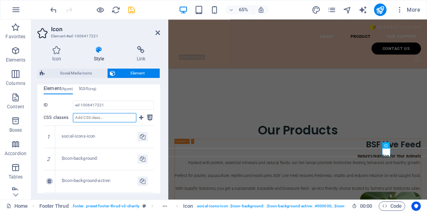
click at [49, 179] on icon at bounding box center [49, 181] width 4 height 5
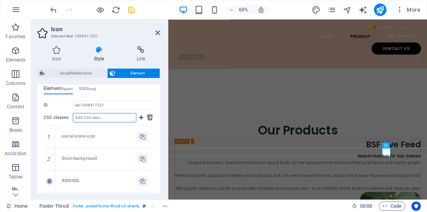
click at [49, 179] on icon at bounding box center [49, 181] width 4 height 5
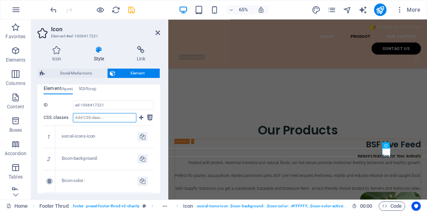
click at [49, 179] on icon at bounding box center [49, 181] width 4 height 5
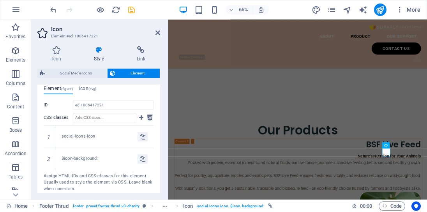
click at [49, 179] on div "Assign HTML IDs and CSS classes for this element. Usually used to style the ele…" at bounding box center [99, 182] width 110 height 19
click at [49, 160] on link at bounding box center [49, 158] width 7 height 7
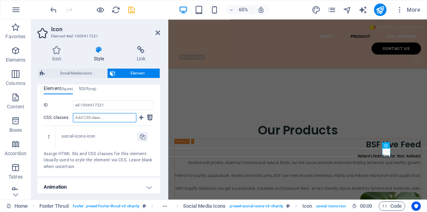
click at [111, 114] on input "CSS classes" at bounding box center [104, 117] width 63 height 9
click at [140, 114] on icon at bounding box center [141, 117] width 4 height 9
click at [126, 117] on input "CSS classes" at bounding box center [104, 117] width 63 height 9
click at [397, 146] on icon at bounding box center [396, 144] width 3 height 5
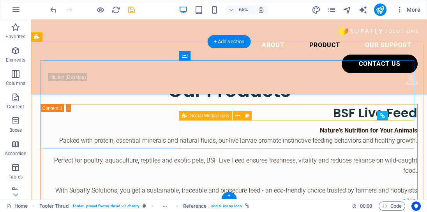
scroll to position [1856, 0]
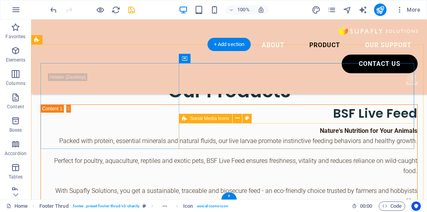
scroll to position [1853, 0]
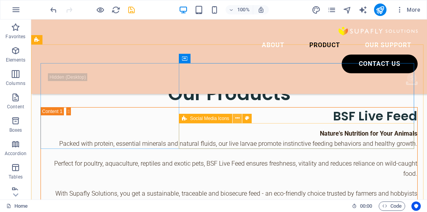
click at [239, 121] on icon at bounding box center [237, 118] width 4 height 8
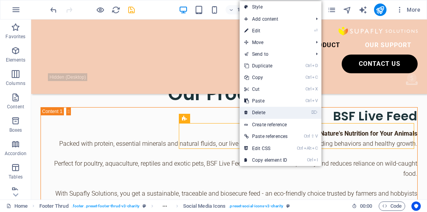
click at [254, 114] on link "⌦ Delete" at bounding box center [265, 113] width 53 height 12
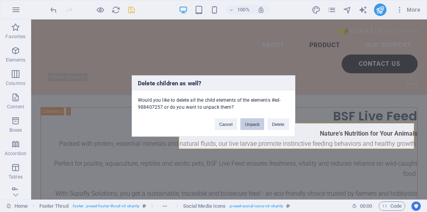
click at [249, 125] on button "Unpack" at bounding box center [252, 124] width 24 height 12
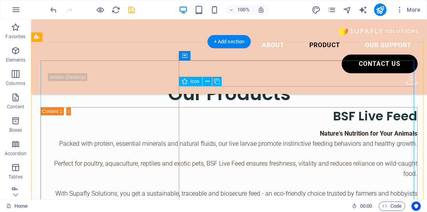
scroll to position [1856, 0]
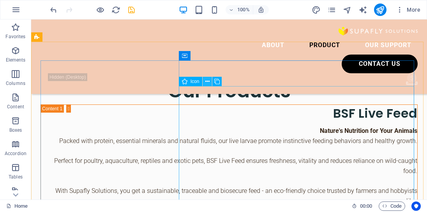
click at [207, 82] on icon at bounding box center [207, 81] width 4 height 8
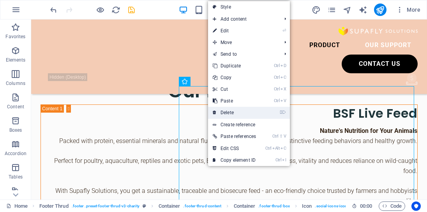
click at [223, 111] on link "⌦ Delete" at bounding box center [234, 113] width 53 height 12
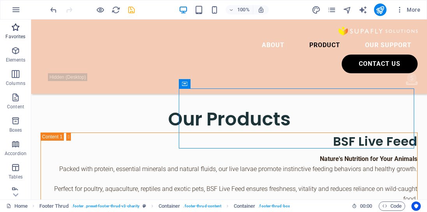
click at [18, 32] on span "Favorites" at bounding box center [15, 32] width 31 height 19
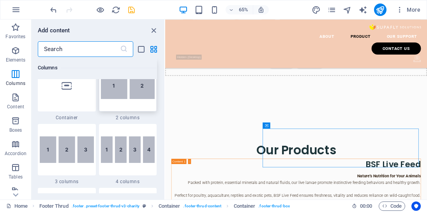
scroll to position [422, 0]
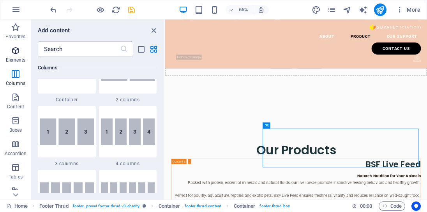
click at [15, 56] on span "Elements" at bounding box center [15, 55] width 31 height 19
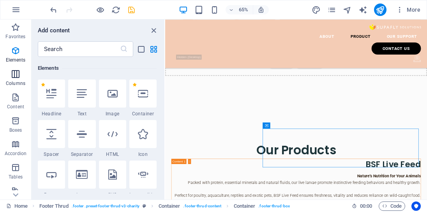
click at [13, 79] on span "Columns" at bounding box center [15, 78] width 31 height 19
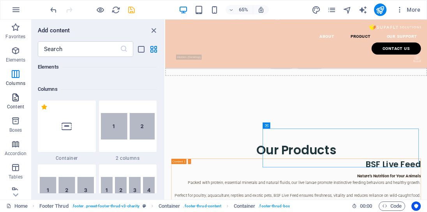
click at [12, 102] on span "Content" at bounding box center [15, 102] width 31 height 19
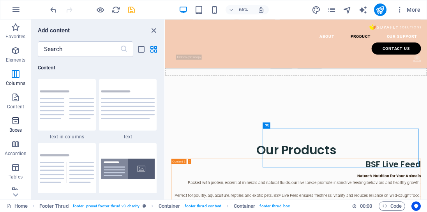
click at [15, 123] on icon "button" at bounding box center [15, 120] width 9 height 9
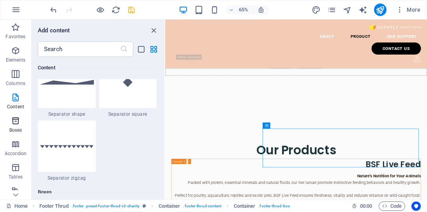
scroll to position [2147, 0]
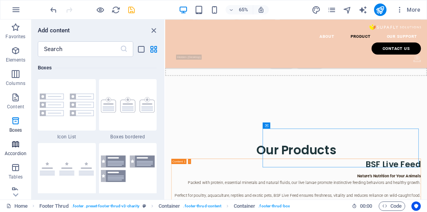
click at [16, 146] on icon "button" at bounding box center [15, 143] width 9 height 9
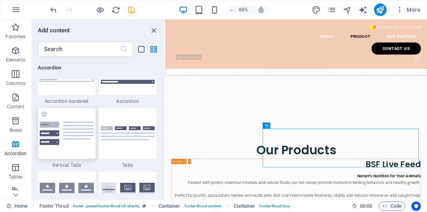
scroll to position [2529, 0]
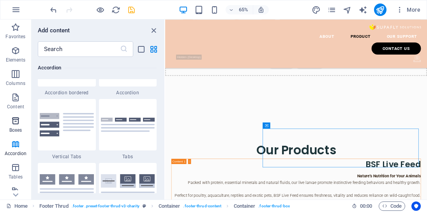
drag, startPoint x: 12, startPoint y: 114, endPoint x: 13, endPoint y: 119, distance: 4.9
click at [12, 116] on button "Boxes" at bounding box center [15, 124] width 31 height 23
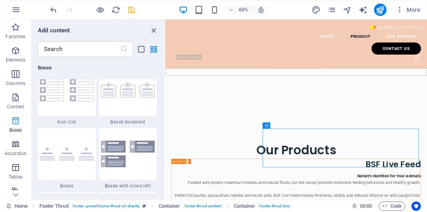
scroll to position [2147, 0]
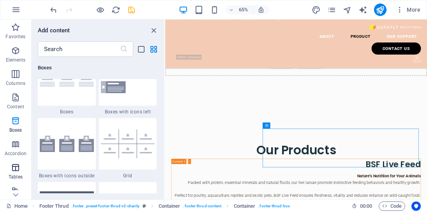
click at [16, 174] on p "Tables" at bounding box center [16, 177] width 14 height 6
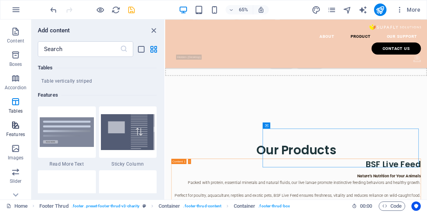
scroll to position [67, 0]
click at [17, 128] on span "Features" at bounding box center [15, 128] width 31 height 19
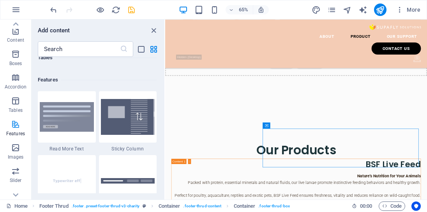
scroll to position [3033, 0]
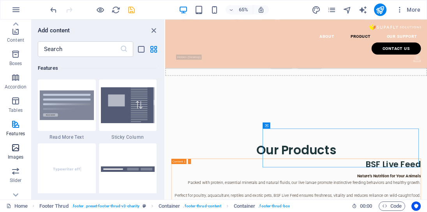
click at [16, 151] on icon "button" at bounding box center [15, 147] width 9 height 9
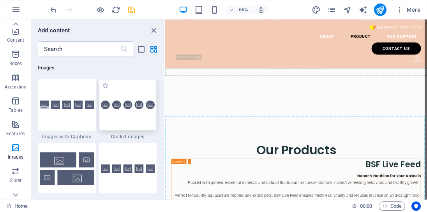
scroll to position [1829, 0]
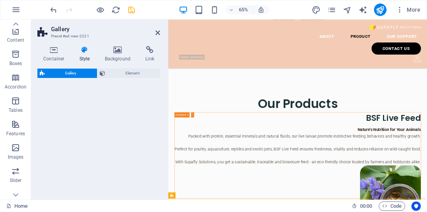
select select "rem"
select select "preset-gallery-v3-circle"
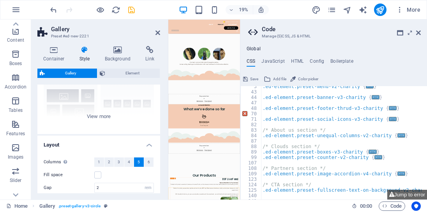
scroll to position [89, 0]
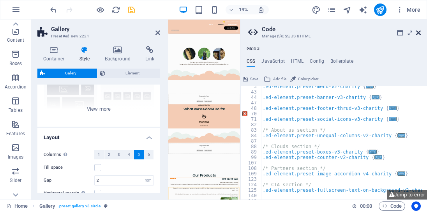
drag, startPoint x: 419, startPoint y: 32, endPoint x: 360, endPoint y: 46, distance: 60.4
click at [419, 32] on icon at bounding box center [418, 33] width 5 height 6
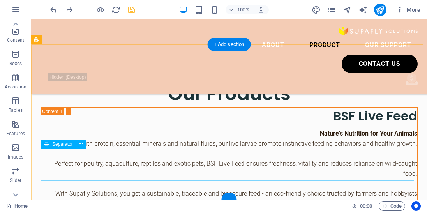
scroll to position [1856, 0]
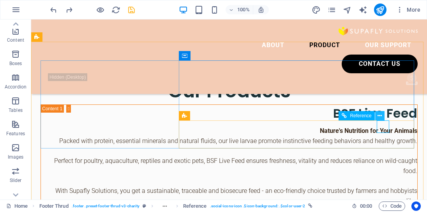
click at [380, 117] on icon at bounding box center [379, 116] width 4 height 8
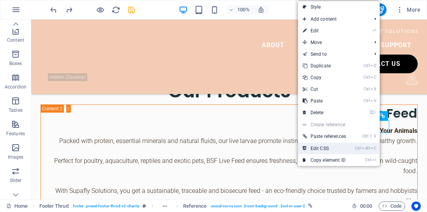
click at [343, 146] on link "Ctrl Alt C Edit CSS" at bounding box center [324, 148] width 53 height 12
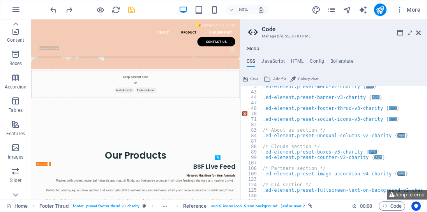
scroll to position [13, 0]
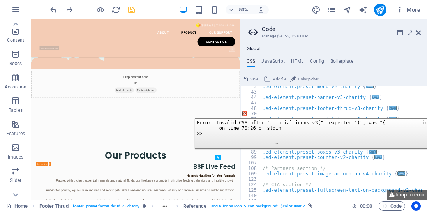
click at [245, 112] on div "70" at bounding box center [251, 113] width 21 height 5
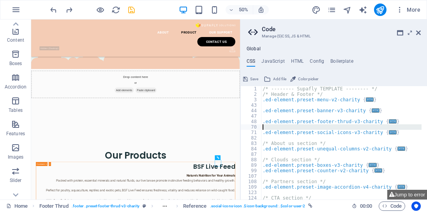
scroll to position [0, 0]
click at [388, 133] on span "..." at bounding box center [392, 132] width 8 height 4
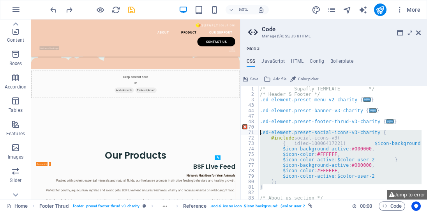
drag, startPoint x: 268, startPoint y: 188, endPoint x: 250, endPoint y: 131, distance: 59.2
click at [250, 131] on div ".ed-element.preset-social-icons-v3-charity { 1 2 3 43 44 47 48 70 71 72 73 74 7…" at bounding box center [333, 142] width 186 height 113
type textarea ".ed-element.preset-social-icons-v3-charity { @include social-icons-v3("
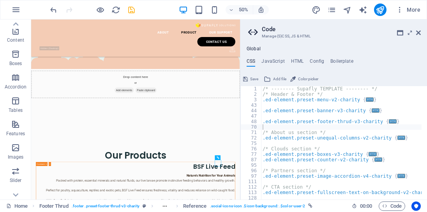
click at [248, 79] on button "Save" at bounding box center [251, 78] width 18 height 9
checkbox input "false"
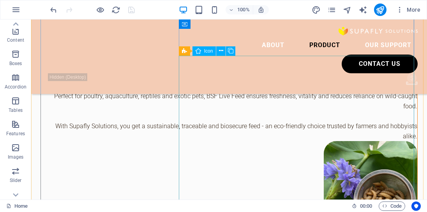
scroll to position [1898, 0]
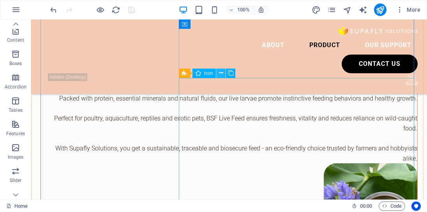
click at [220, 74] on icon at bounding box center [221, 73] width 4 height 8
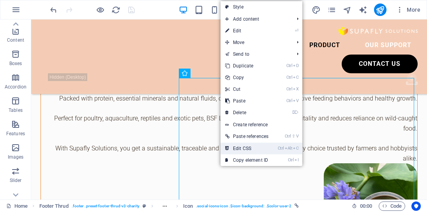
click at [251, 146] on link "Ctrl Alt C Edit CSS" at bounding box center [246, 148] width 53 height 12
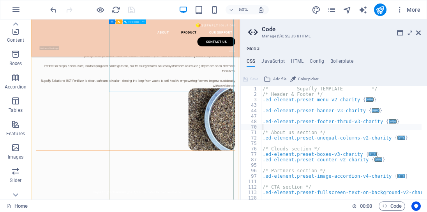
scroll to position [2448, 0]
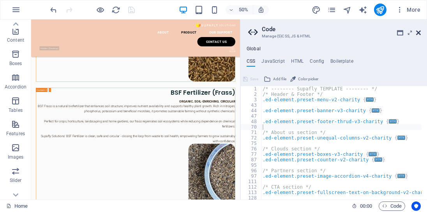
click at [417, 35] on icon at bounding box center [418, 33] width 5 height 6
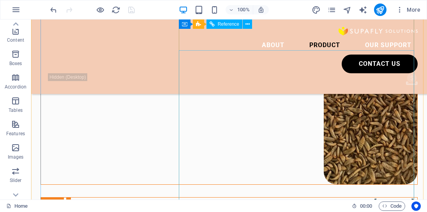
scroll to position [2163, 0]
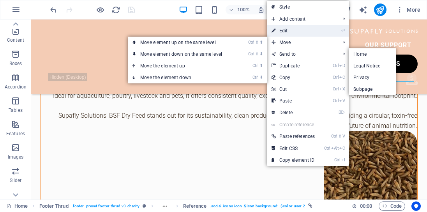
click at [295, 32] on link "⏎ Edit" at bounding box center [293, 31] width 53 height 12
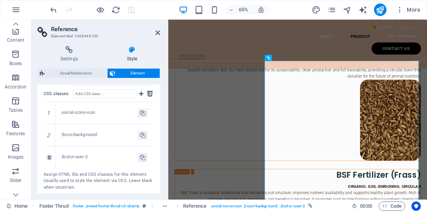
scroll to position [311, 0]
click at [51, 157] on link at bounding box center [49, 158] width 7 height 7
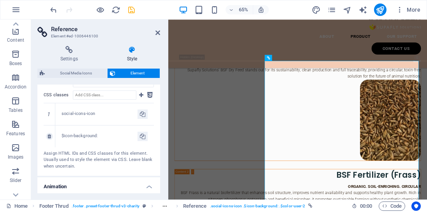
click at [53, 136] on div "2" at bounding box center [50, 136] width 12 height 22
click at [50, 136] on icon at bounding box center [49, 136] width 4 height 5
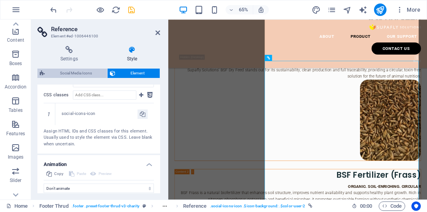
click at [93, 75] on span "Social Media Icons" at bounding box center [76, 72] width 58 height 9
select select "rem"
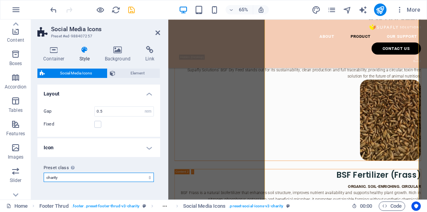
click at [132, 174] on select "charity Add preset class" at bounding box center [99, 176] width 110 height 9
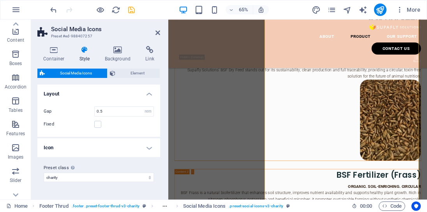
click at [136, 163] on label "Preset class Above chosen variant and settings affect all elements which carry …" at bounding box center [99, 167] width 110 height 9
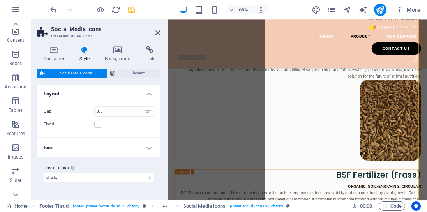
click at [136, 172] on select "charity Add preset class" at bounding box center [99, 176] width 110 height 9
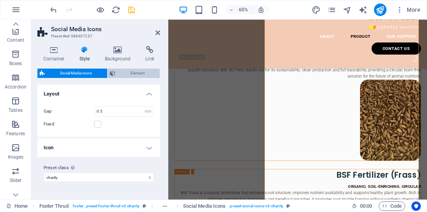
click at [138, 75] on span "Element" at bounding box center [138, 72] width 40 height 9
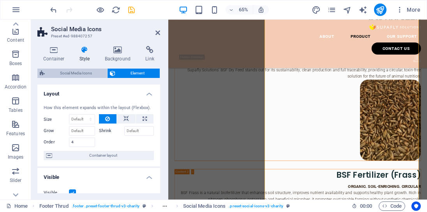
click at [88, 70] on span "Social Media Icons" at bounding box center [76, 72] width 58 height 9
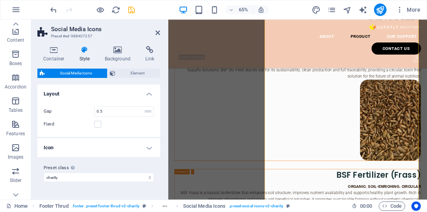
click at [116, 150] on h4 "Icon" at bounding box center [98, 147] width 123 height 19
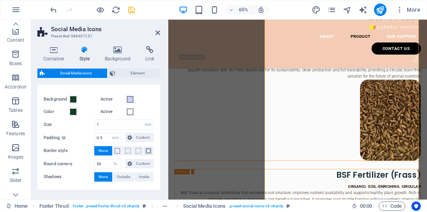
scroll to position [67, 0]
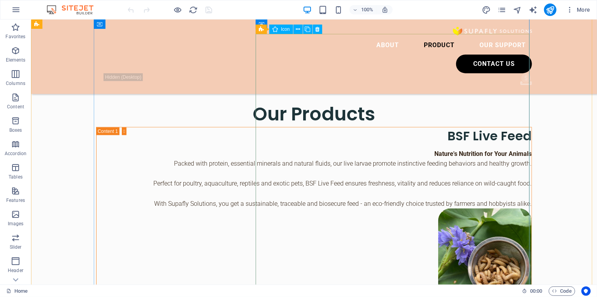
scroll to position [1975, 0]
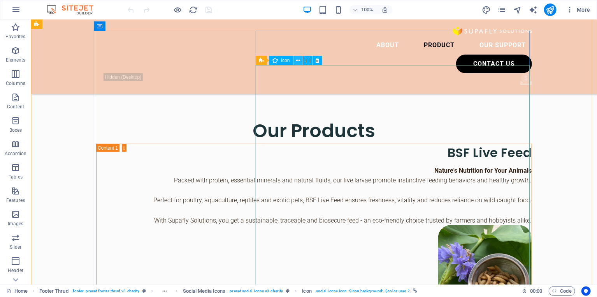
click at [297, 57] on icon at bounding box center [298, 60] width 4 height 8
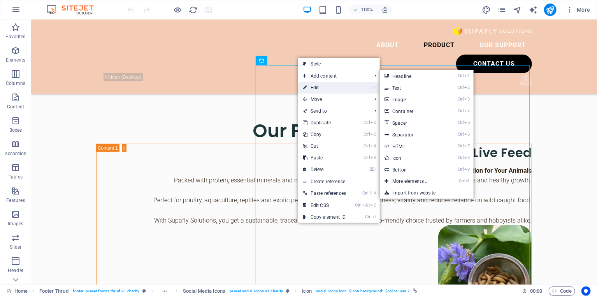
click at [311, 86] on link "⏎ Edit" at bounding box center [324, 88] width 53 height 12
select select "xMidYMid"
select select "px"
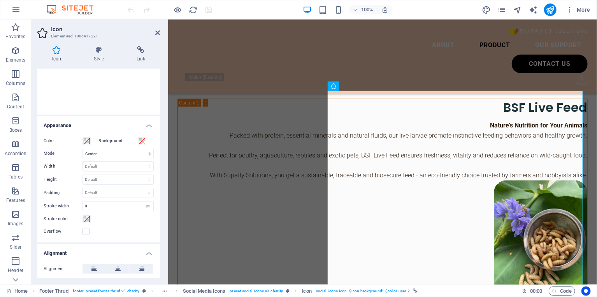
scroll to position [125, 0]
click at [89, 211] on label at bounding box center [86, 228] width 7 height 7
click at [0, 0] on input "Overflow" at bounding box center [0, 0] width 0 height 0
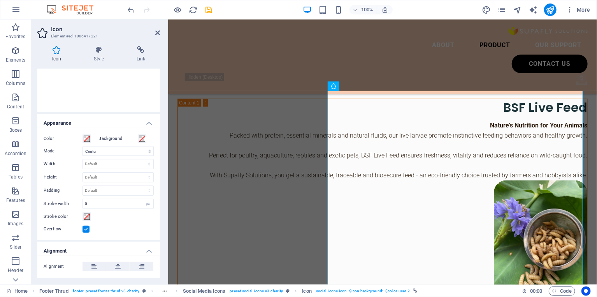
click at [86, 211] on label at bounding box center [86, 228] width 7 height 7
click at [0, 0] on input "Overflow" at bounding box center [0, 0] width 0 height 0
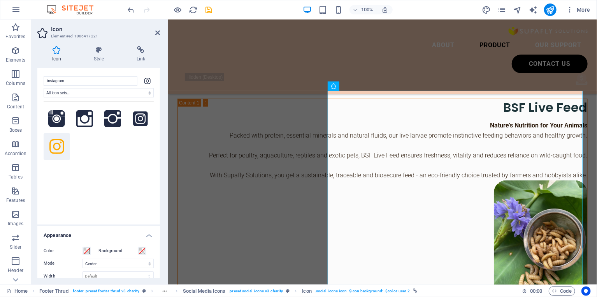
scroll to position [0, 0]
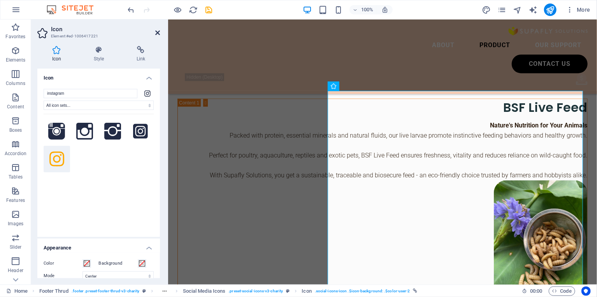
click at [160, 30] on icon at bounding box center [157, 33] width 5 height 6
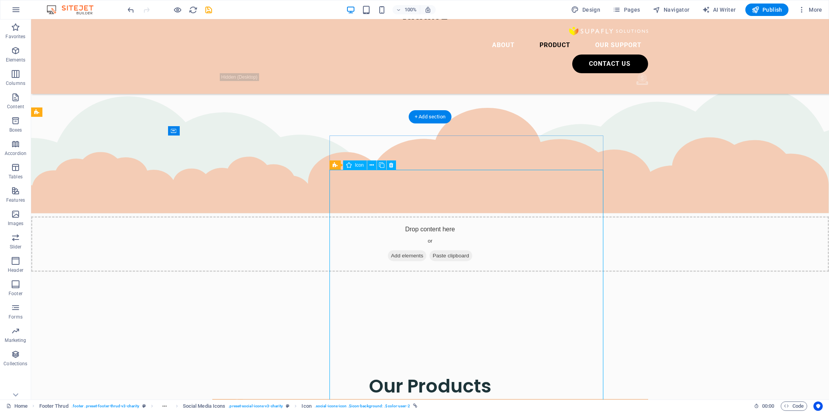
scroll to position [1975, 0]
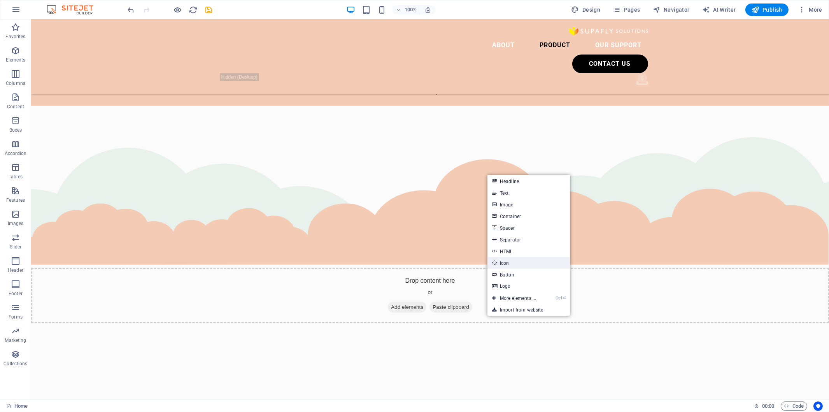
click at [426, 211] on link "Icon" at bounding box center [529, 263] width 83 height 12
select select "xMidYMid"
select select "px"
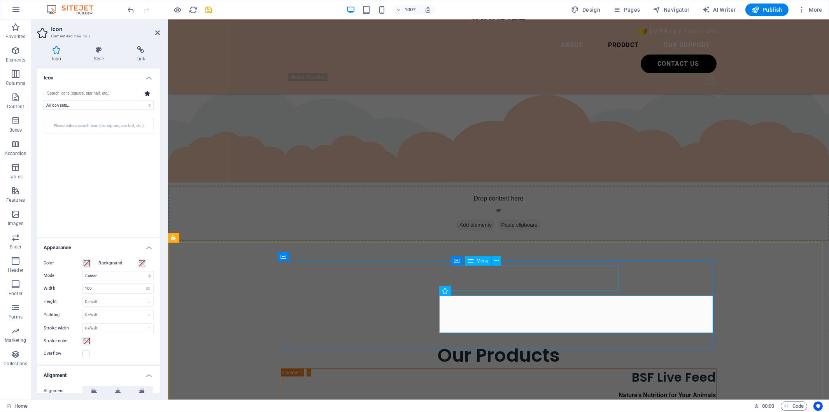
scroll to position [1879, 0]
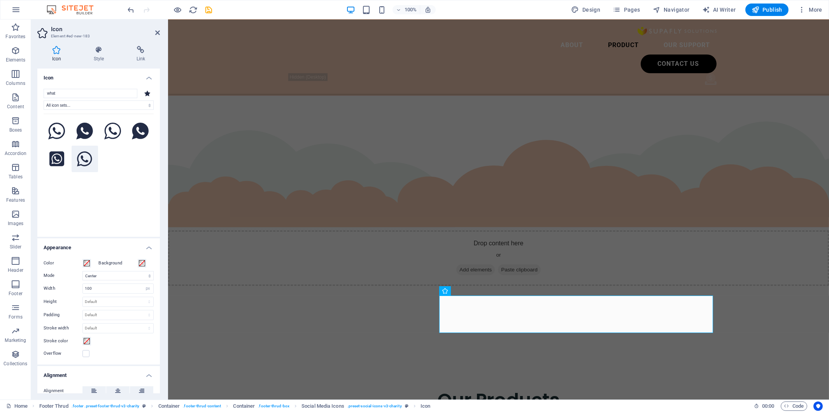
type input "what"
click at [85, 156] on icon at bounding box center [84, 158] width 15 height 17
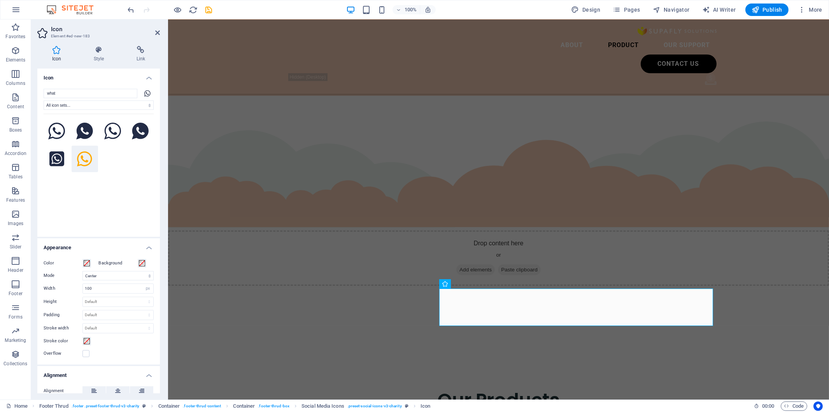
scroll to position [1886, 0]
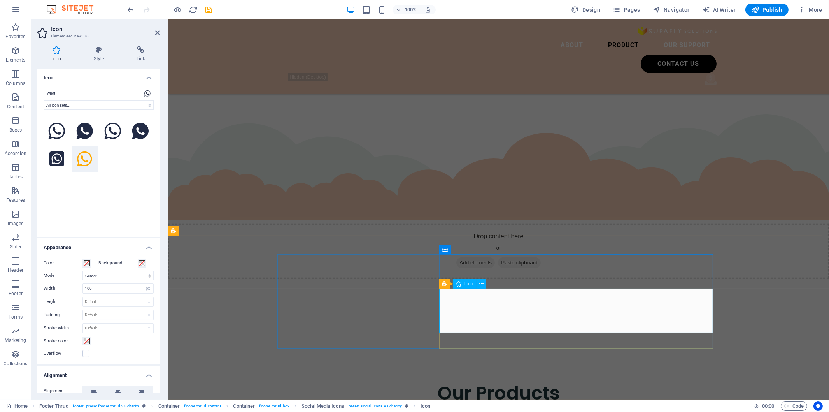
click at [426, 211] on span "Icon" at bounding box center [469, 283] width 9 height 5
click at [426, 211] on icon at bounding box center [481, 283] width 4 height 8
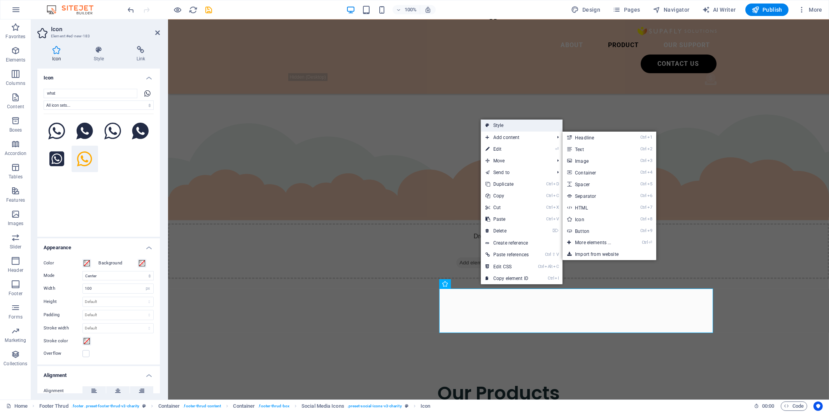
click at [426, 125] on link "Style" at bounding box center [522, 125] width 82 height 12
select select "rem"
select select "%"
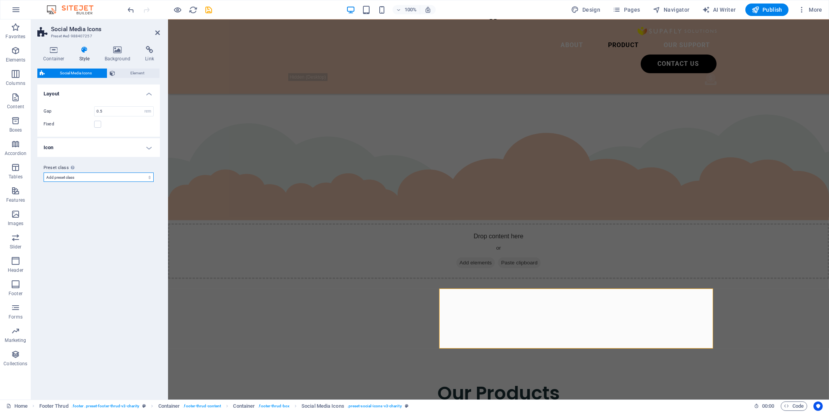
click at [86, 178] on select "Add preset class" at bounding box center [99, 176] width 110 height 9
click at [98, 151] on h4 "Icon" at bounding box center [98, 147] width 123 height 19
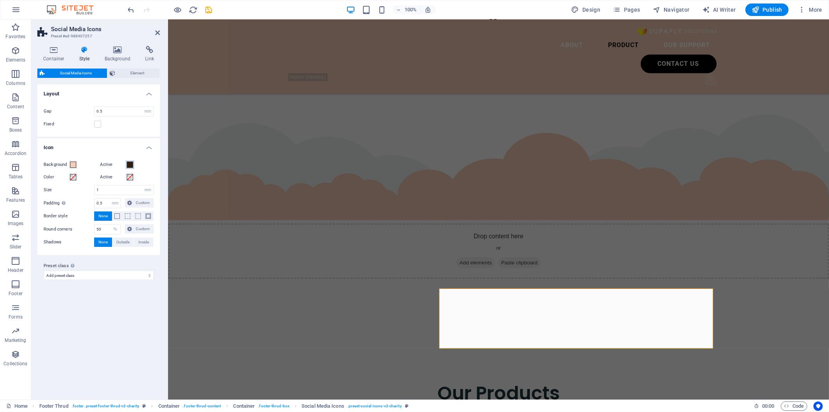
click at [130, 166] on span at bounding box center [130, 165] width 6 height 6
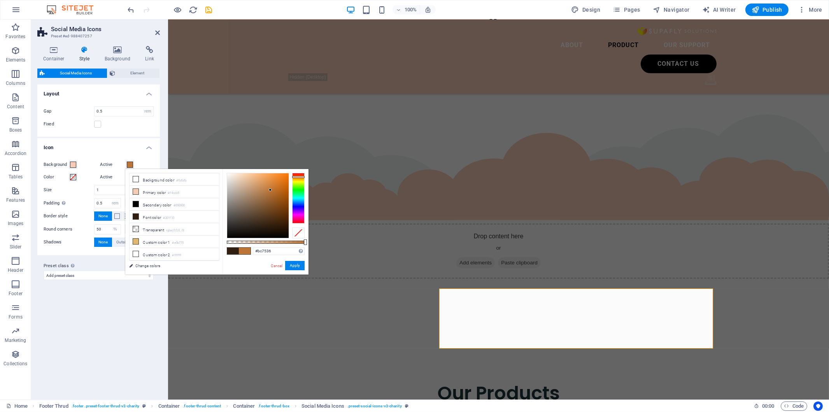
drag, startPoint x: 243, startPoint y: 197, endPoint x: 271, endPoint y: 190, distance: 28.6
click at [271, 190] on div at bounding box center [257, 205] width 61 height 65
type input "#36adbc"
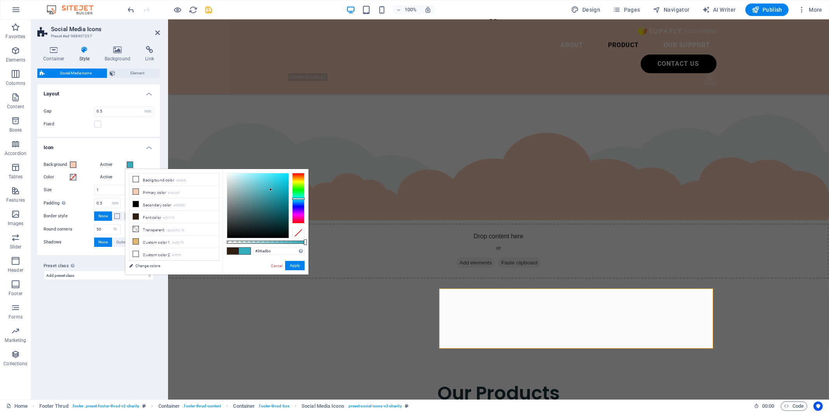
drag, startPoint x: 297, startPoint y: 176, endPoint x: 299, endPoint y: 198, distance: 23.0
click at [299, 198] on div at bounding box center [298, 199] width 12 height 2
click at [297, 211] on button "Apply" at bounding box center [294, 265] width 19 height 9
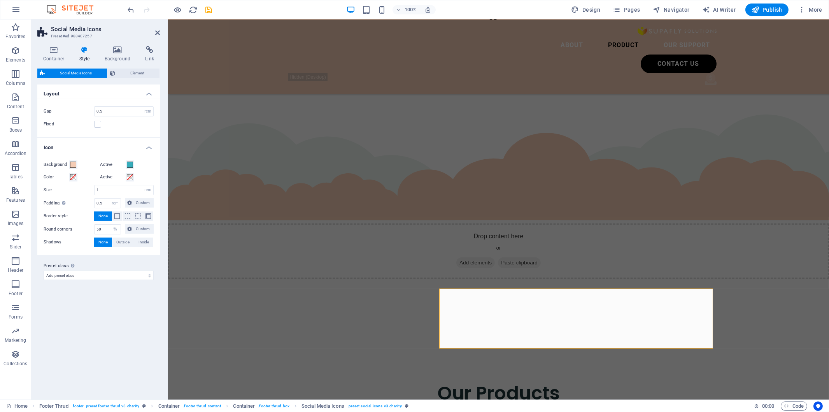
click at [119, 211] on div "Preset class Above chosen variant and settings affect all elements which carry …" at bounding box center [98, 270] width 123 height 31
click at [71, 177] on span at bounding box center [73, 177] width 6 height 6
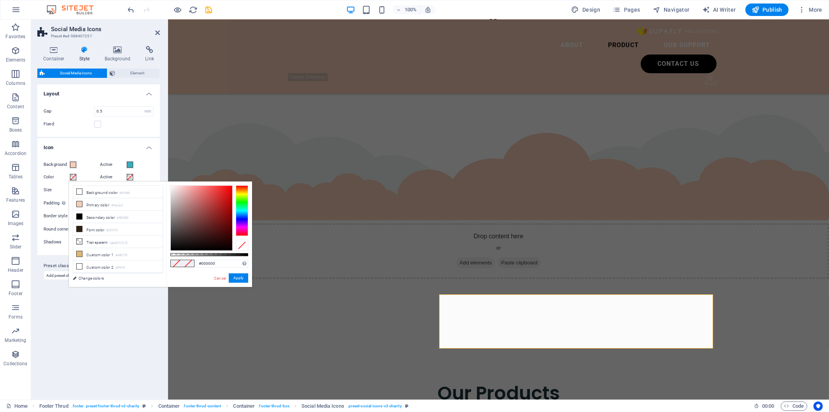
scroll to position [1880, 0]
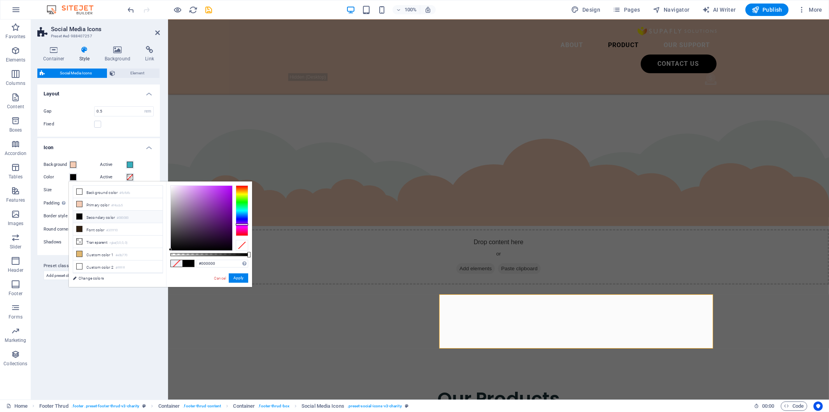
click at [236, 211] on div at bounding box center [242, 210] width 12 height 51
drag, startPoint x: 215, startPoint y: 219, endPoint x: 200, endPoint y: 217, distance: 15.7
click at [200, 211] on div at bounding box center [201, 218] width 61 height 65
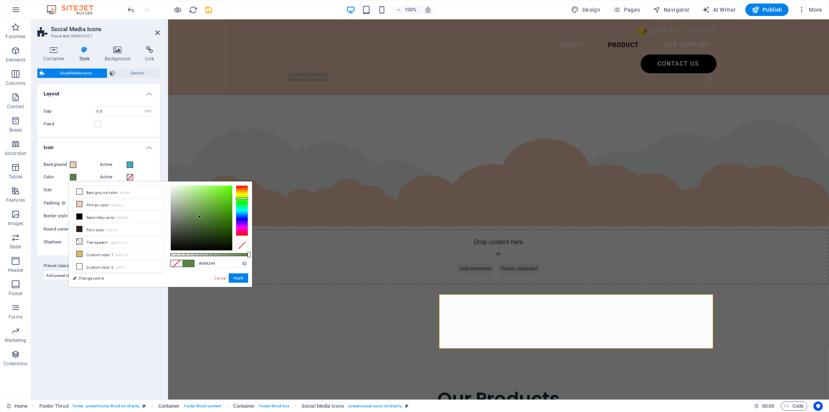
type input "#5c8244"
click at [242, 198] on div at bounding box center [242, 210] width 12 height 51
click at [237, 211] on button "Apply" at bounding box center [238, 277] width 19 height 9
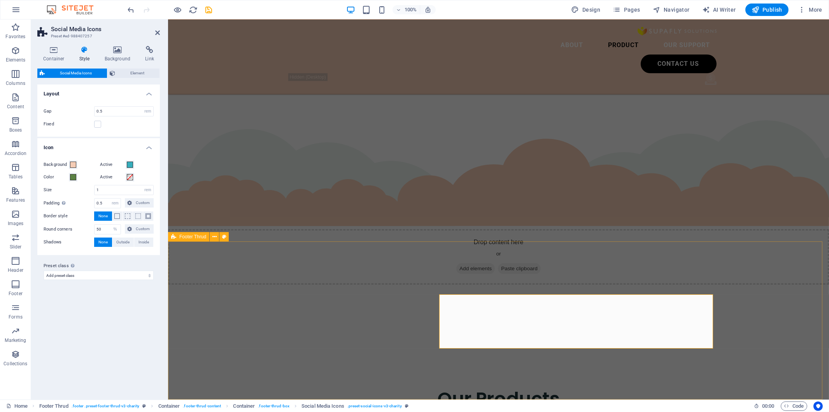
click at [148, 211] on div "Variants Default Layout Gap 0.5 px rem % vh vw Fixed Position Icon Background A…" at bounding box center [98, 238] width 123 height 309
click at [211, 11] on icon "save" at bounding box center [209, 9] width 9 height 9
checkbox input "false"
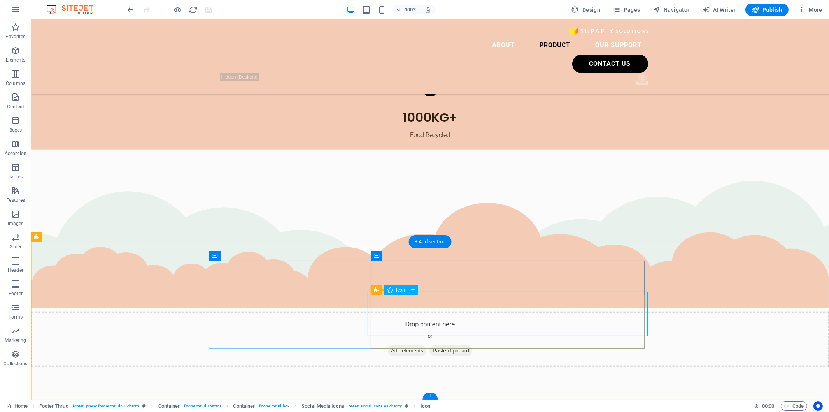
select select "xMidYMid"
select select "px"
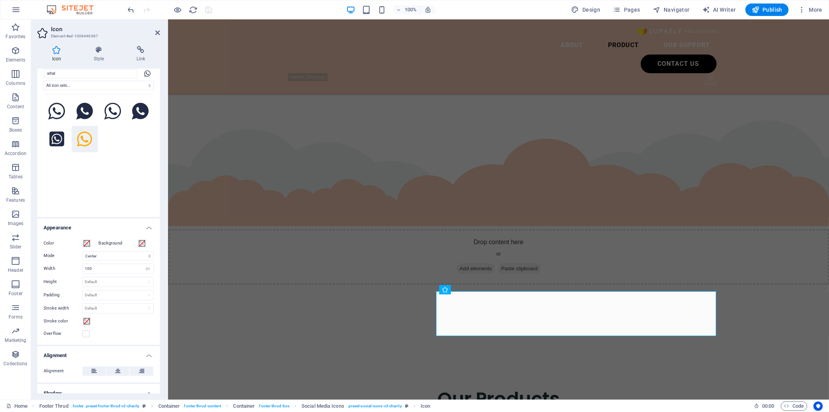
scroll to position [83, 0]
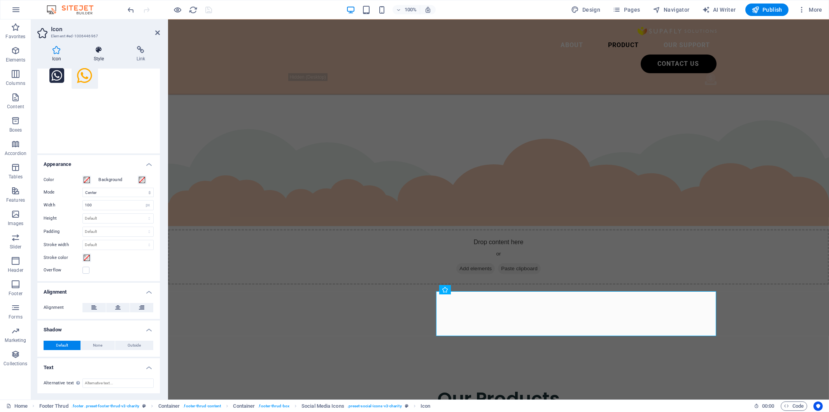
click at [103, 58] on h4 "Style" at bounding box center [100, 54] width 43 height 16
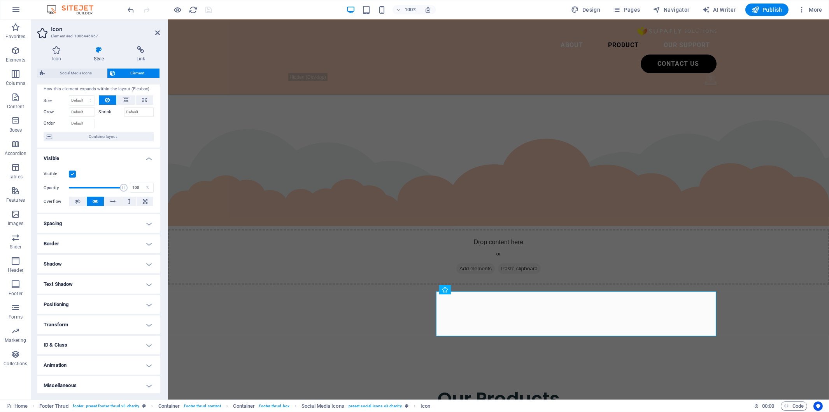
scroll to position [20, 0]
click at [134, 211] on h4 "ID & Class" at bounding box center [98, 343] width 123 height 19
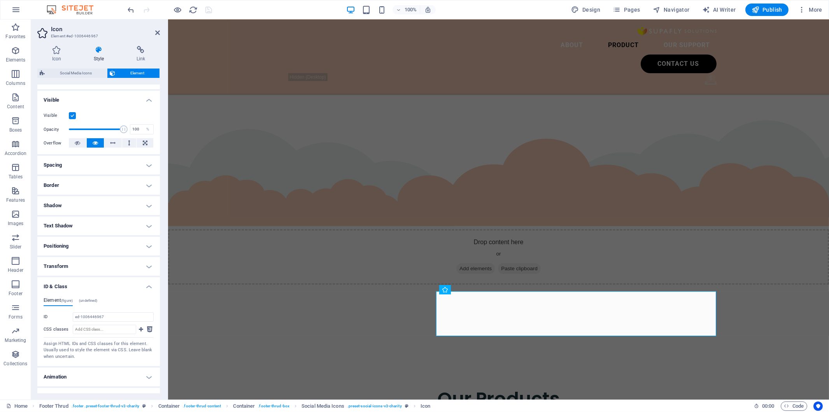
scroll to position [90, 0]
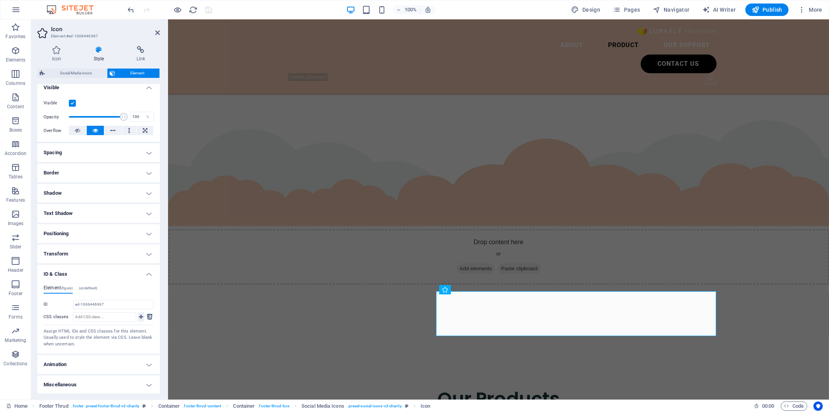
click at [139, 211] on icon at bounding box center [141, 316] width 4 height 9
click at [147, 211] on icon at bounding box center [149, 316] width 5 height 9
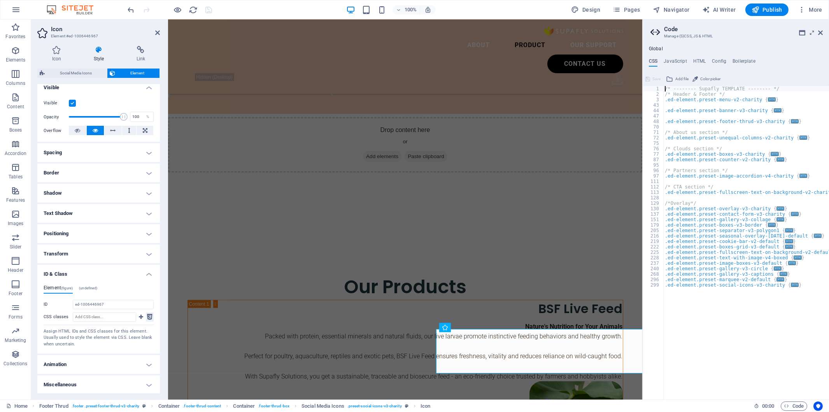
scroll to position [1842, 0]
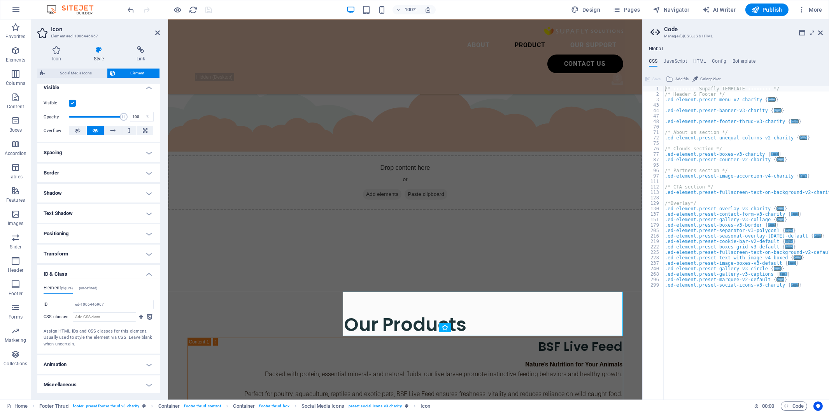
click at [98, 211] on h4 "(undefined)" at bounding box center [88, 289] width 19 height 9
click at [69, 211] on h4 "Element (figure)" at bounding box center [58, 289] width 29 height 9
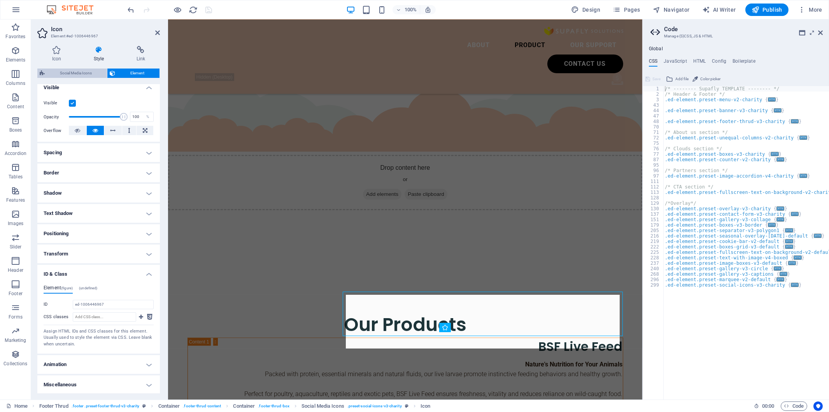
click at [82, 69] on span "Social Media Icons" at bounding box center [76, 72] width 58 height 9
select select "rem"
select select "%"
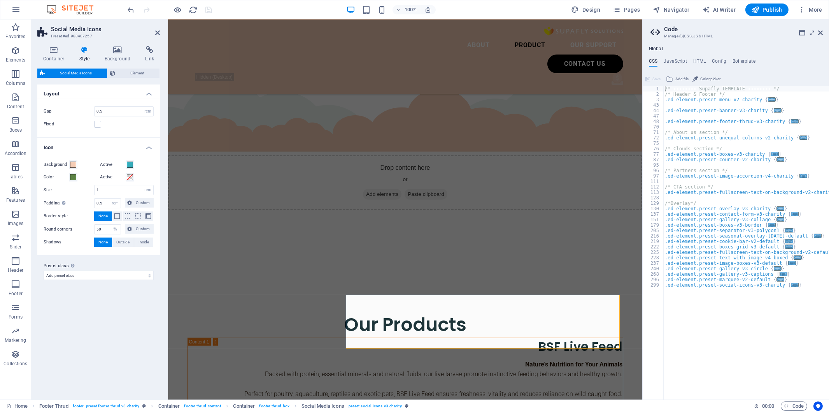
type textarea ".ed-element.preset-counter-v2-charity {"
click at [426, 161] on div "/* -------- Supafly TEMPLATE -------- */ /* Header & Footer */ .ed-element.pres…" at bounding box center [747, 248] width 166 height 325
click at [87, 211] on select "Add preset class" at bounding box center [99, 274] width 110 height 9
click at [44, 211] on select "Add preset class" at bounding box center [99, 274] width 110 height 9
select select
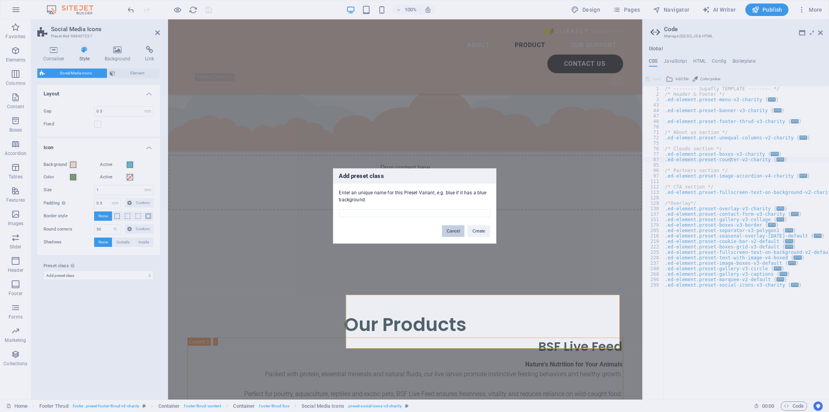
click at [426, 211] on button "Cancel" at bounding box center [453, 231] width 23 height 12
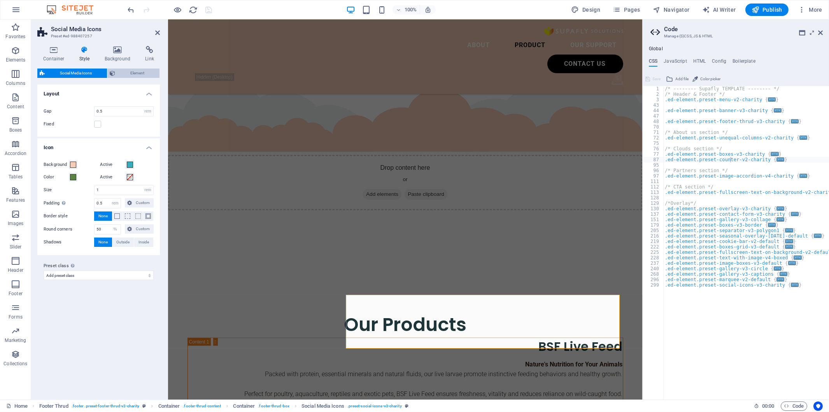
click at [118, 68] on span "Element" at bounding box center [138, 72] width 40 height 9
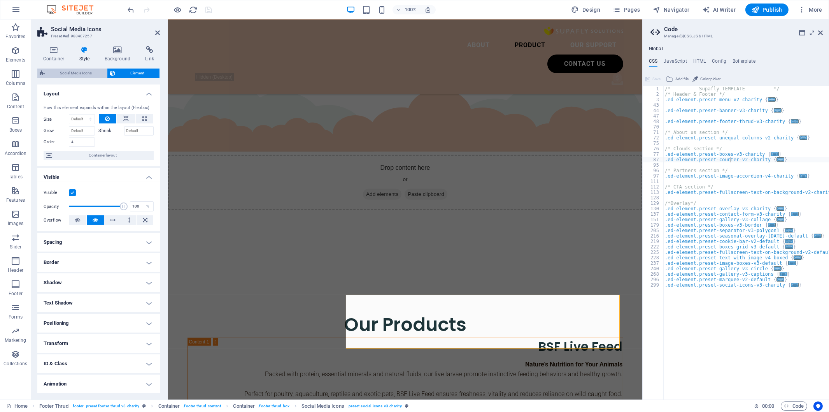
click at [63, 71] on span "Social Media Icons" at bounding box center [76, 72] width 58 height 9
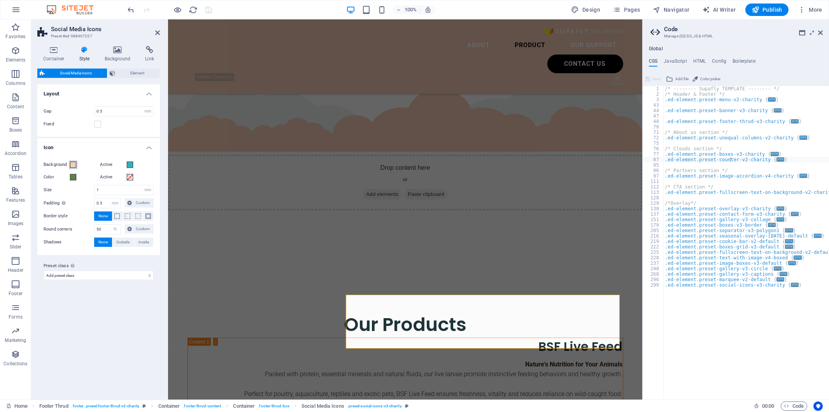
click at [71, 162] on span at bounding box center [73, 165] width 6 height 6
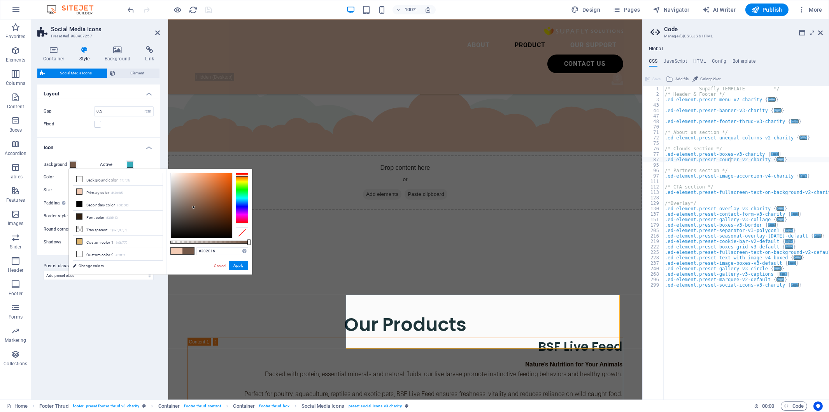
type input "#2d1e15"
drag, startPoint x: 189, startPoint y: 201, endPoint x: 204, endPoint y: 226, distance: 28.4
click at [204, 211] on div at bounding box center [201, 205] width 61 height 65
click at [238, 211] on button "Apply" at bounding box center [238, 265] width 19 height 9
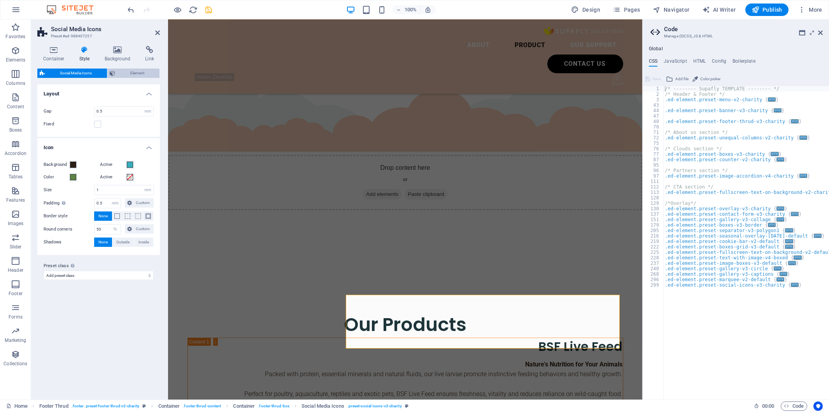
click at [121, 71] on span "Element" at bounding box center [138, 72] width 40 height 9
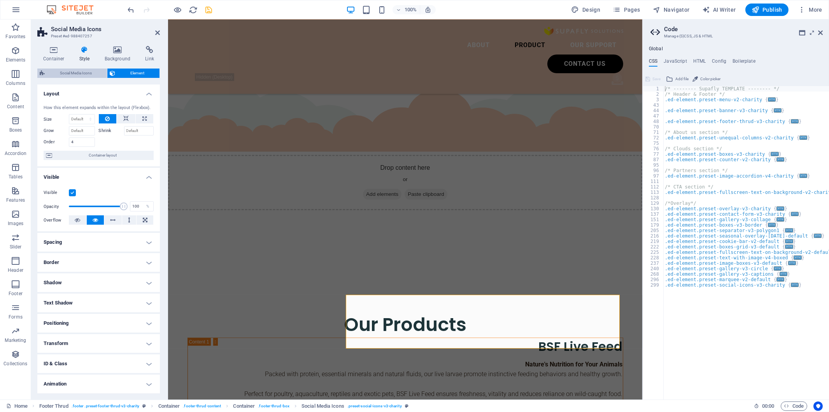
click at [76, 69] on span "Social Media Icons" at bounding box center [76, 72] width 58 height 9
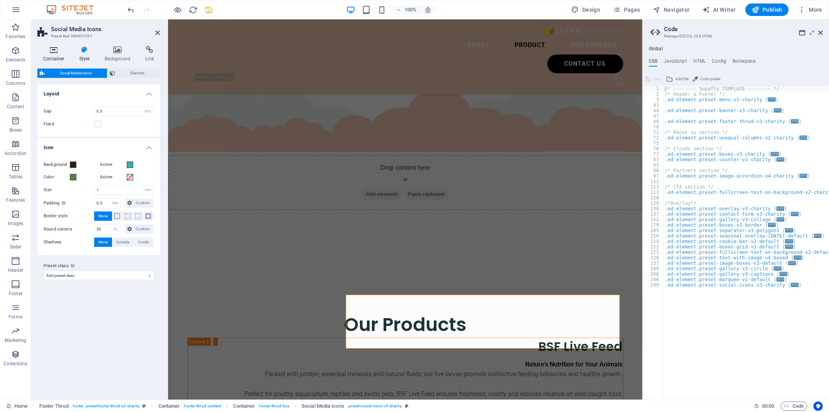
click at [49, 53] on icon at bounding box center [53, 50] width 33 height 8
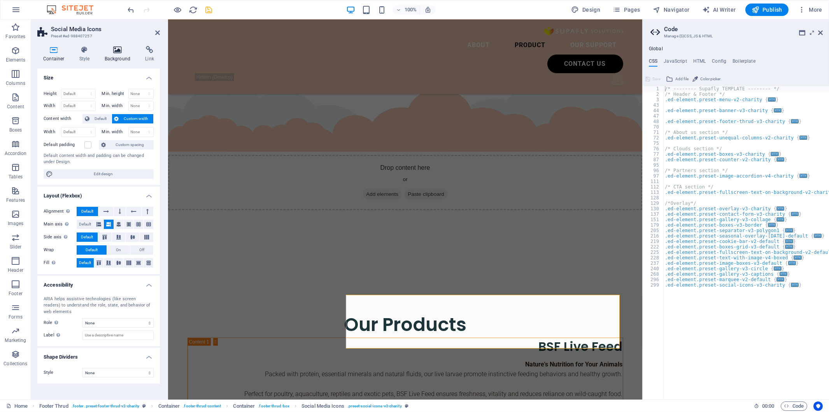
click at [112, 57] on h4 "Background" at bounding box center [119, 54] width 41 height 16
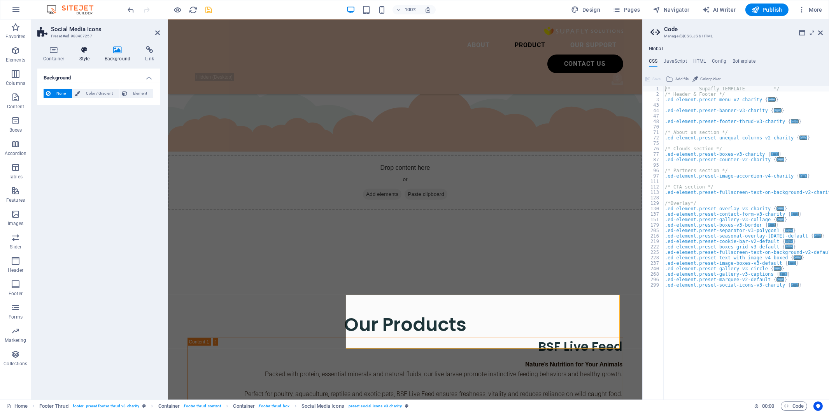
click at [86, 58] on h4 "Style" at bounding box center [86, 54] width 25 height 16
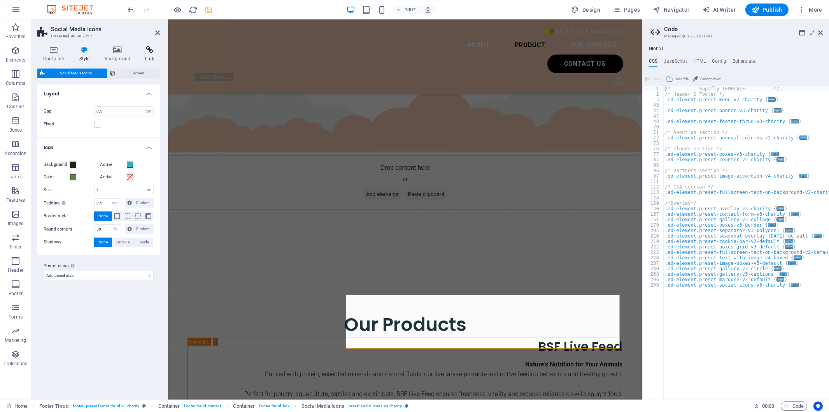
click at [151, 52] on icon at bounding box center [149, 50] width 21 height 8
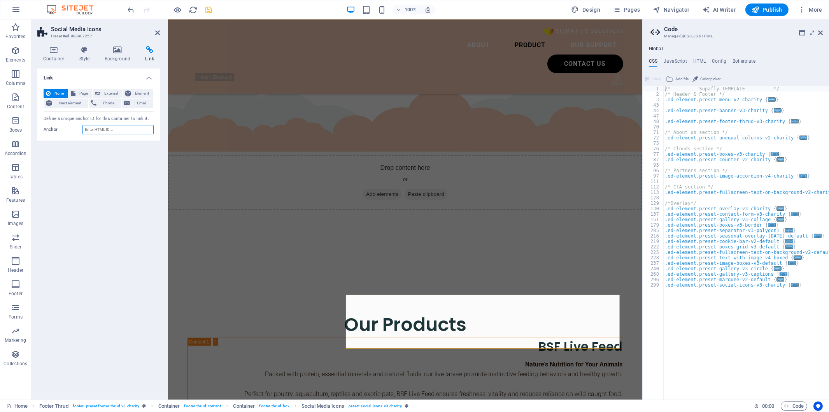
click at [114, 130] on input "Anchor" at bounding box center [118, 129] width 71 height 9
click at [114, 127] on input "Anchor" at bounding box center [118, 129] width 71 height 9
click at [139, 94] on span "Element" at bounding box center [142, 93] width 18 height 9
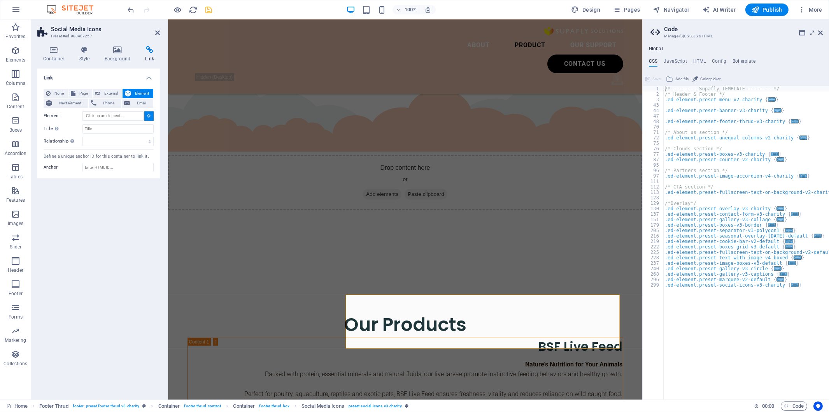
click at [43, 93] on div "None Page External Element Next element Phone Email Page Home Legal Notice Priv…" at bounding box center [98, 131] width 123 height 96
click at [117, 61] on h4 "Background" at bounding box center [119, 54] width 41 height 16
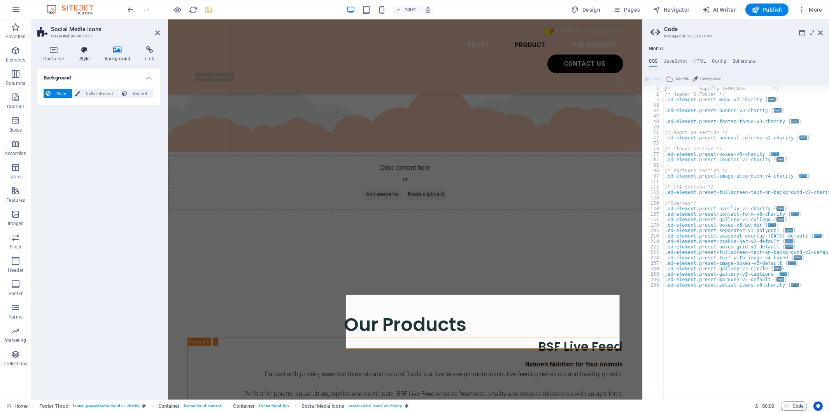
click at [83, 59] on h4 "Style" at bounding box center [86, 54] width 25 height 16
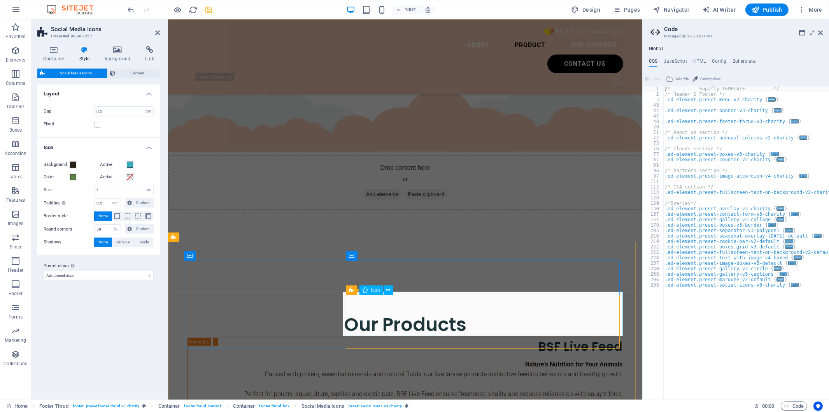
select select
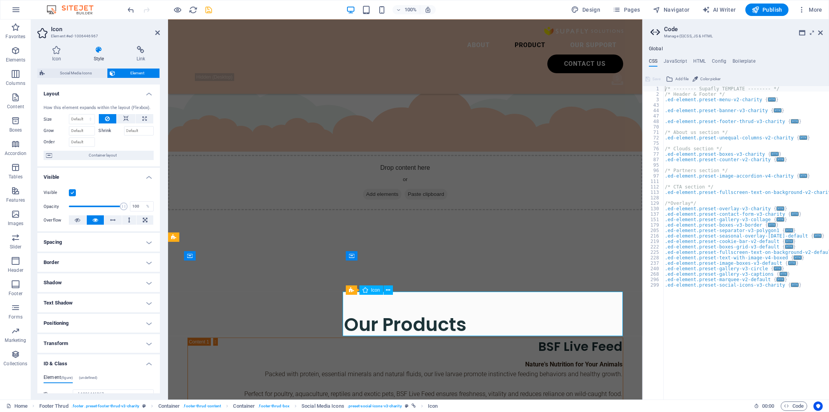
click at [384, 211] on span "Social Media Icons" at bounding box center [376, 290] width 39 height 5
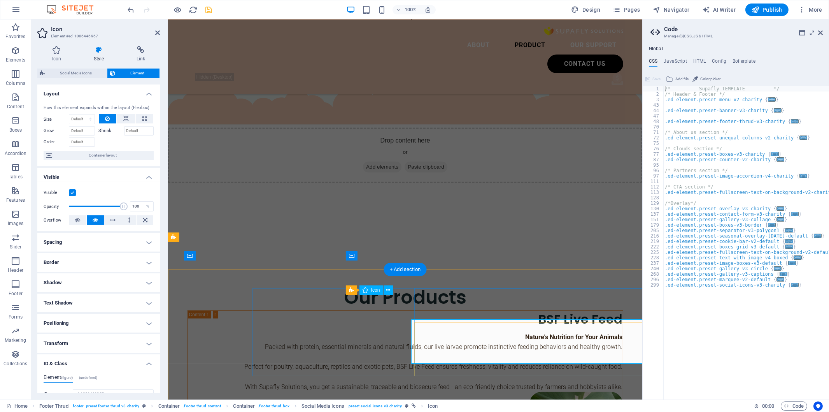
scroll to position [1842, 0]
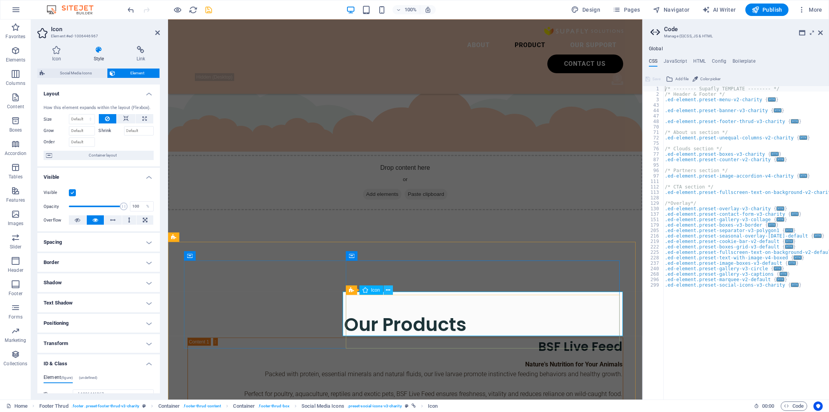
click at [388, 211] on icon at bounding box center [388, 290] width 4 height 8
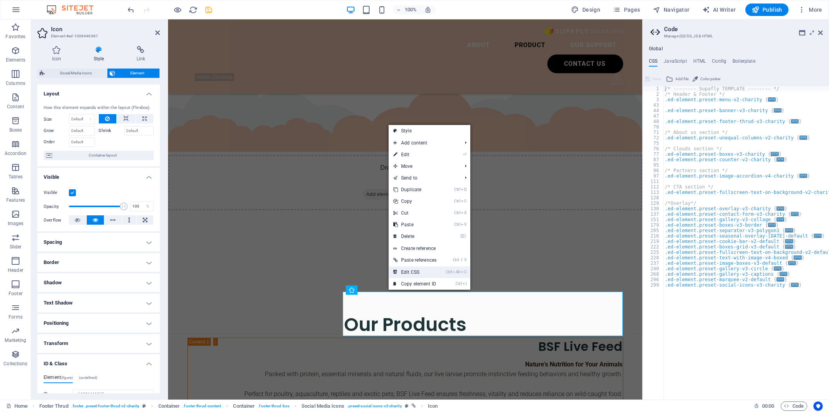
click at [418, 211] on link "Ctrl Alt C Edit CSS" at bounding box center [415, 272] width 53 height 12
type textarea "/* -------- Supafly TEMPLATE -------- */"
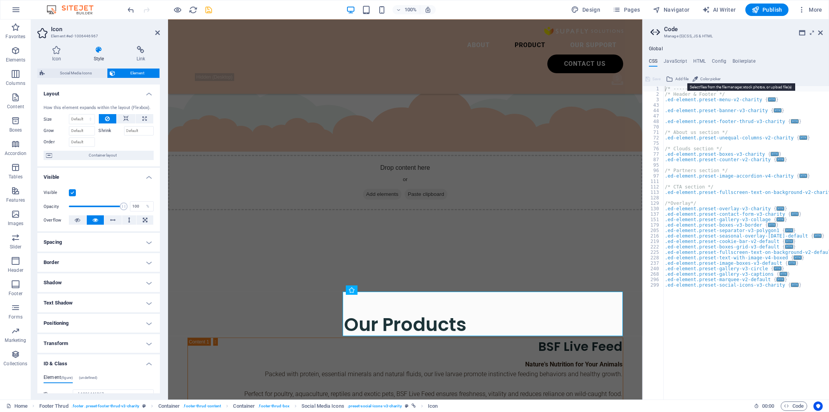
click at [426, 79] on span "Add file" at bounding box center [682, 78] width 13 height 9
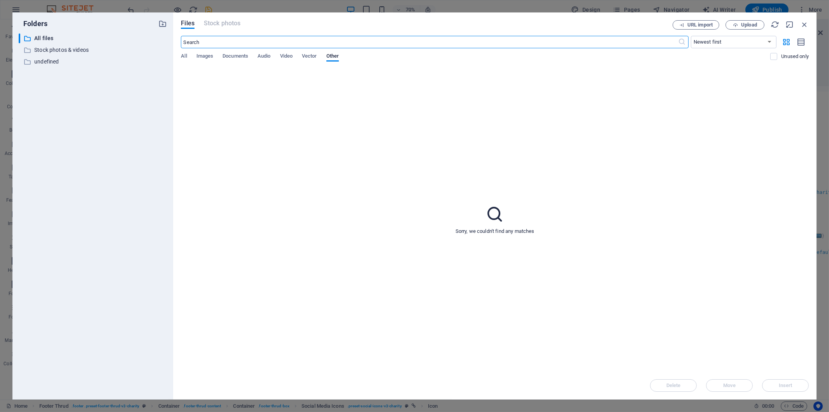
scroll to position [1885, 0]
click at [426, 22] on icon "button" at bounding box center [805, 24] width 9 height 9
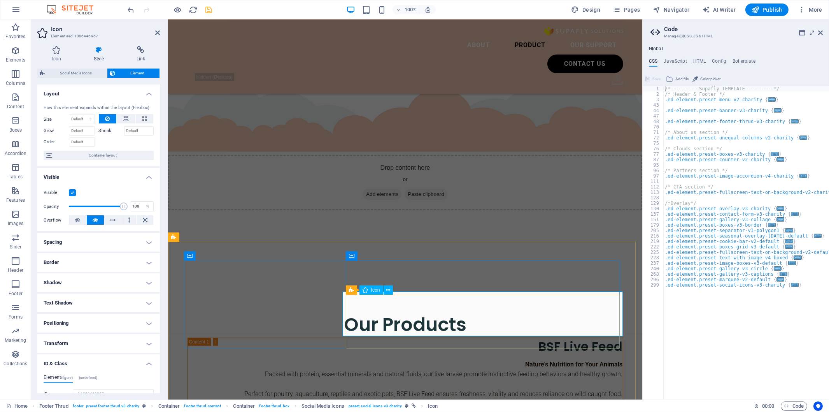
click at [364, 211] on icon at bounding box center [365, 289] width 5 height 9
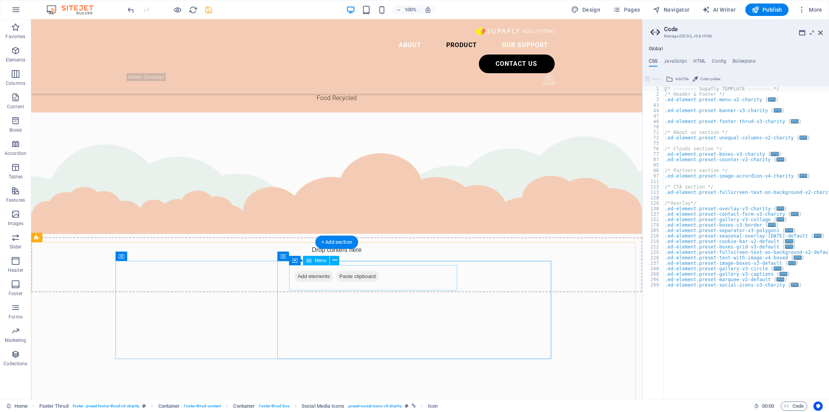
scroll to position [1870, 0]
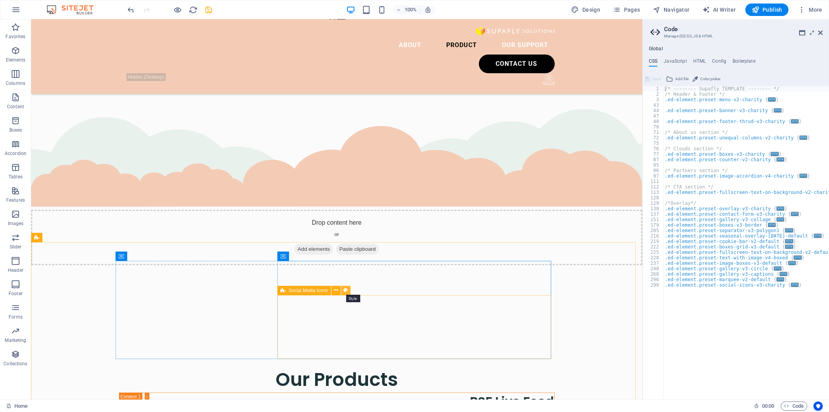
click at [344, 211] on icon at bounding box center [346, 290] width 4 height 8
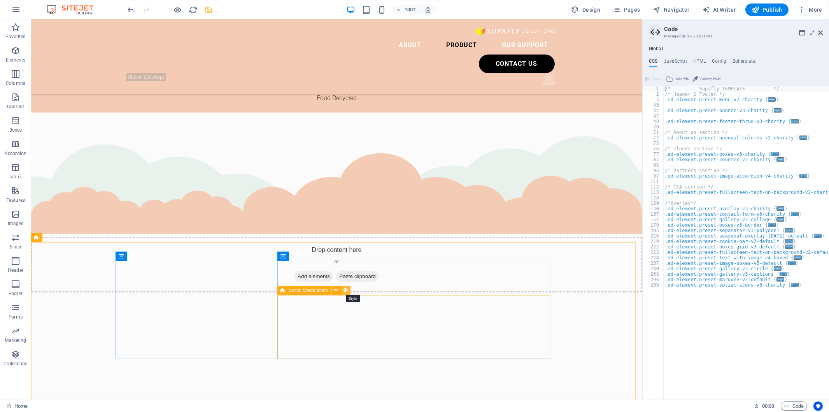
select select "rem"
select select "%"
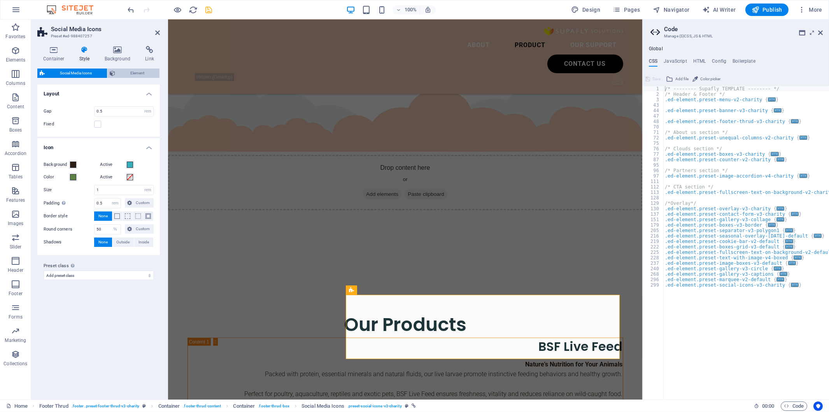
click at [135, 72] on span "Element" at bounding box center [138, 72] width 40 height 9
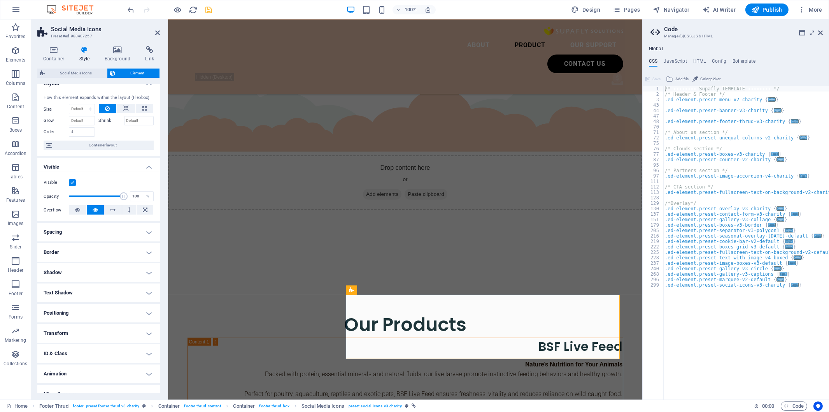
scroll to position [20, 0]
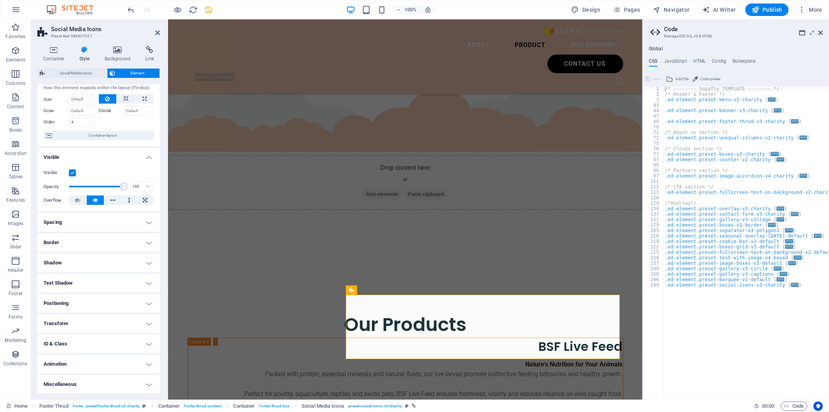
click at [137, 211] on h4 "ID & Class" at bounding box center [98, 343] width 123 height 19
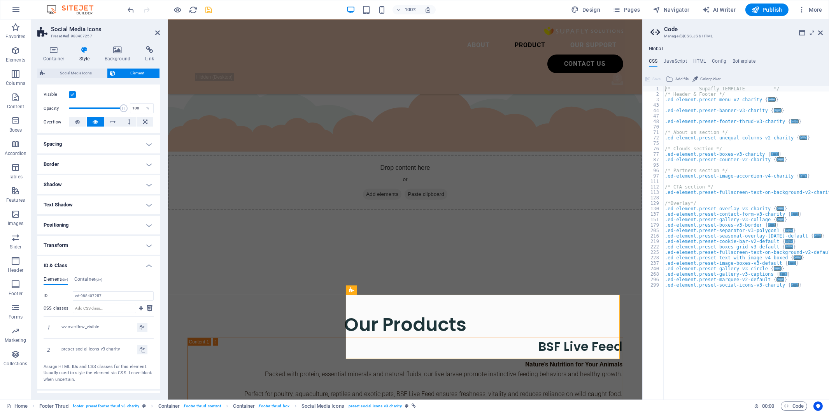
scroll to position [133, 0]
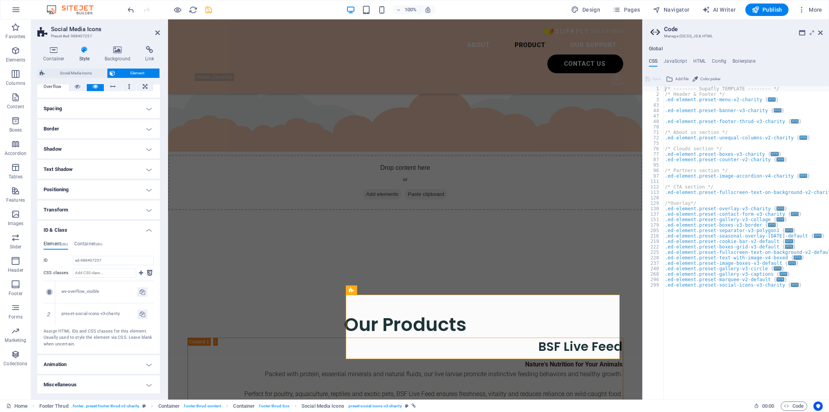
click at [48, 211] on link at bounding box center [49, 291] width 7 height 7
click at [49, 211] on link at bounding box center [49, 314] width 7 height 7
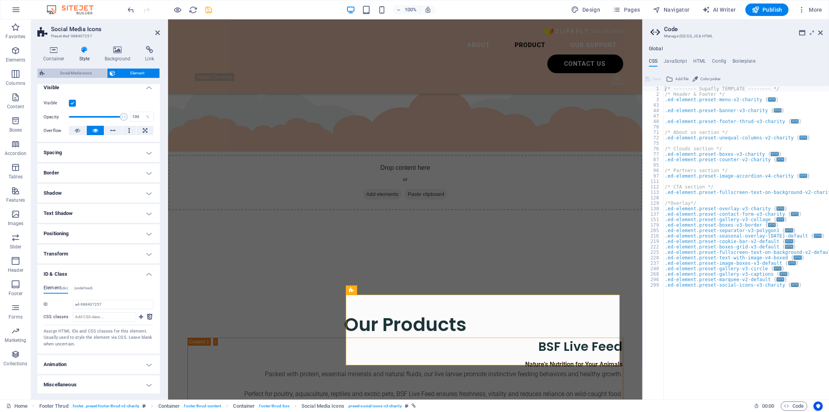
click at [90, 75] on span "Social Media Icons" at bounding box center [76, 72] width 58 height 9
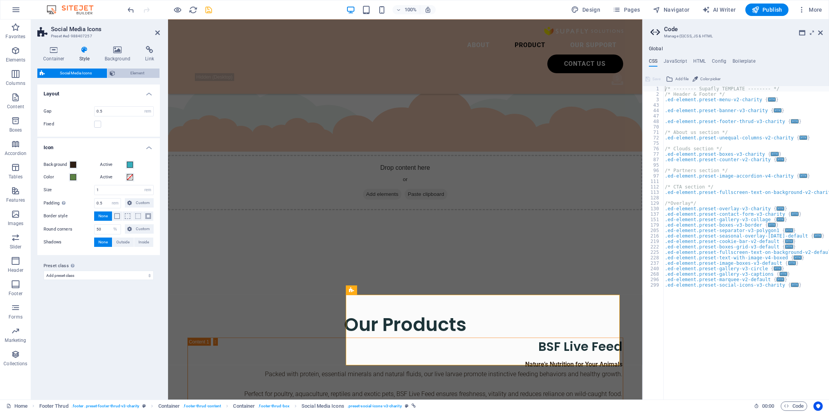
click at [142, 68] on span "Element" at bounding box center [138, 72] width 40 height 9
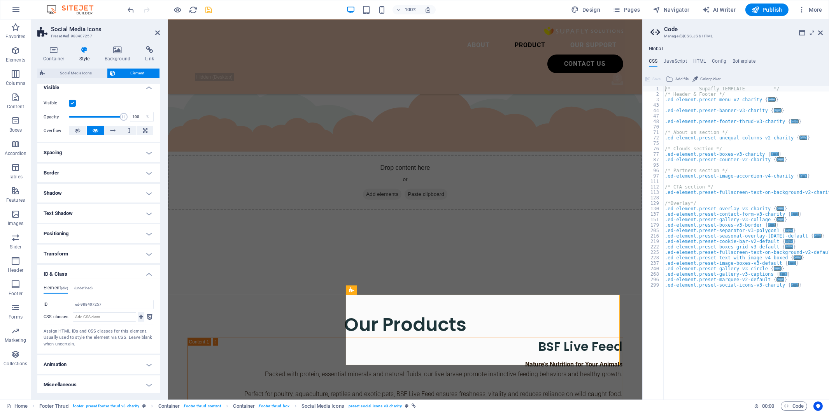
click at [140, 211] on icon at bounding box center [141, 316] width 4 height 9
click at [146, 211] on button at bounding box center [150, 316] width 8 height 9
click at [139, 211] on icon at bounding box center [141, 316] width 4 height 9
click at [86, 211] on span "(undefined)" at bounding box center [83, 288] width 19 height 4
click at [54, 211] on h4 "Element (div)" at bounding box center [56, 289] width 25 height 9
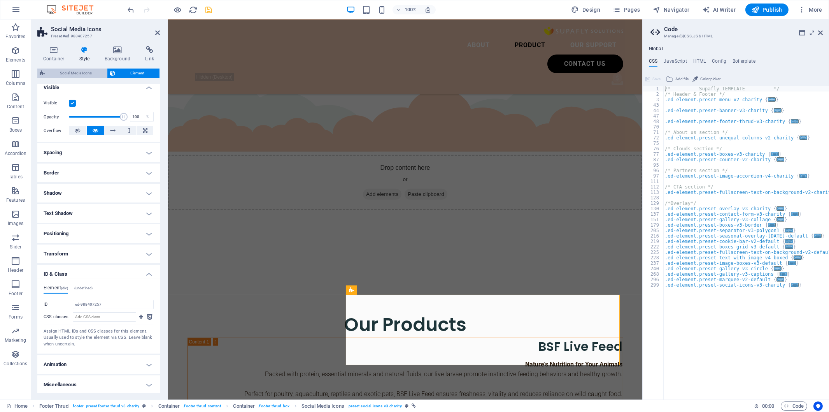
click at [69, 75] on span "Social Media Icons" at bounding box center [76, 72] width 58 height 9
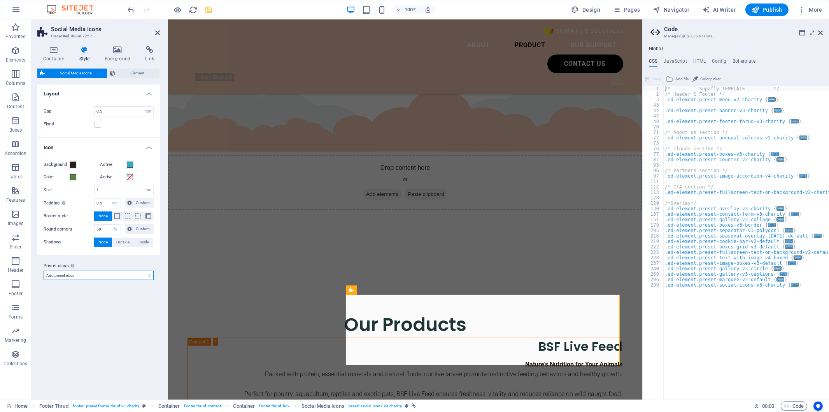
click at [97, 211] on select "Add preset class" at bounding box center [99, 274] width 110 height 9
click at [44, 211] on select "Add preset class" at bounding box center [99, 274] width 110 height 9
select select
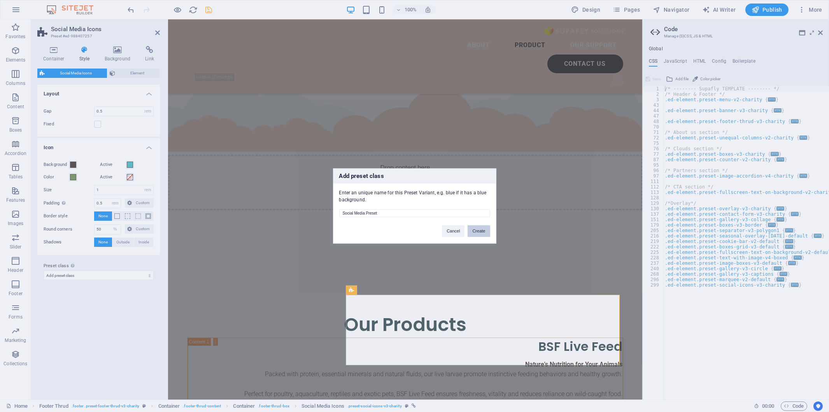
type input "Social Media Preset"
click at [426, 211] on button "Create" at bounding box center [479, 231] width 22 height 12
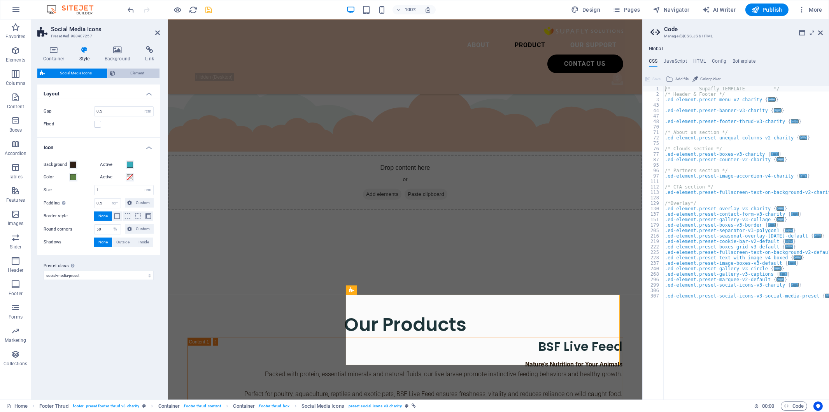
click at [133, 71] on span "Element" at bounding box center [138, 72] width 40 height 9
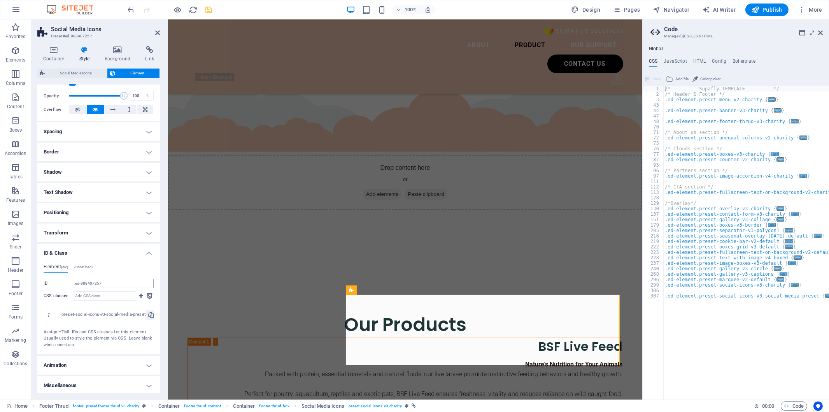
scroll to position [111, 0]
click at [50, 211] on icon at bounding box center [49, 314] width 4 height 5
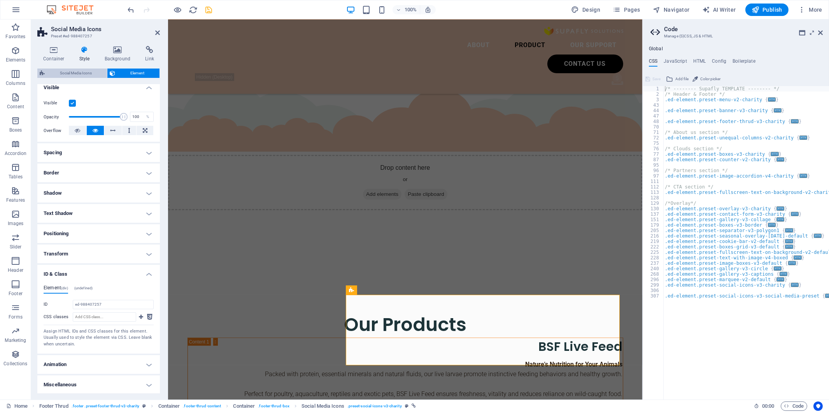
click at [78, 74] on span "Social Media Icons" at bounding box center [76, 72] width 58 height 9
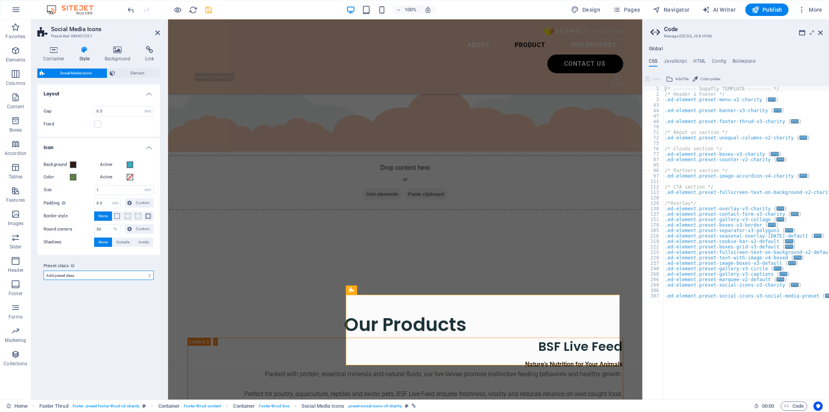
click at [117, 211] on select "charity social-media-preset Add preset class" at bounding box center [99, 274] width 110 height 9
click at [44, 211] on select "charity social-media-preset Add preset class" at bounding box center [99, 274] width 110 height 9
select select "preset-social-icons-v3-social-media-preset"
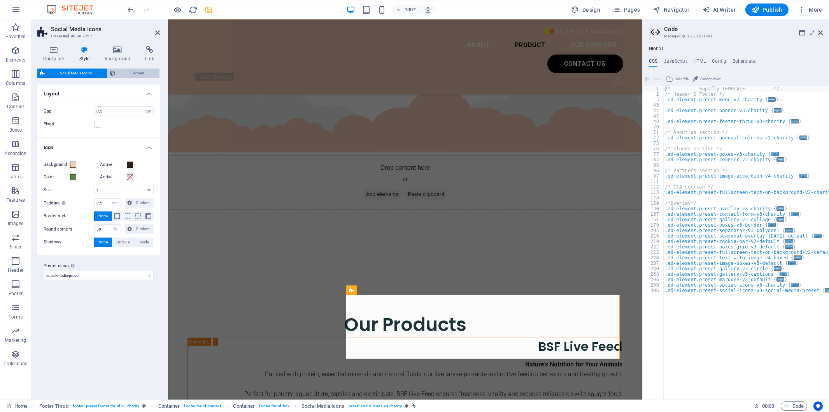
click at [121, 75] on span "Element" at bounding box center [138, 72] width 40 height 9
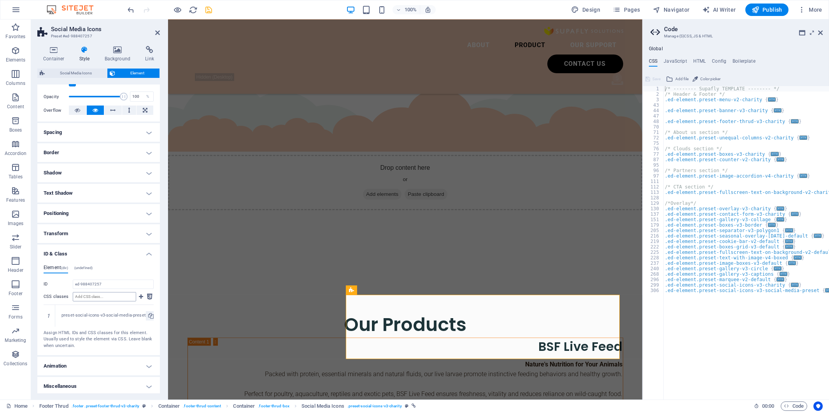
scroll to position [111, 0]
click at [77, 71] on span "Social Media Icons" at bounding box center [76, 72] width 58 height 9
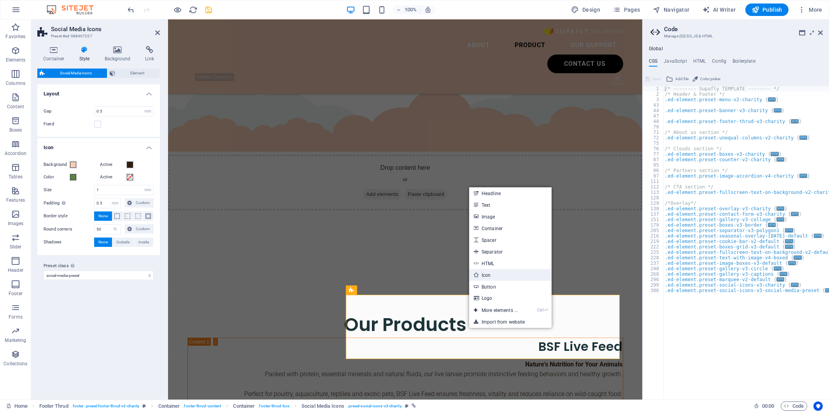
click at [426, 211] on link "Icon" at bounding box center [510, 275] width 83 height 12
select select "xMidYMid"
select select "px"
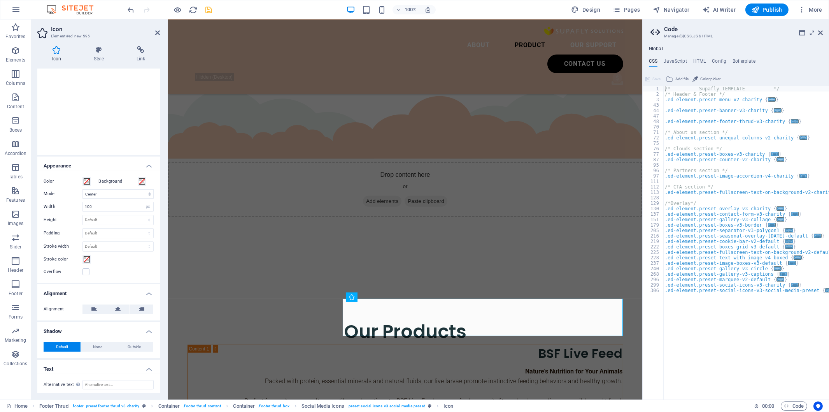
scroll to position [83, 0]
click at [102, 57] on h4 "Style" at bounding box center [100, 54] width 43 height 16
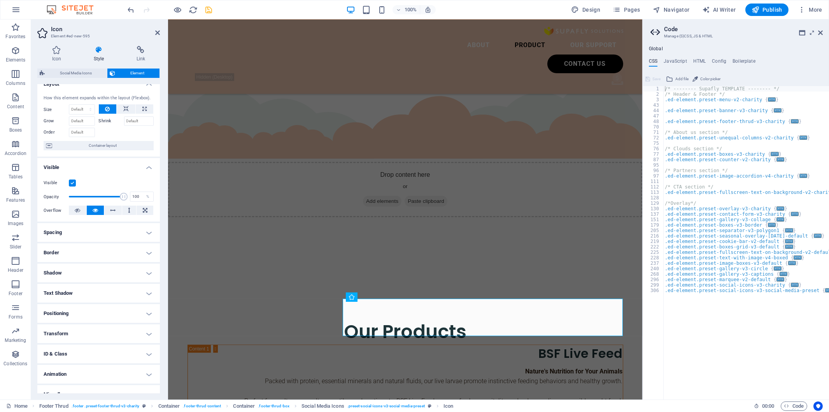
scroll to position [20, 0]
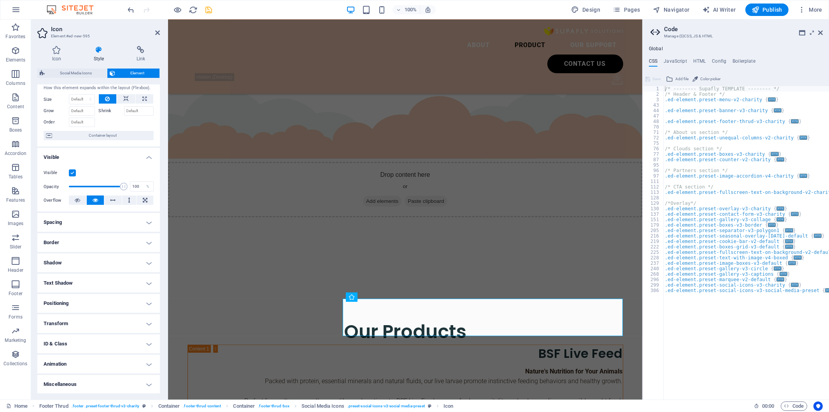
click at [98, 211] on h4 "ID & Class" at bounding box center [98, 343] width 123 height 19
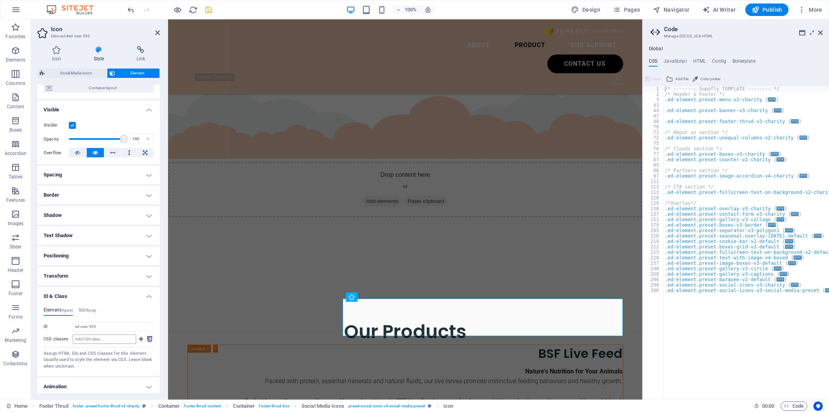
scroll to position [90, 0]
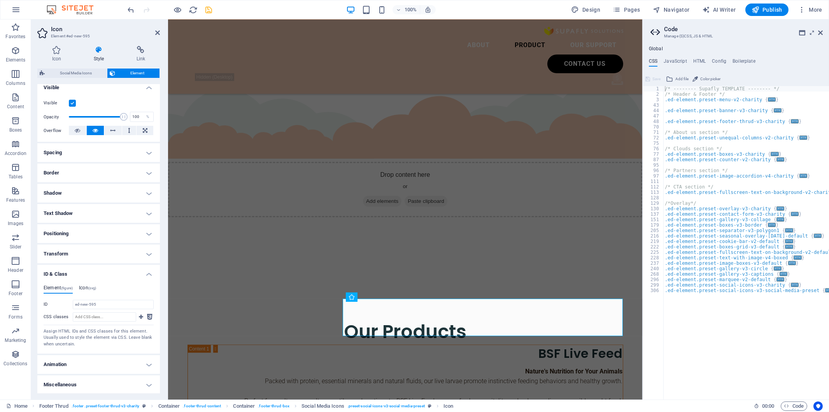
click at [89, 211] on h4 "Icon (svg)" at bounding box center [87, 289] width 17 height 9
click at [139, 211] on icon at bounding box center [141, 316] width 4 height 9
click at [146, 211] on button at bounding box center [150, 316] width 8 height 9
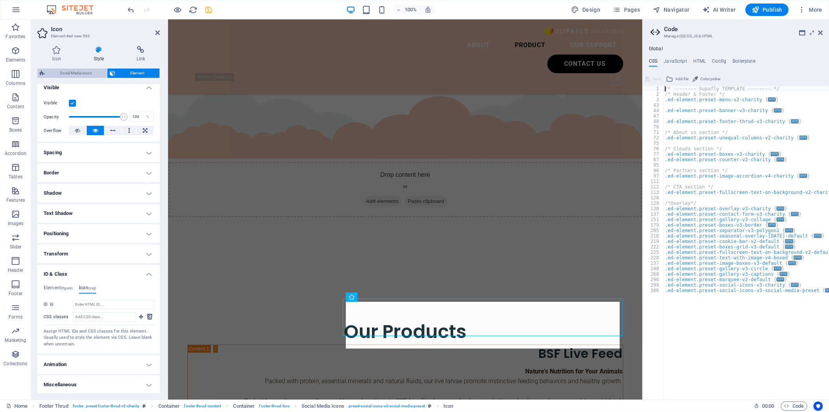
click at [95, 74] on span "Social Media Icons" at bounding box center [76, 72] width 58 height 9
select select "rem"
select select "%"
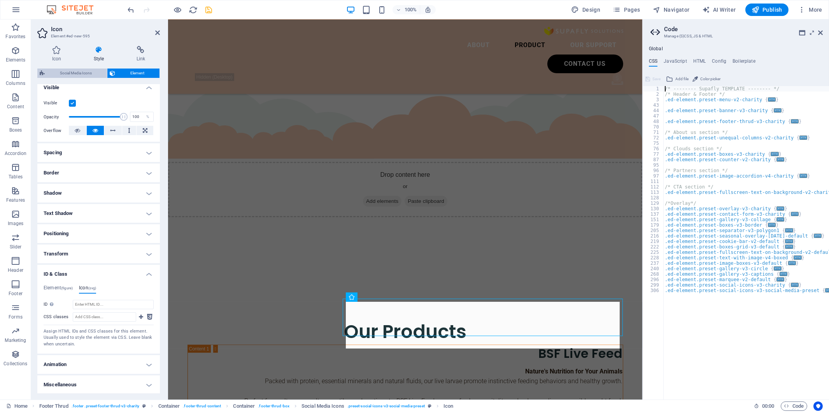
select select "preset-social-icons-v3-social-media-preset"
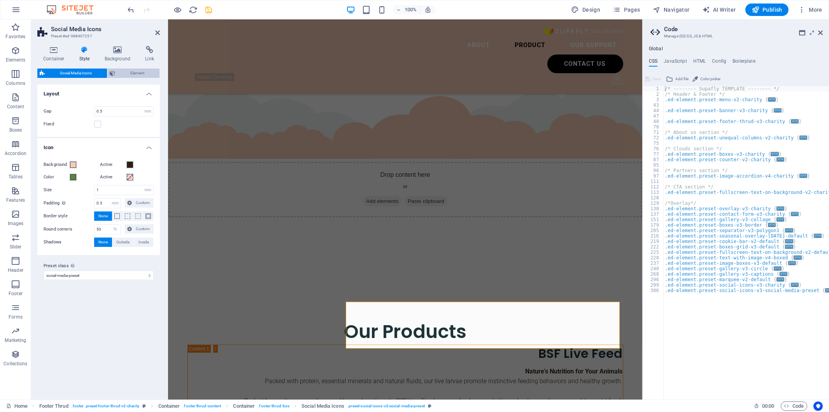
click at [126, 74] on span "Element" at bounding box center [138, 72] width 40 height 9
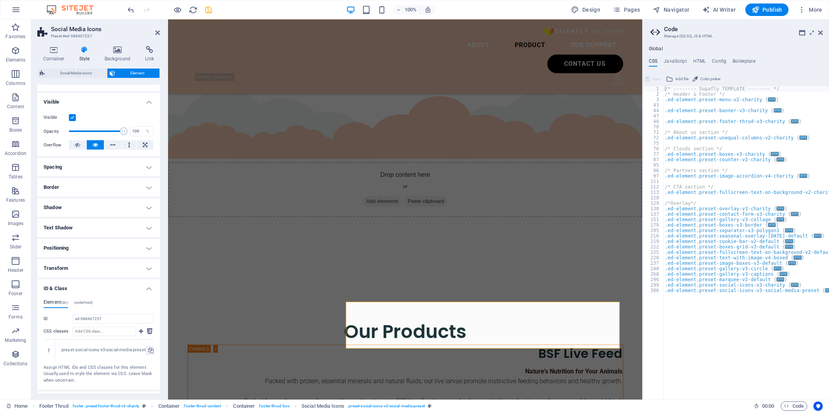
scroll to position [111, 0]
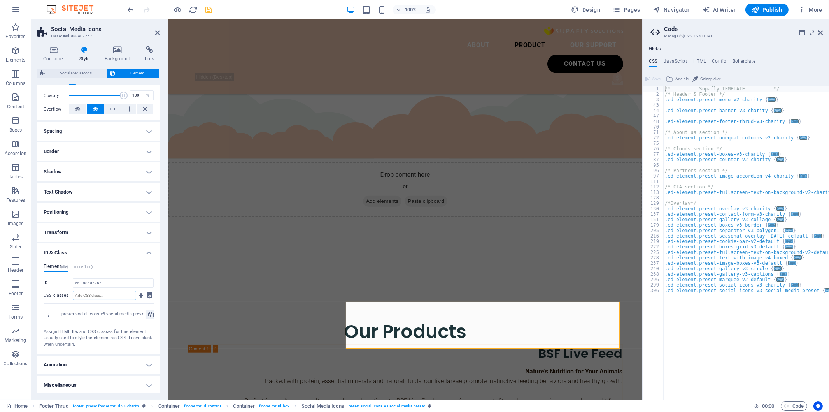
click at [101, 211] on input "CSS classes" at bounding box center [104, 295] width 63 height 9
type input "social-media-preset"
click at [70, 211] on div "preset-social-icons-v3-social-media-preset" at bounding box center [103, 314] width 84 height 7
drag, startPoint x: 61, startPoint y: 315, endPoint x: 166, endPoint y: 318, distance: 104.3
click at [166, 211] on aside "Social Media Icons Preset #ed-988407257 Container Style Background Link Size He…" at bounding box center [99, 209] width 137 height 380
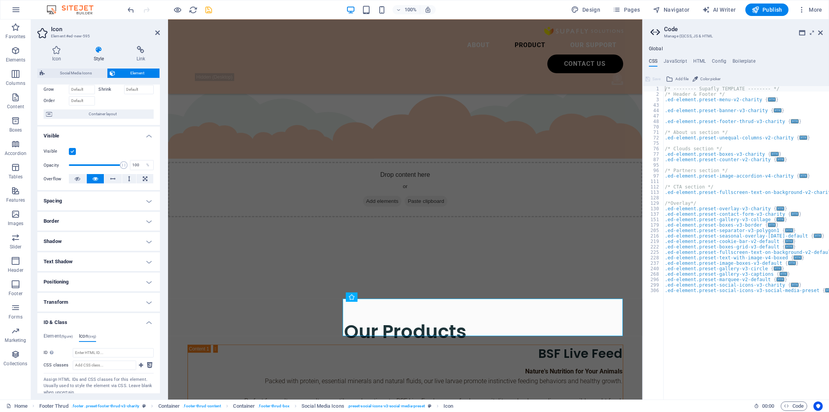
scroll to position [43, 0]
click at [96, 211] on input "CSS classes" at bounding box center [104, 362] width 63 height 9
paste input "$icon-background: #000000, $icon-background-active: #000000, $icon-color: #FFFF…"
type input "$icon-background: #000000, $icon-background-active: #000000, $icon-color: #FFFF…"
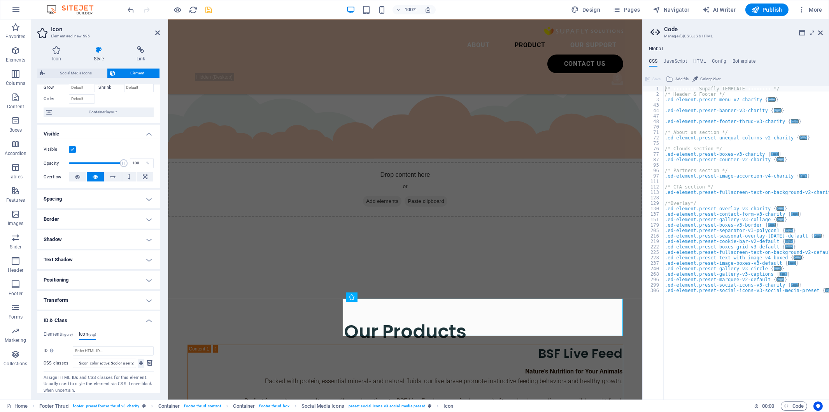
scroll to position [0, 0]
click at [139, 211] on icon at bounding box center [141, 362] width 4 height 9
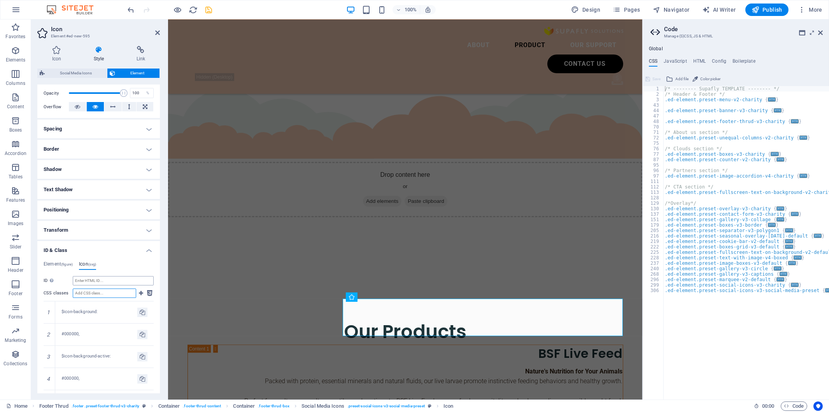
scroll to position [130, 0]
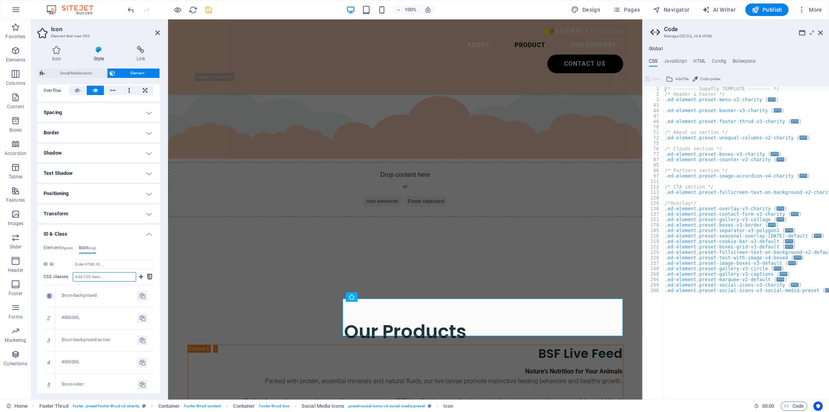
click at [49, 211] on icon at bounding box center [49, 295] width 4 height 5
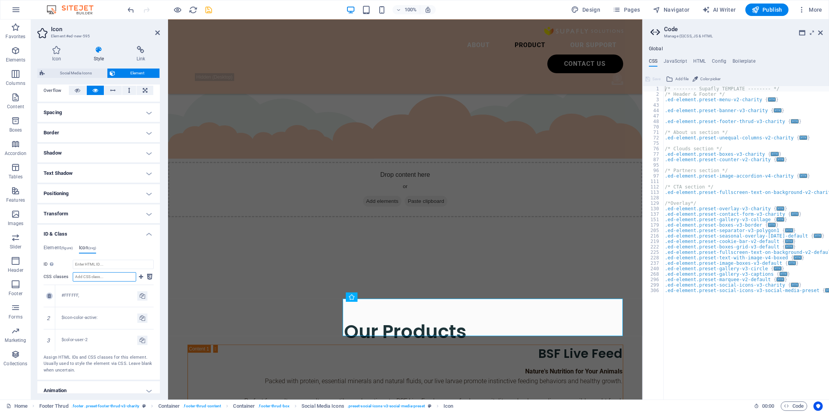
click at [49, 211] on icon at bounding box center [49, 295] width 4 height 5
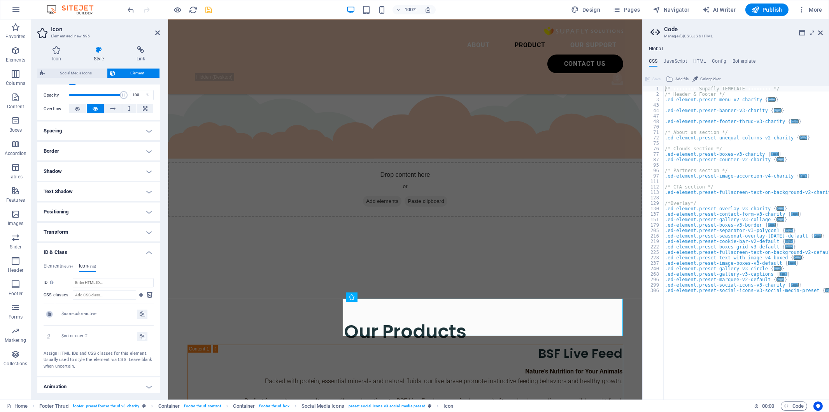
click at [49, 211] on label "CSS classes" at bounding box center [58, 294] width 29 height 9
click at [73, 211] on input "CSS classes" at bounding box center [104, 294] width 63 height 9
click at [49, 211] on icon at bounding box center [49, 314] width 4 height 5
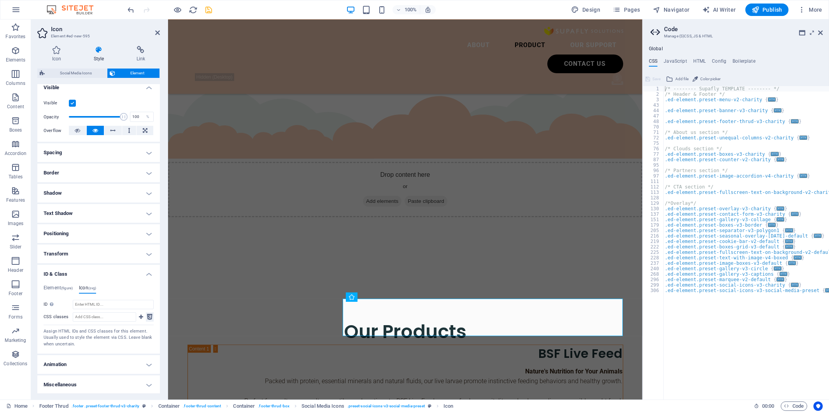
click at [147, 211] on icon at bounding box center [149, 316] width 5 height 9
click at [426, 31] on icon at bounding box center [820, 33] width 5 height 6
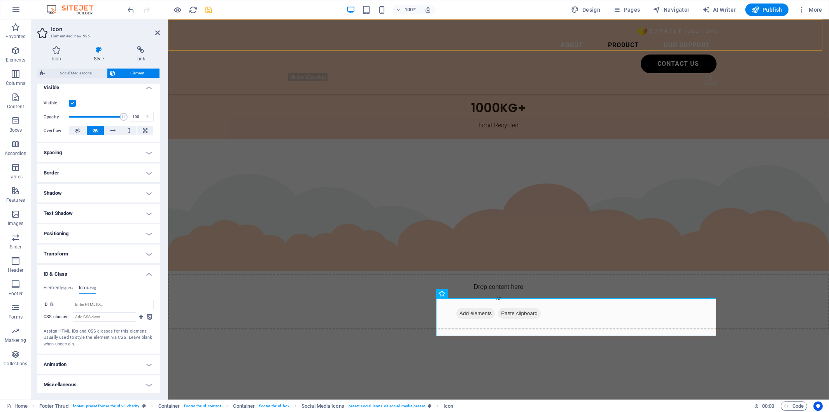
scroll to position [1873, 0]
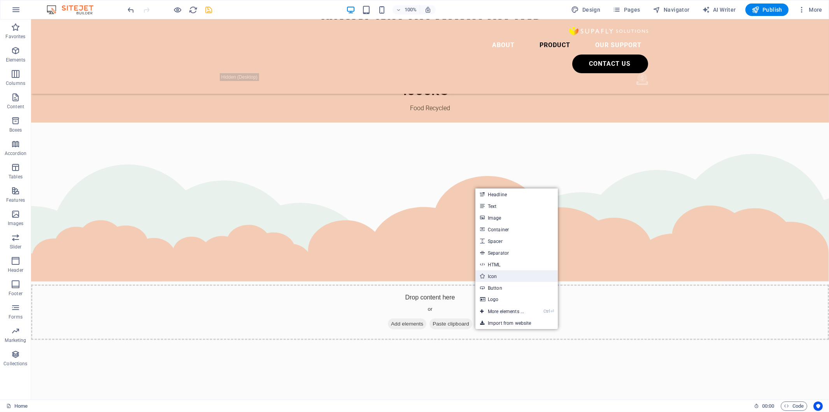
click at [426, 211] on link "Icon" at bounding box center [517, 276] width 83 height 12
select select "xMidYMid"
select select "px"
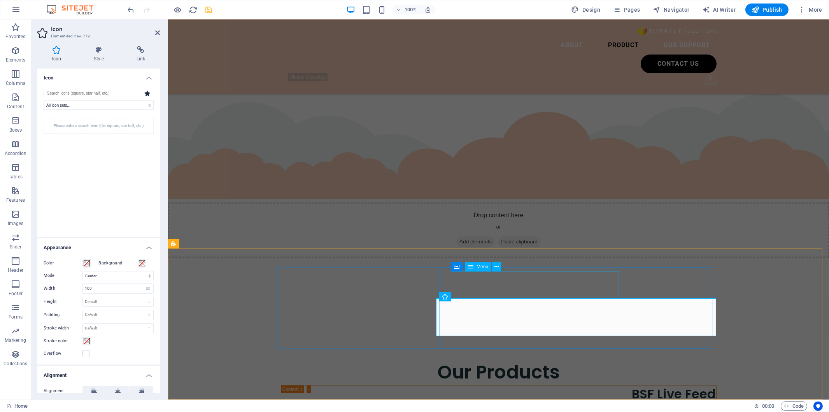
scroll to position [1873, 0]
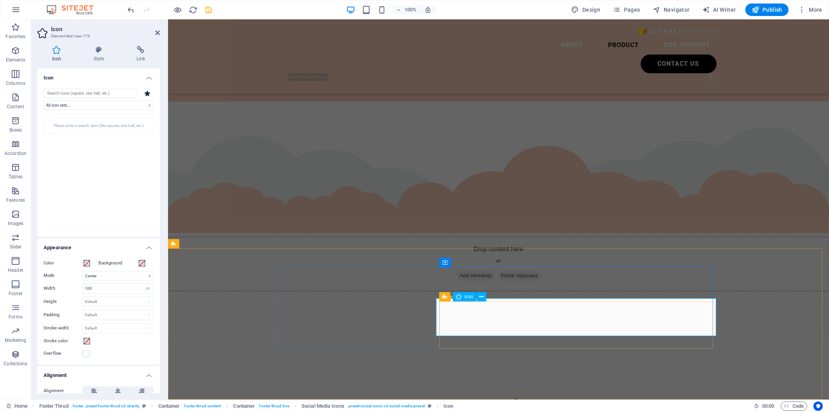
click at [72, 93] on input "search" at bounding box center [91, 93] width 94 height 9
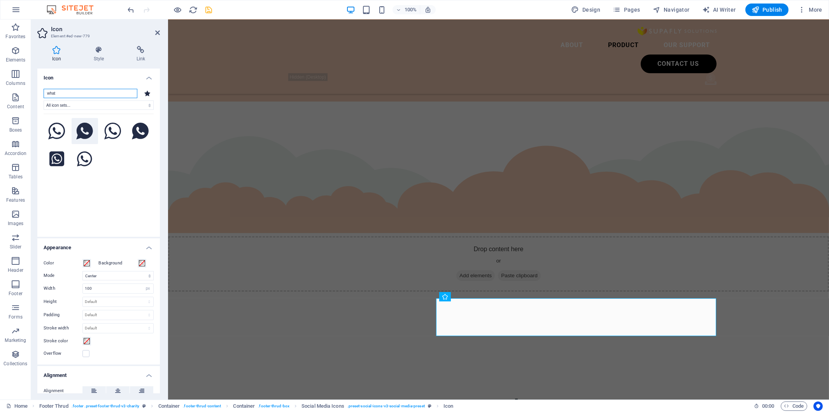
type input "what"
click at [79, 131] on icon at bounding box center [84, 131] width 17 height 17
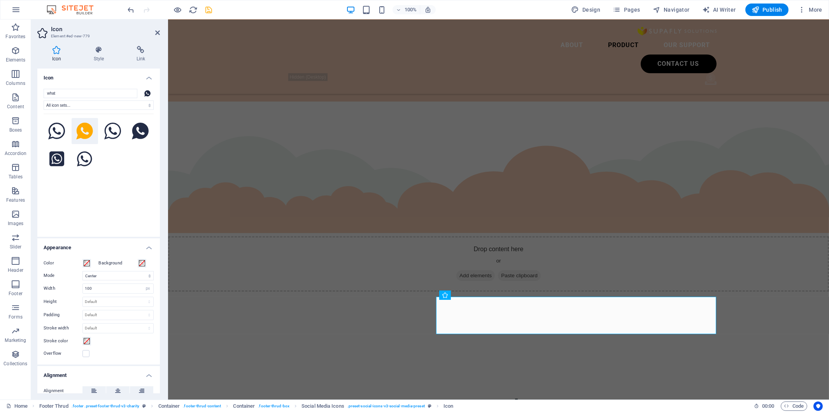
scroll to position [1875, 0]
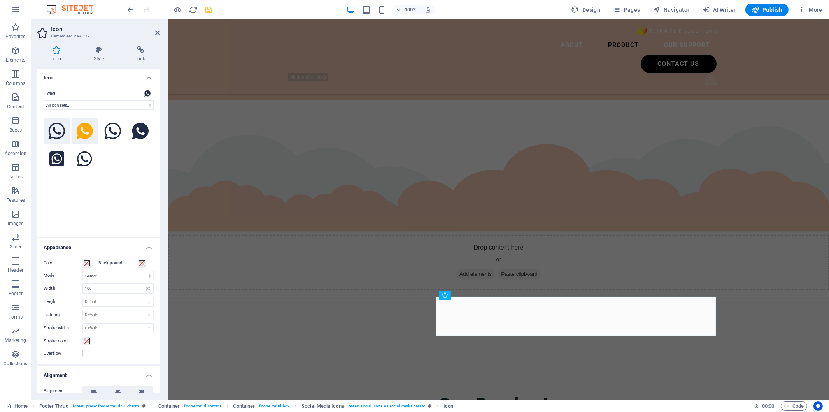
click at [61, 133] on icon at bounding box center [56, 131] width 17 height 17
click at [90, 211] on button "Color" at bounding box center [87, 263] width 9 height 9
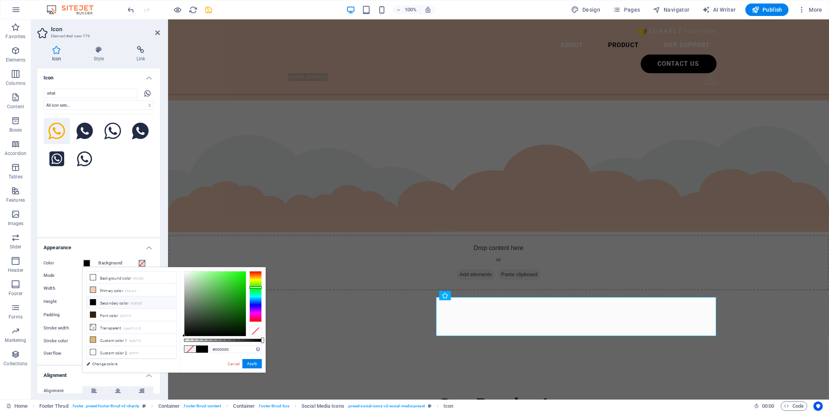
click at [260, 211] on div at bounding box center [255, 296] width 12 height 51
click at [230, 211] on div at bounding box center [214, 303] width 61 height 65
click at [251, 211] on button "Apply" at bounding box center [251, 363] width 19 height 9
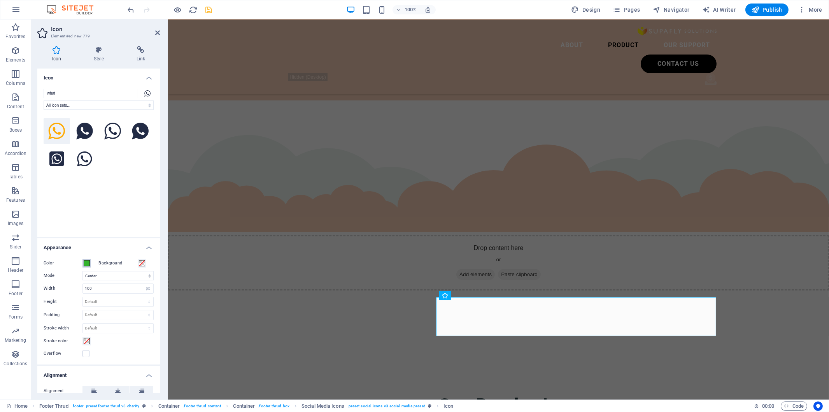
click at [88, 211] on span at bounding box center [87, 263] width 6 height 6
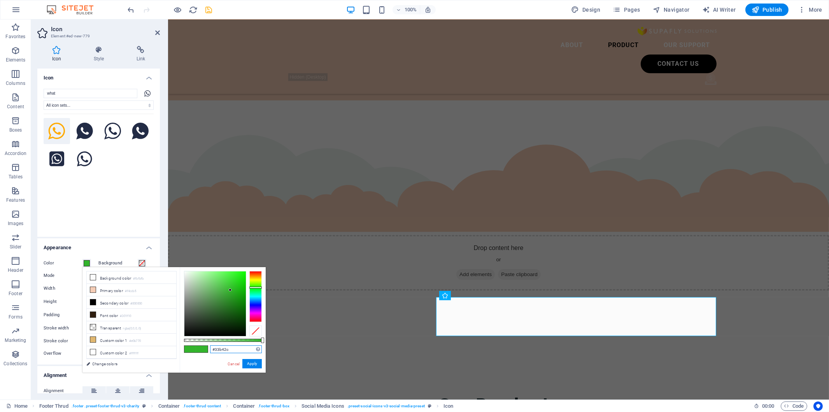
drag, startPoint x: 234, startPoint y: 349, endPoint x: 204, endPoint y: 349, distance: 30.4
click at [204, 211] on div "#33b42c Supported formats #0852ed rgb(8, 82, 237) rgba(8, 82, 237, 90%) hsv(221…" at bounding box center [223, 376] width 86 height 218
paste input "075E54"
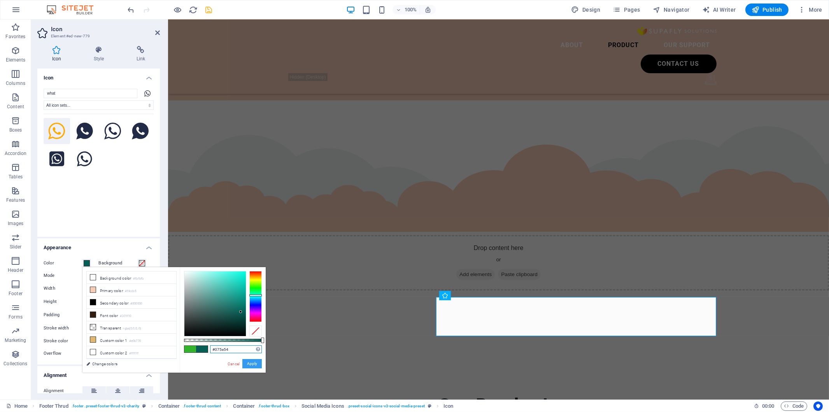
type input "#075e54"
click at [255, 211] on button "Apply" at bounding box center [251, 363] width 19 height 9
